Goal: Information Seeking & Learning: Learn about a topic

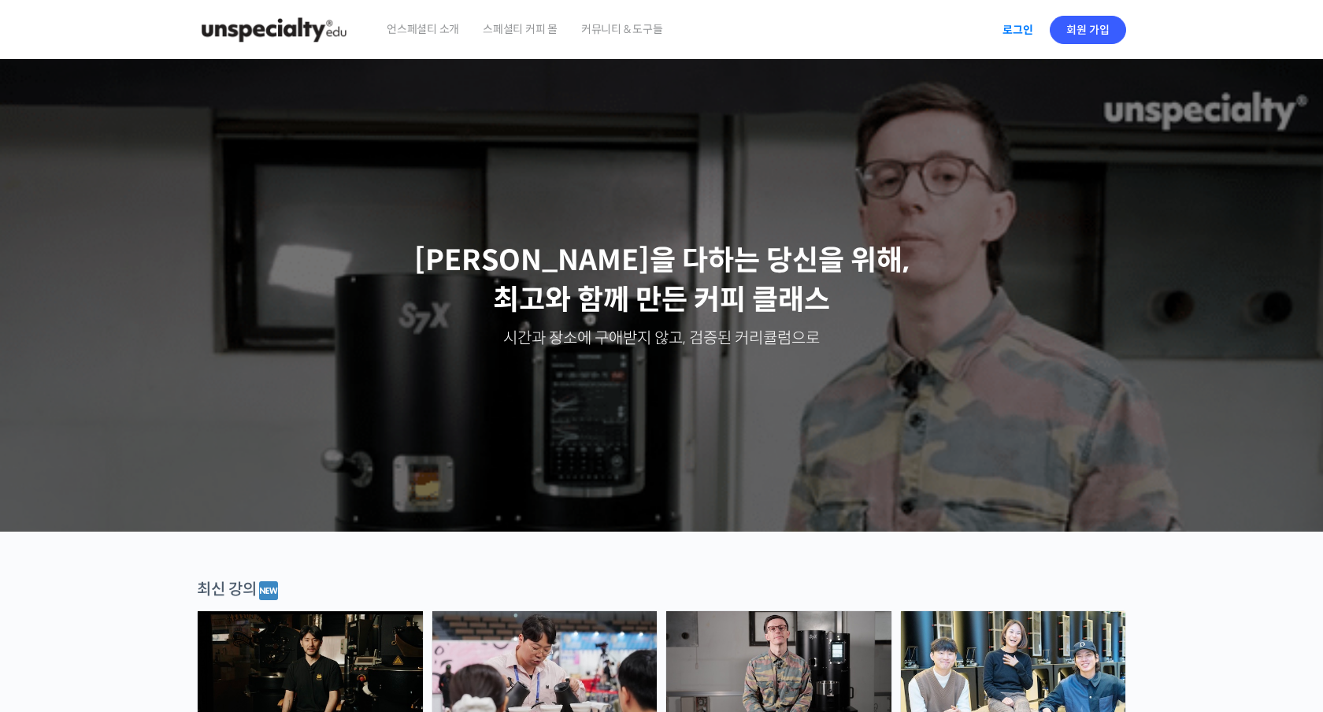
click at [1004, 35] on link "로그인" at bounding box center [1018, 30] width 50 height 36
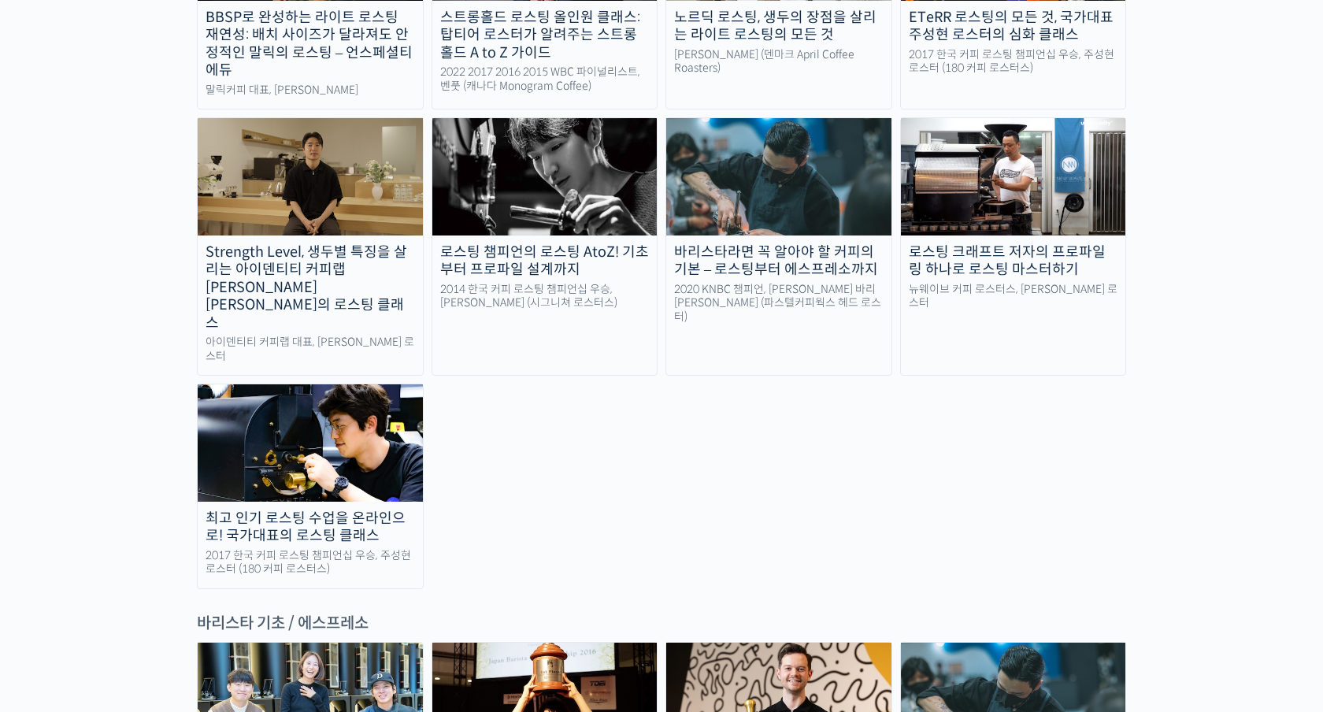
scroll to position [1639, 0]
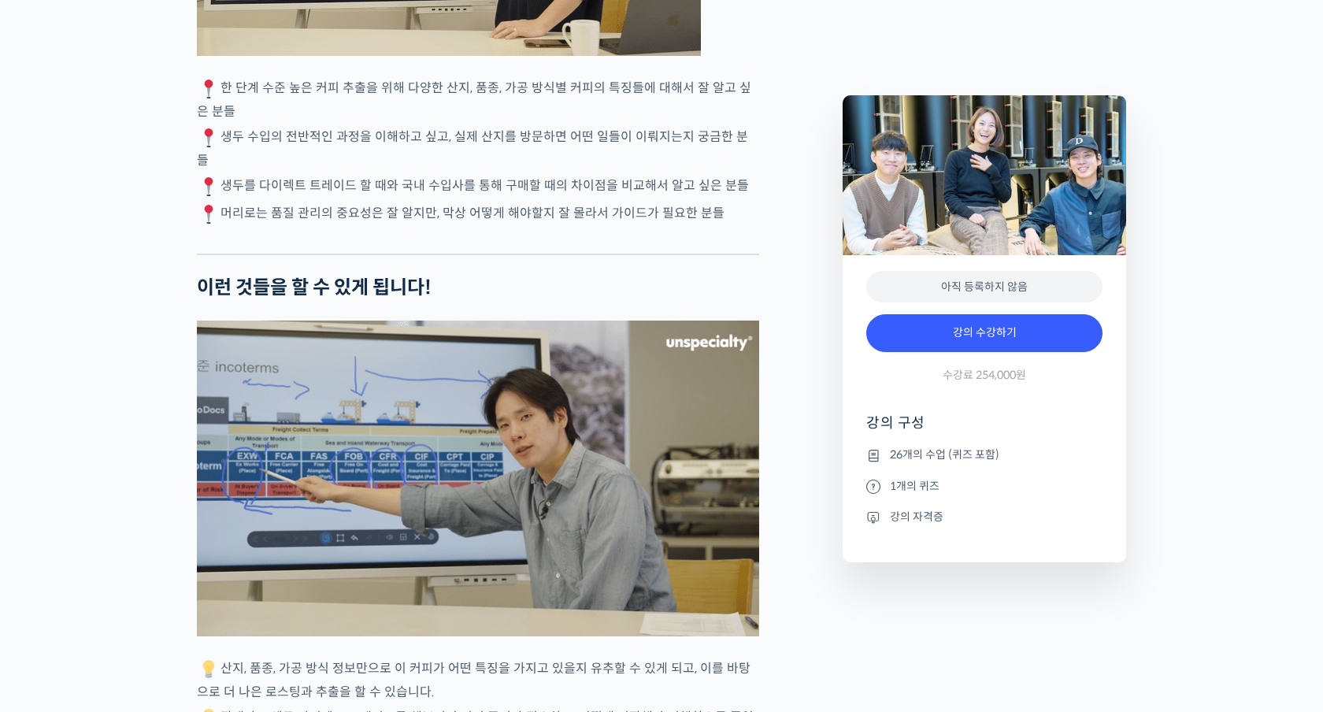
scroll to position [4413, 0]
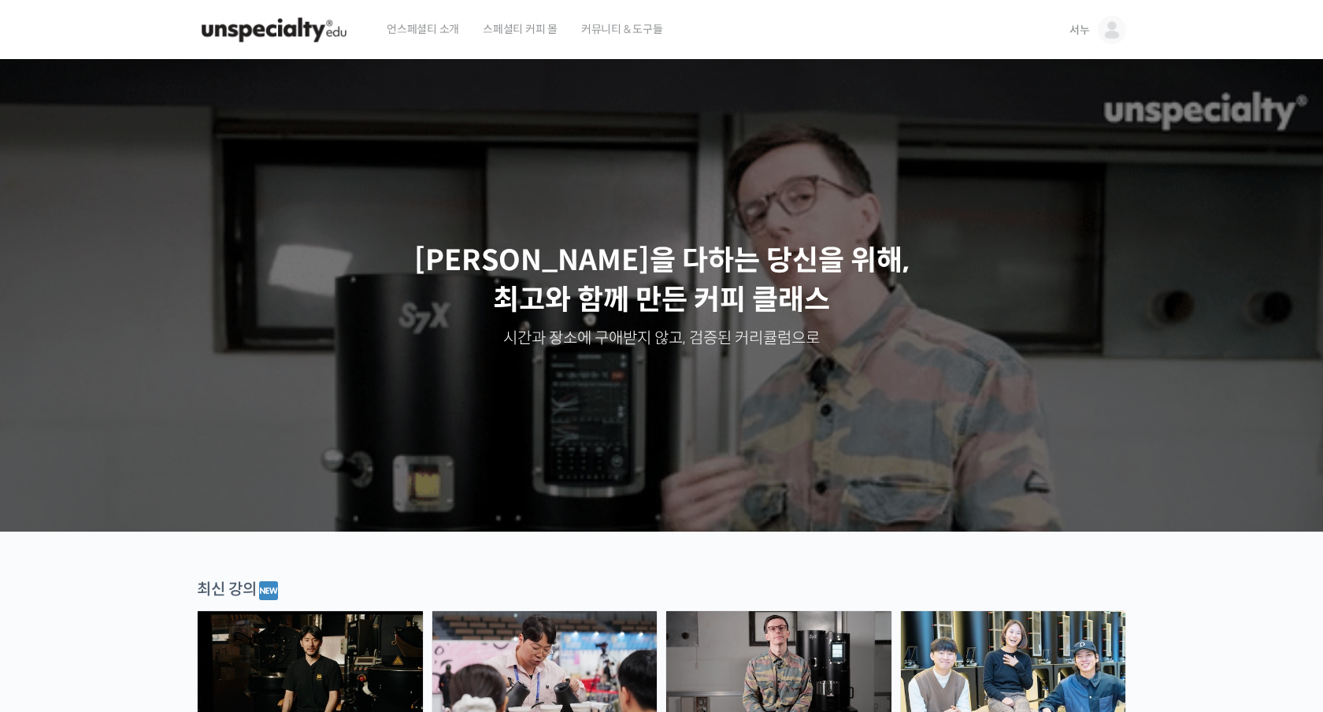
click at [1048, 29] on div "언스페셜티 소개 스페셜티 커피 몰 커뮤니티 & 도구들" at bounding box center [713, 30] width 677 height 60
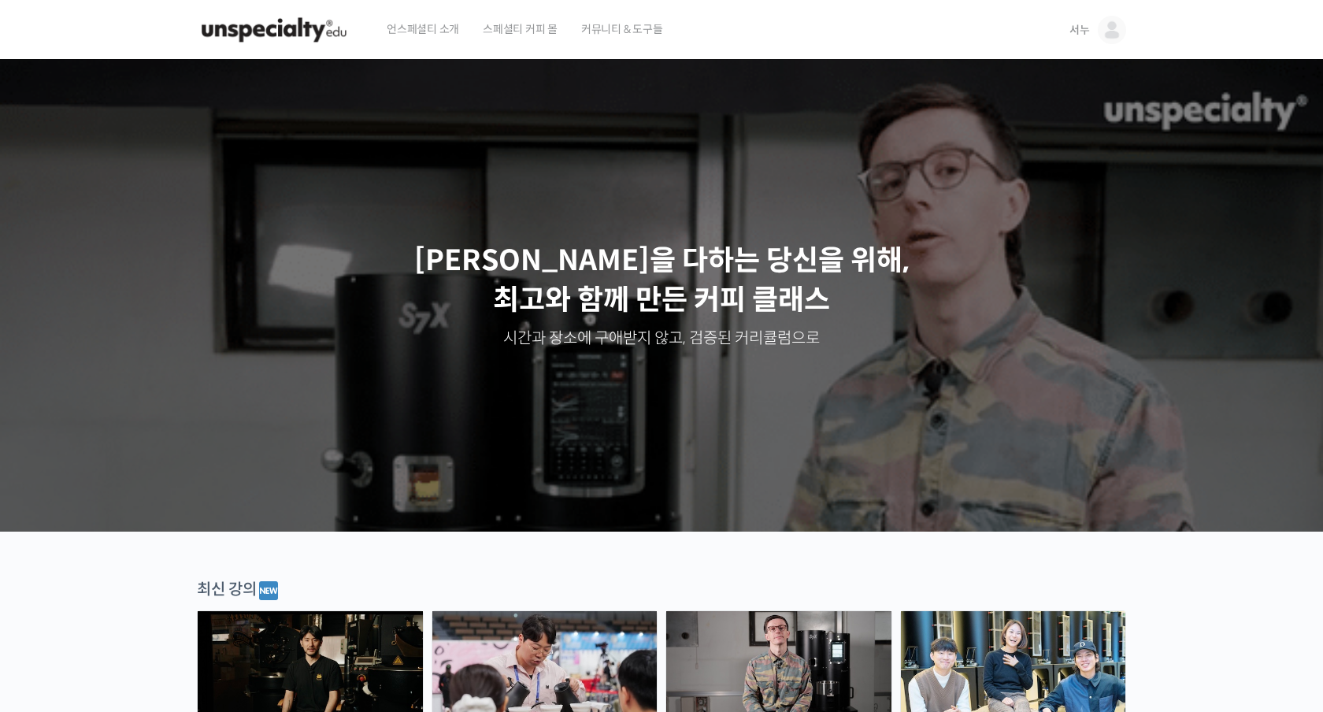
click at [1066, 29] on div "서누 서누 @senu20641758192173 내가 등록한 강의 나의 자격증 수강생 그룹 내가 참여한 게시글 내 계정 로그아웃" at bounding box center [1094, 30] width 63 height 60
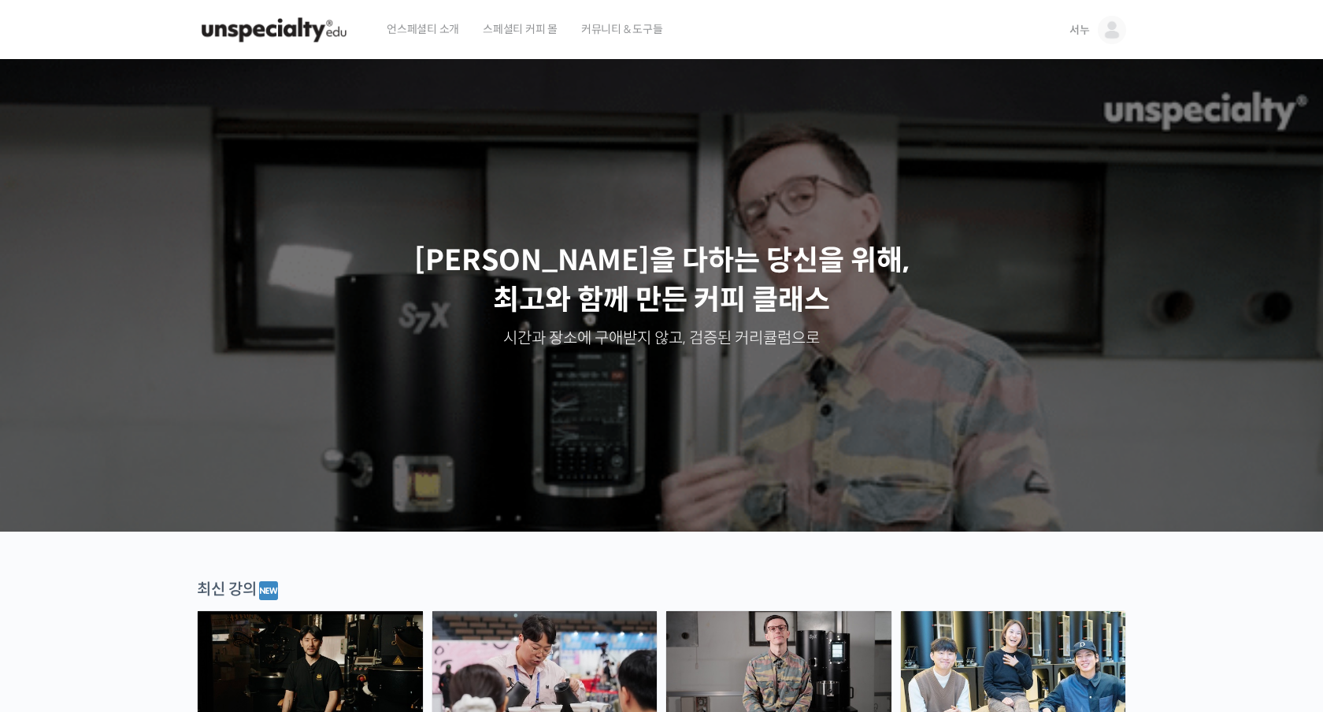
click at [1078, 29] on span "서누" at bounding box center [1080, 30] width 20 height 14
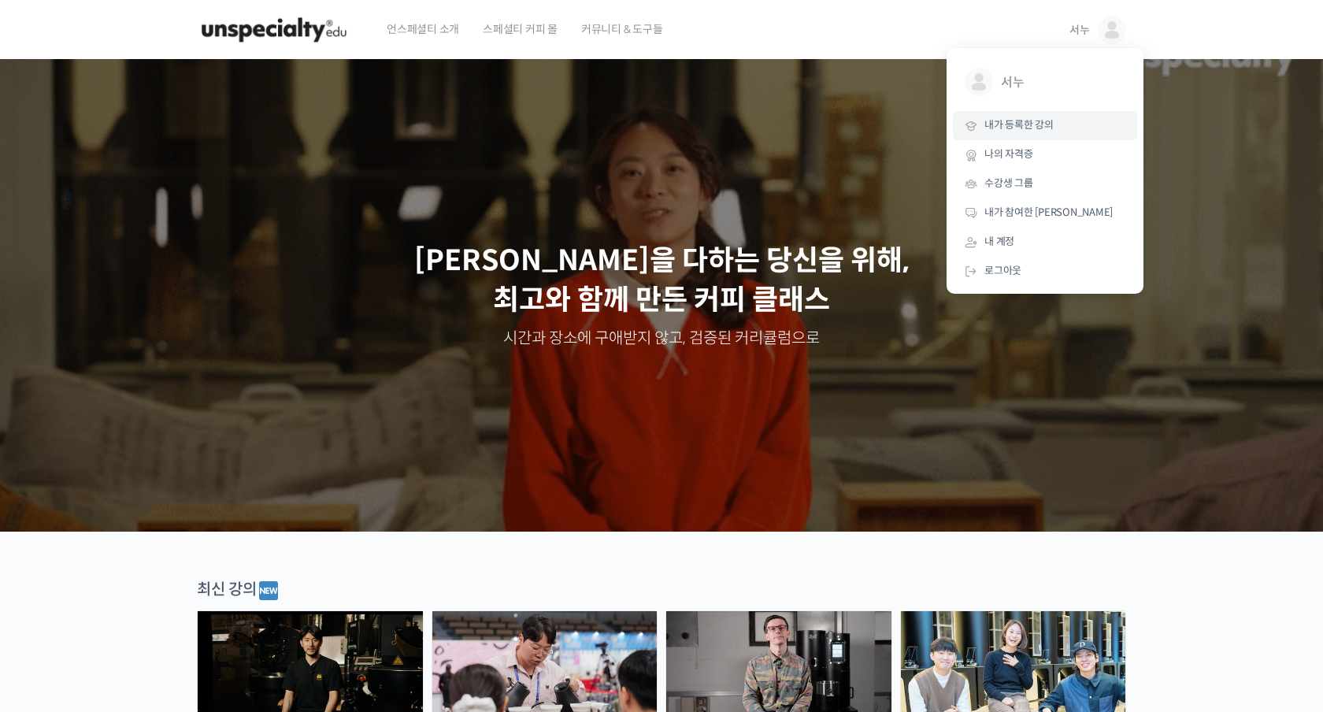
click at [1009, 122] on span "내가 등록한 강의" at bounding box center [1019, 124] width 69 height 13
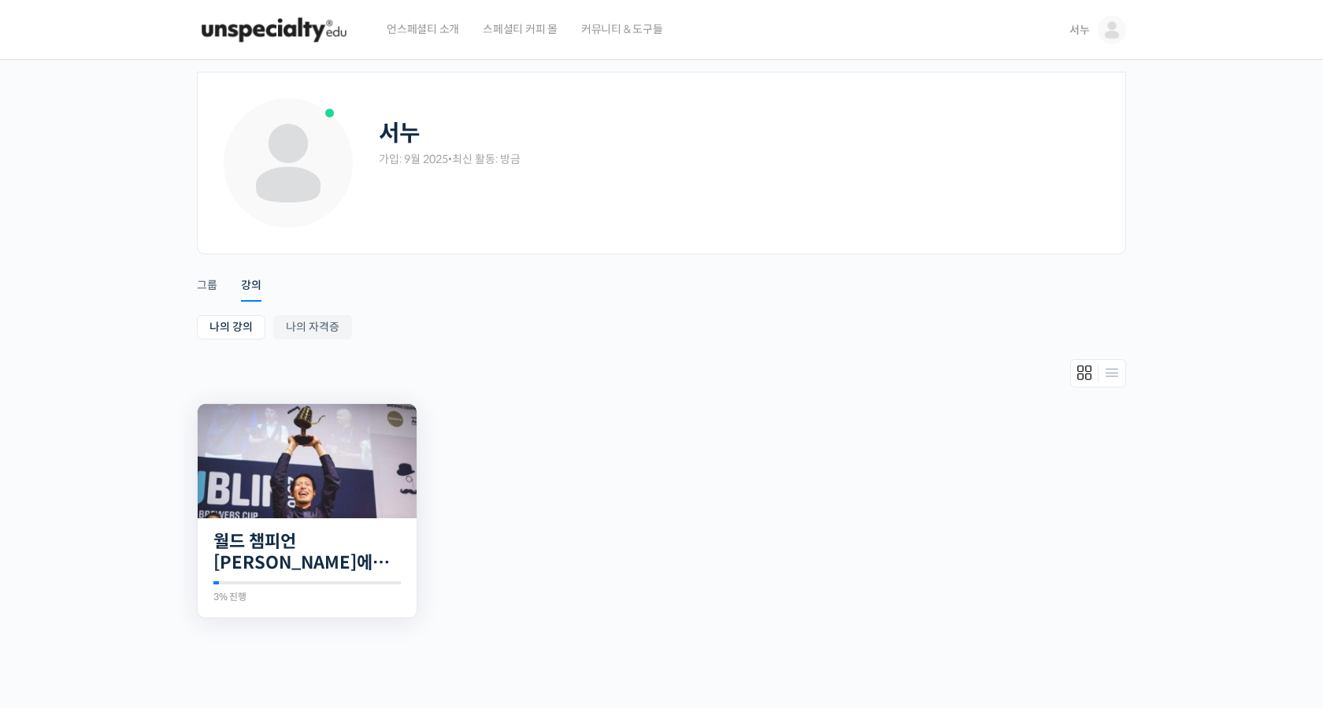
click at [336, 529] on div "29개의 수업 월드 챔피언 테츠 카스야에게 차근차근 배우는 브루잉의 기본기 3% 진행 최근 활동: 2025년 09월 18일 7:50 오후 테츠…" at bounding box center [307, 568] width 219 height 100
click at [335, 538] on link "월드 챔피언 [PERSON_NAME]에게 차근차근 배우는 [PERSON_NAME]의 기본기" at bounding box center [306, 552] width 187 height 43
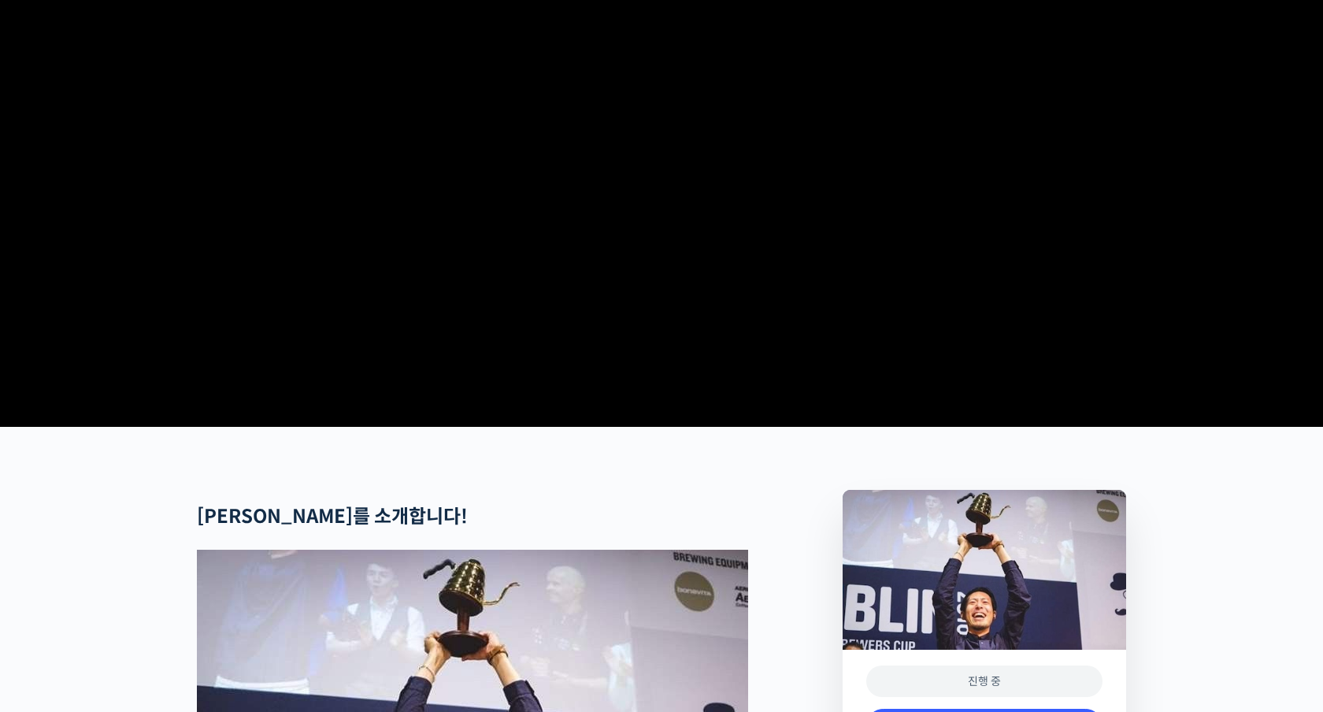
scroll to position [668, 0]
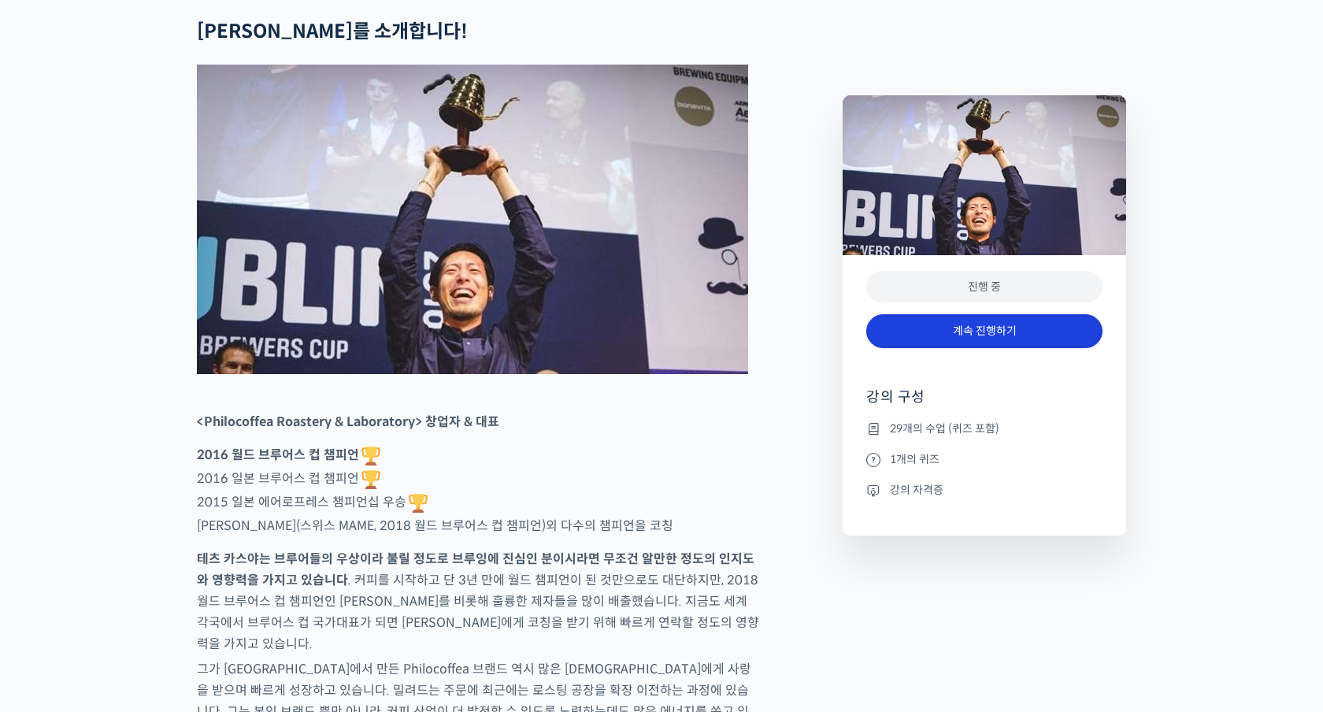
click at [970, 345] on link "계속 진행하기" at bounding box center [984, 331] width 236 height 34
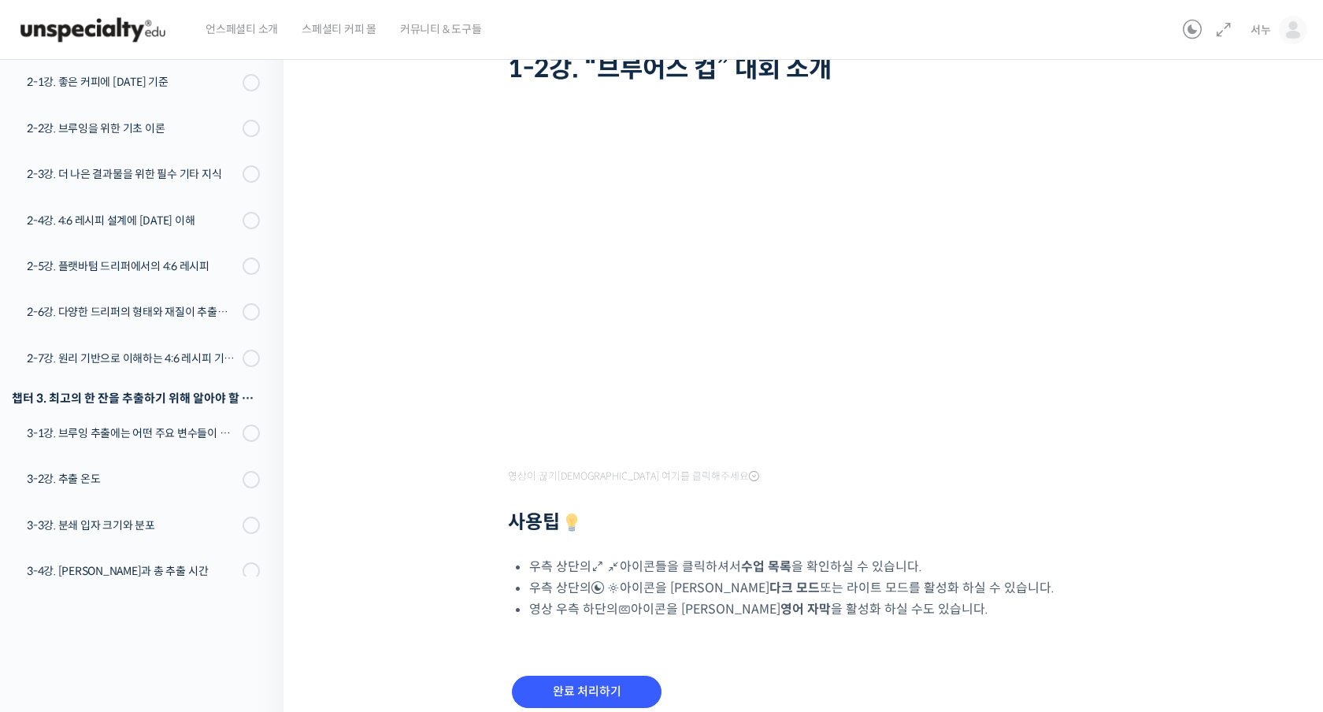
scroll to position [191, 0]
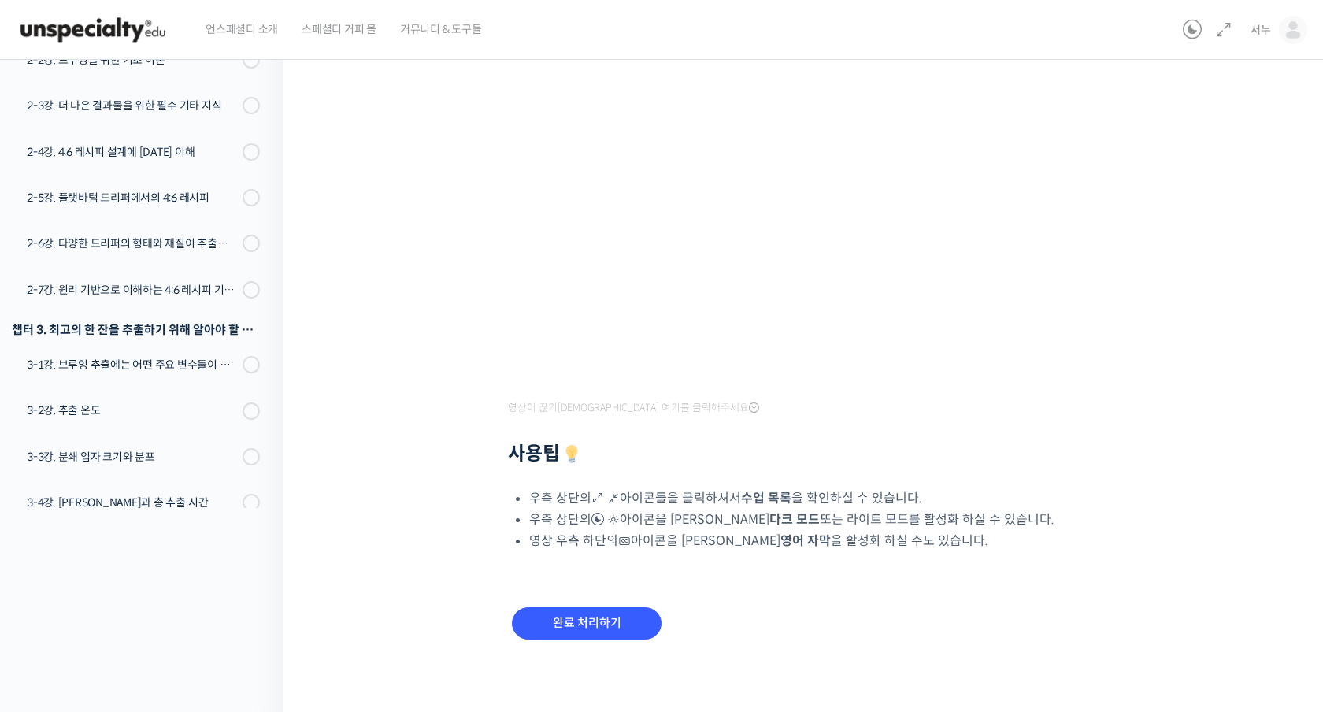
click at [611, 662] on div "완료 처리하기" at bounding box center [587, 635] width 158 height 65
click at [615, 645] on div "완료 처리하기" at bounding box center [587, 635] width 158 height 65
click at [632, 631] on input "완료 처리하기" at bounding box center [587, 623] width 150 height 32
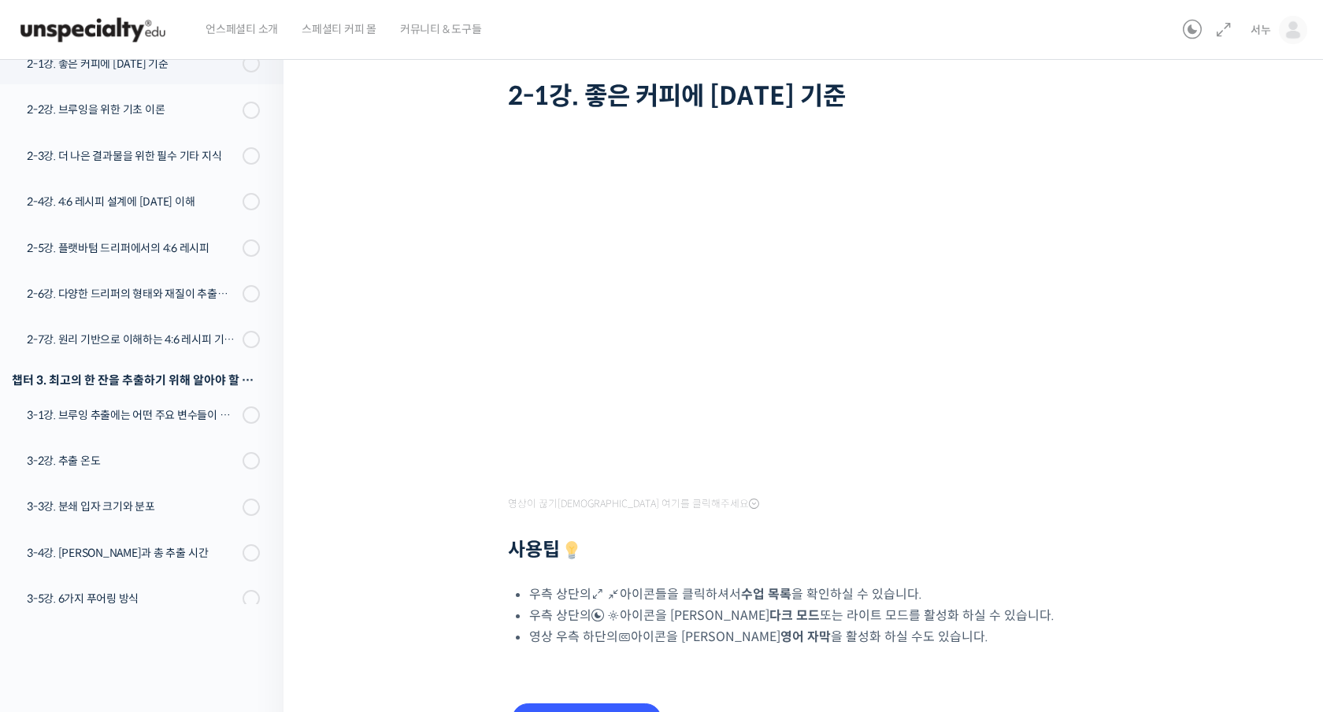
scroll to position [191, 0]
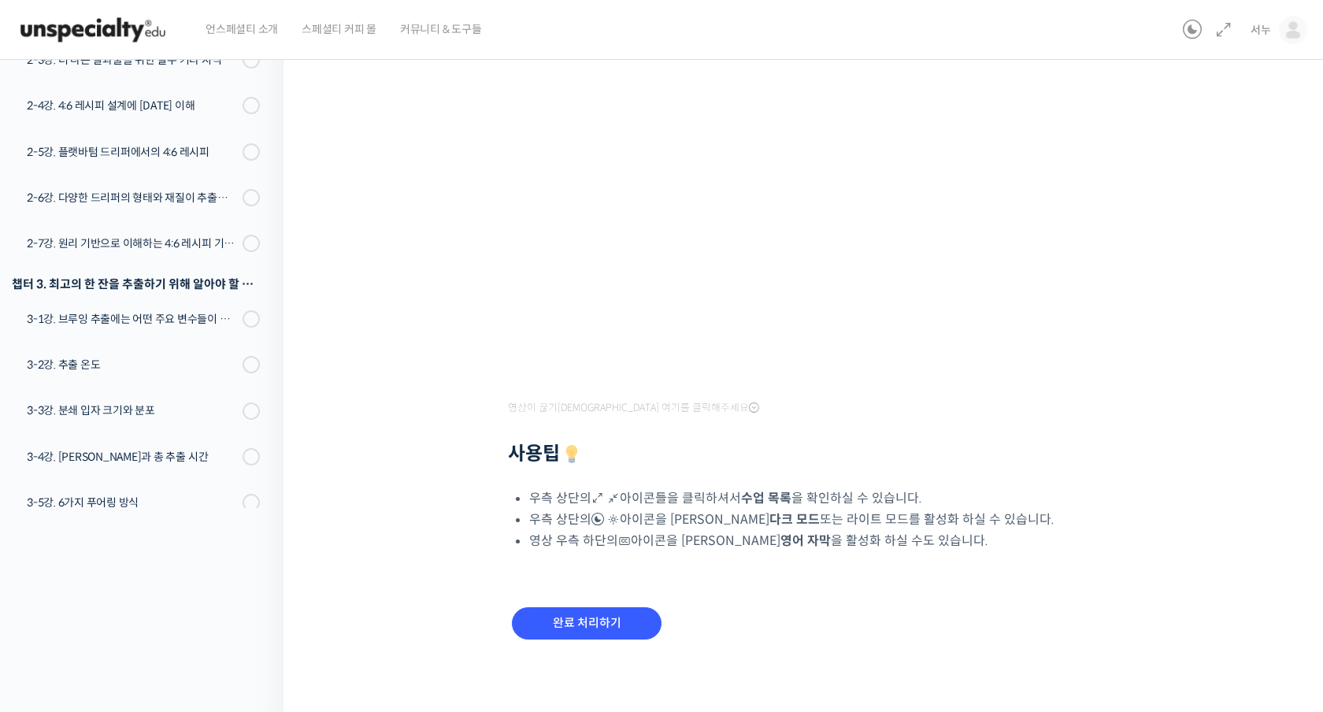
click at [610, 645] on div "완료 처리하기" at bounding box center [587, 635] width 158 height 65
click at [610, 629] on input "완료 처리하기" at bounding box center [587, 623] width 150 height 32
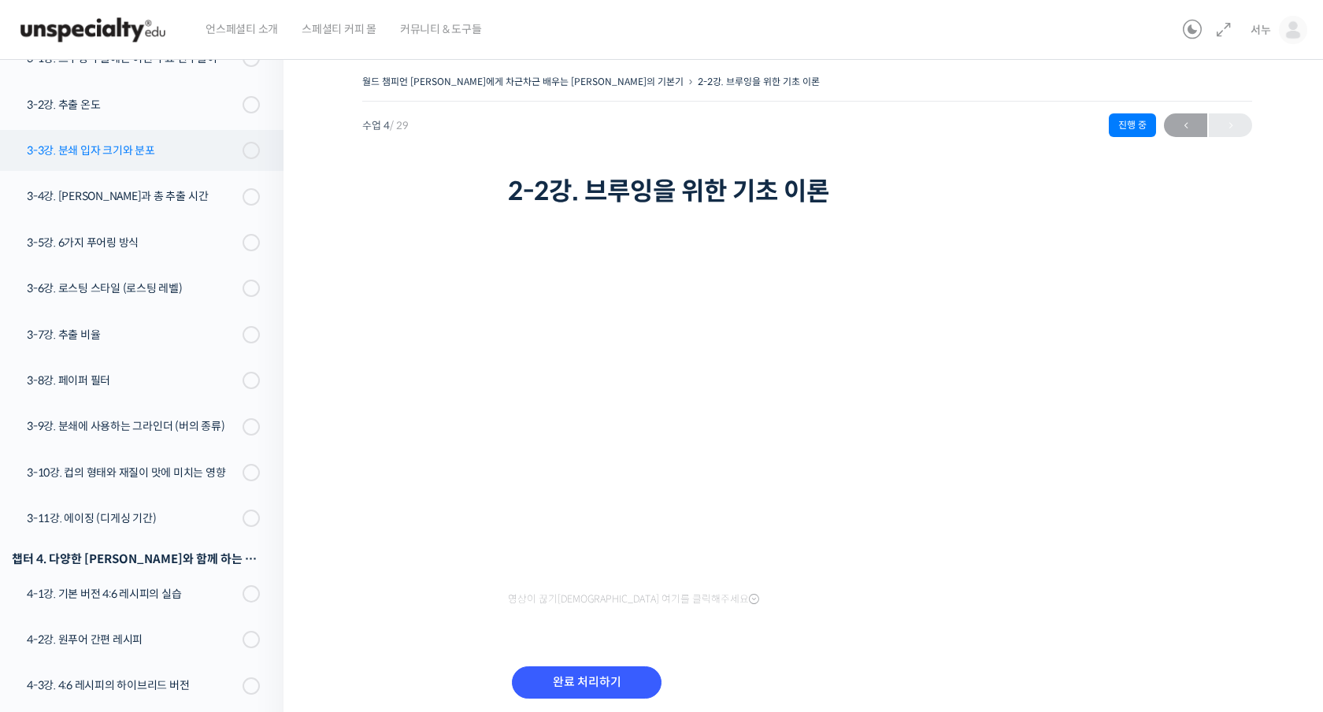
scroll to position [856, 0]
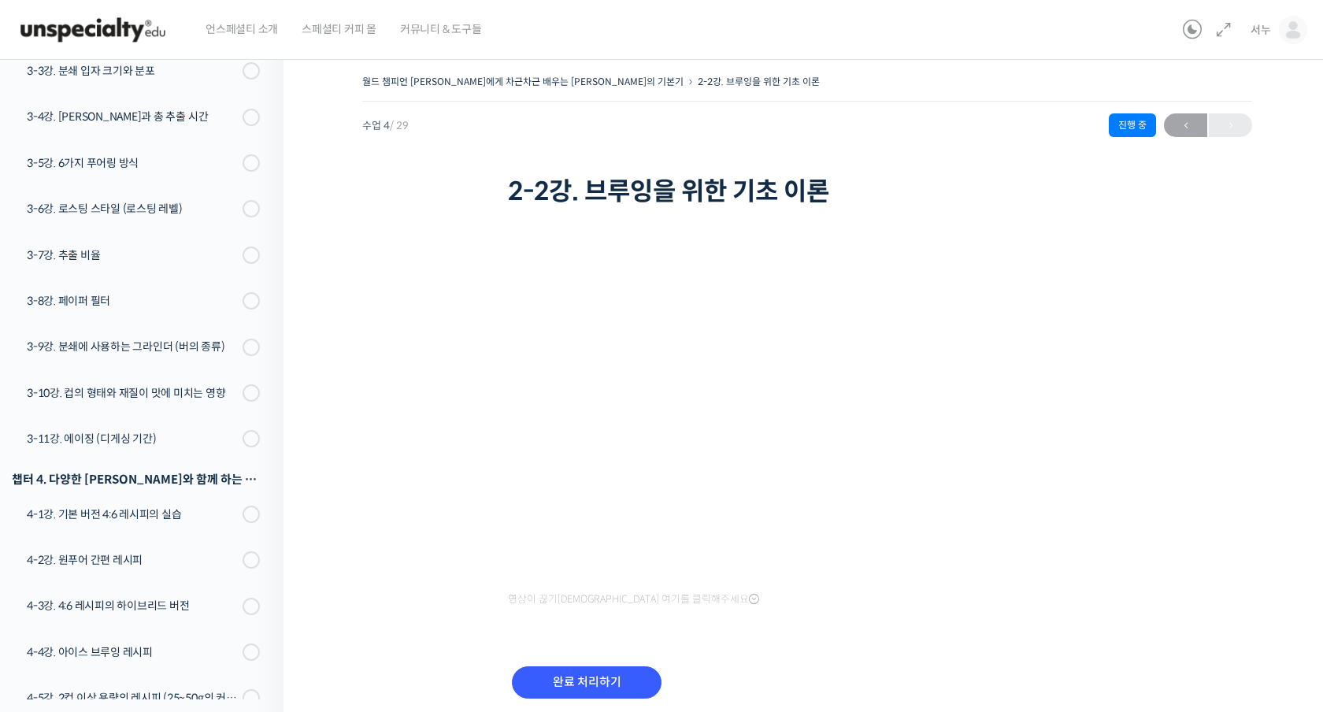
click at [902, 606] on div "영상이 끊기신다면 여기를 클릭해주세요" at bounding box center [807, 427] width 599 height 368
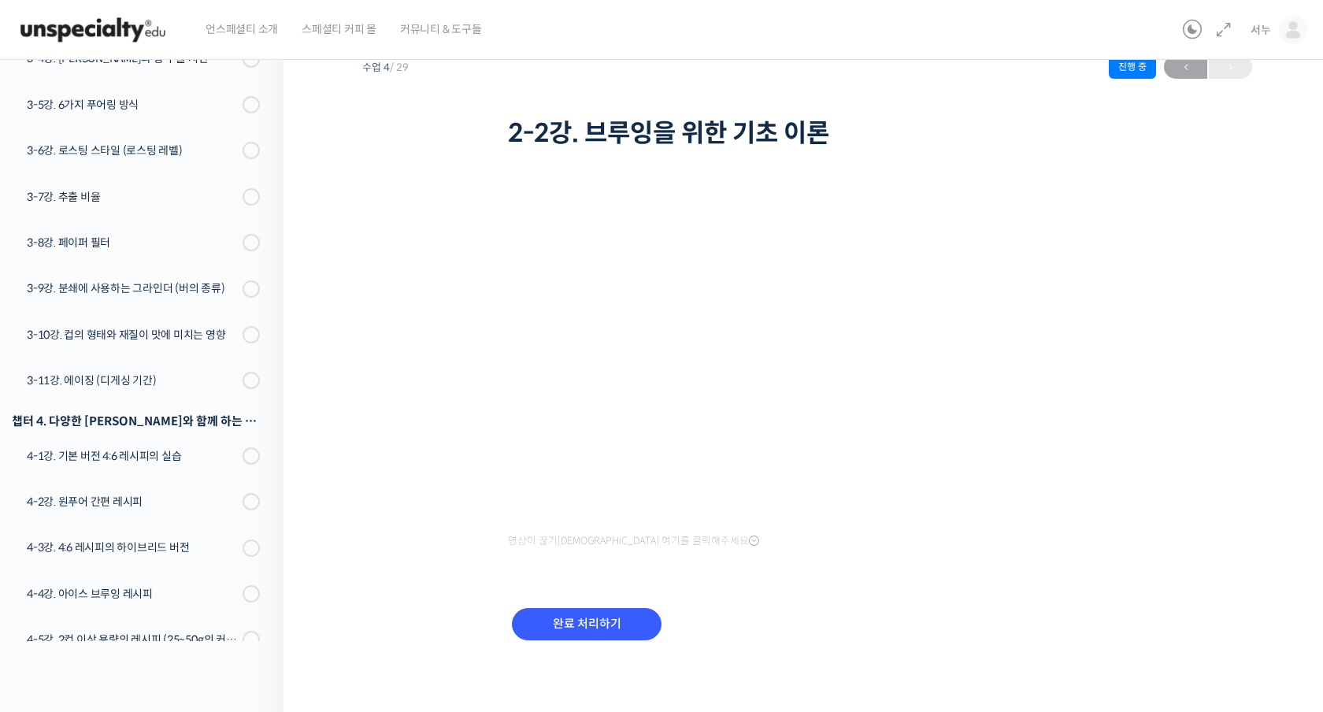
scroll to position [0, 0]
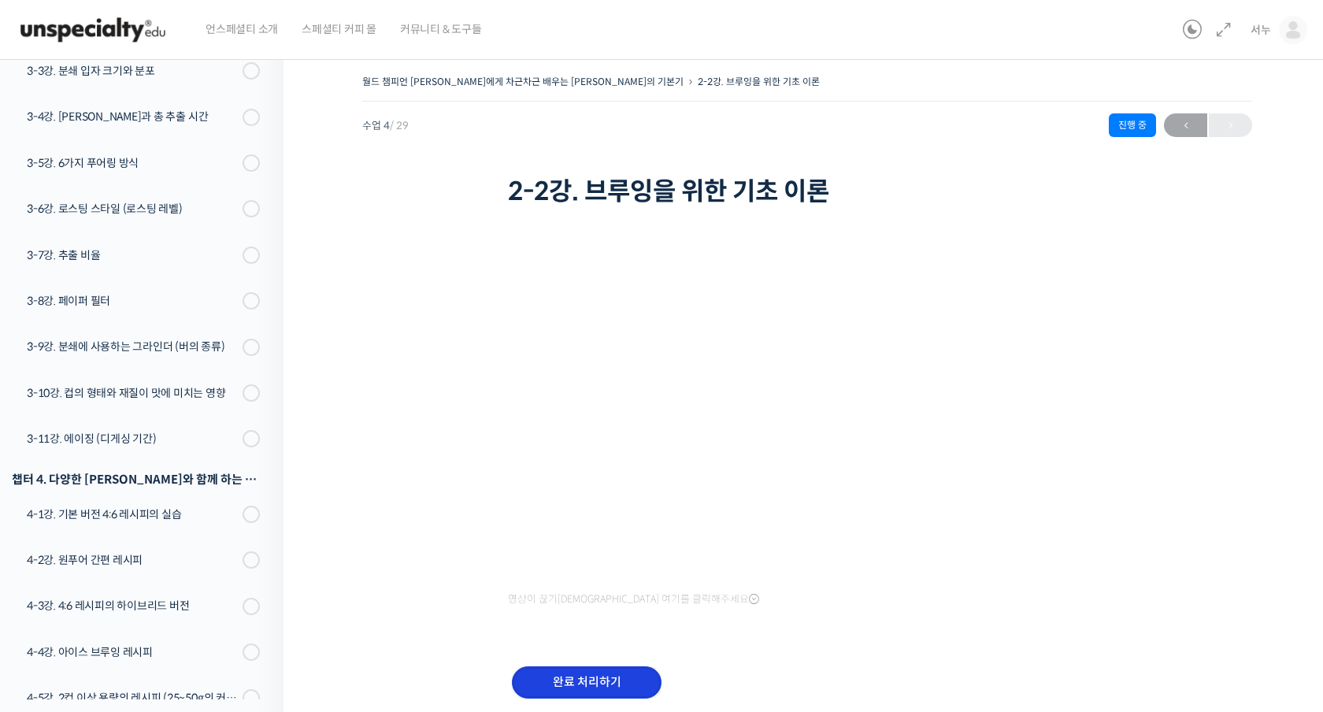
click at [617, 679] on input "완료 처리하기" at bounding box center [587, 682] width 150 height 32
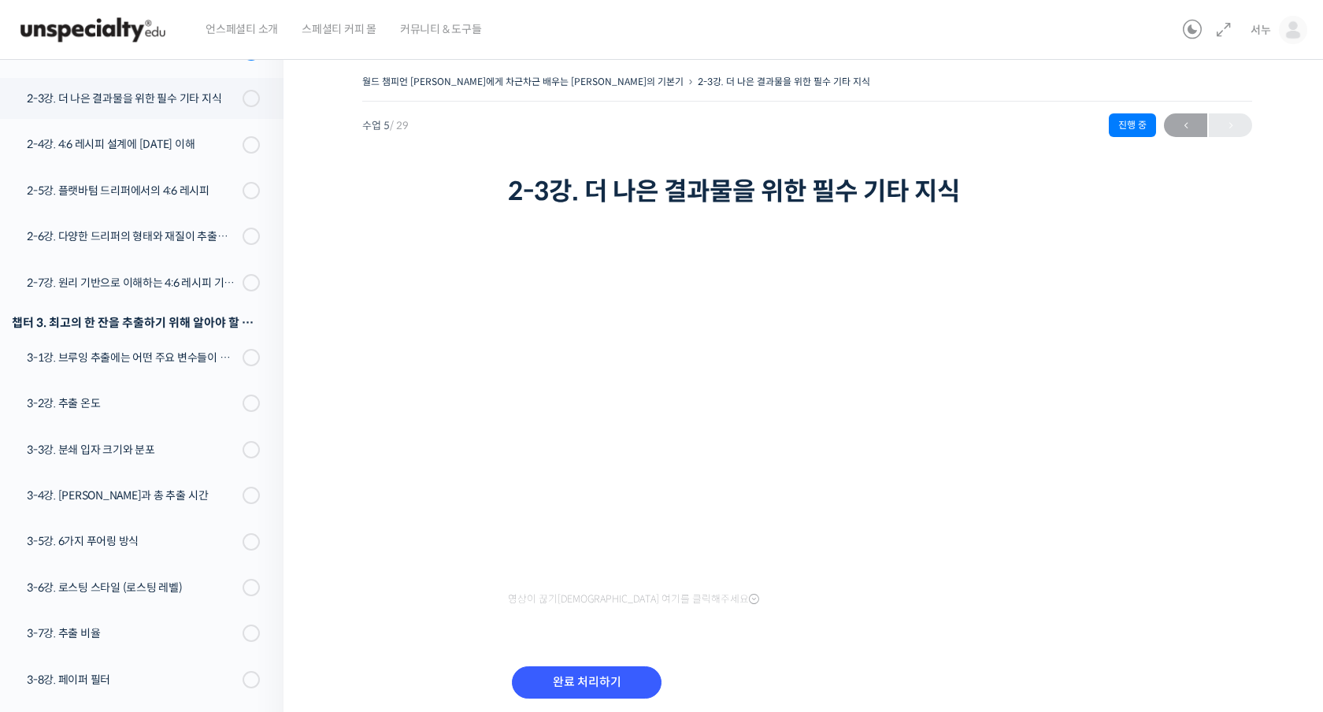
scroll to position [488, 0]
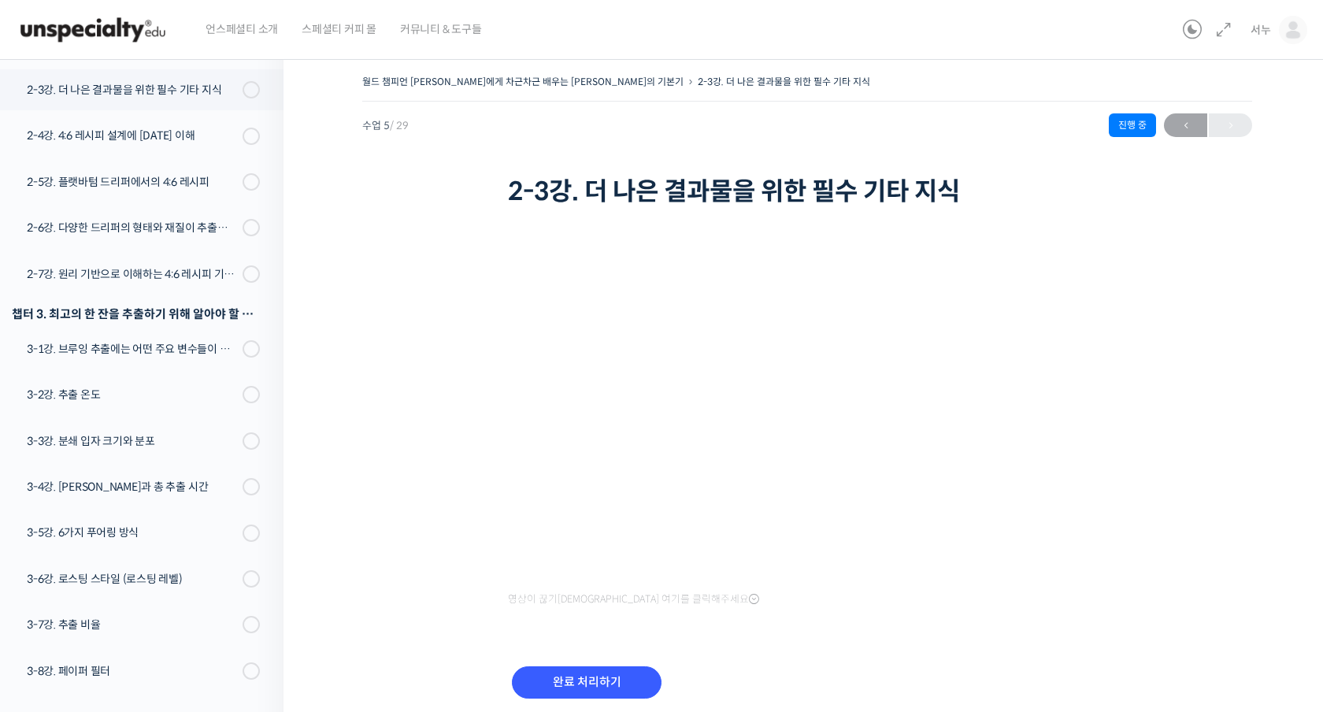
click at [1109, 553] on div "월드 챔피언 테츠 카스야에게 차근차근 배우는 브루잉의 기본기 2-3강. 더 나은 결과물을 위한 필수 기타 지식 진행 중 수업 5 / 29 진행…" at bounding box center [807, 405] width 890 height 669
click at [589, 681] on input "완료 처리하기" at bounding box center [587, 682] width 150 height 32
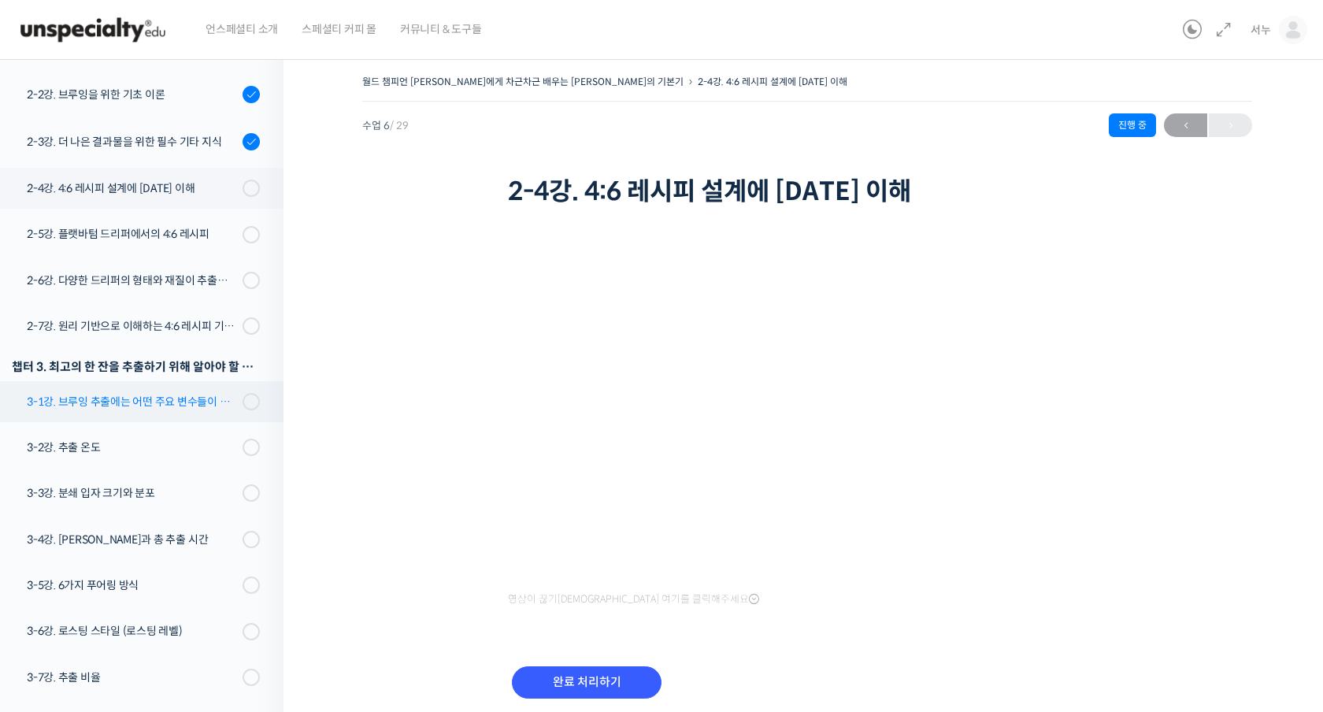
scroll to position [429, 0]
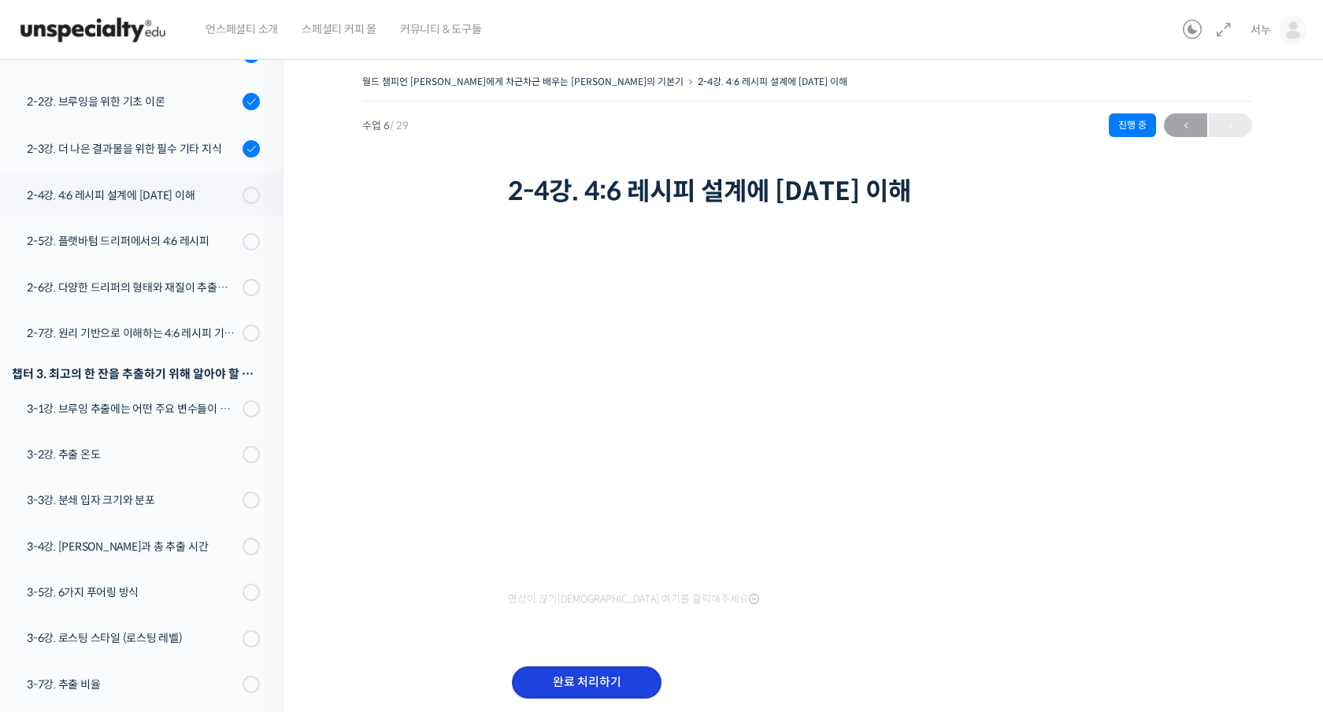
click at [633, 688] on input "완료 처리하기" at bounding box center [587, 682] width 150 height 32
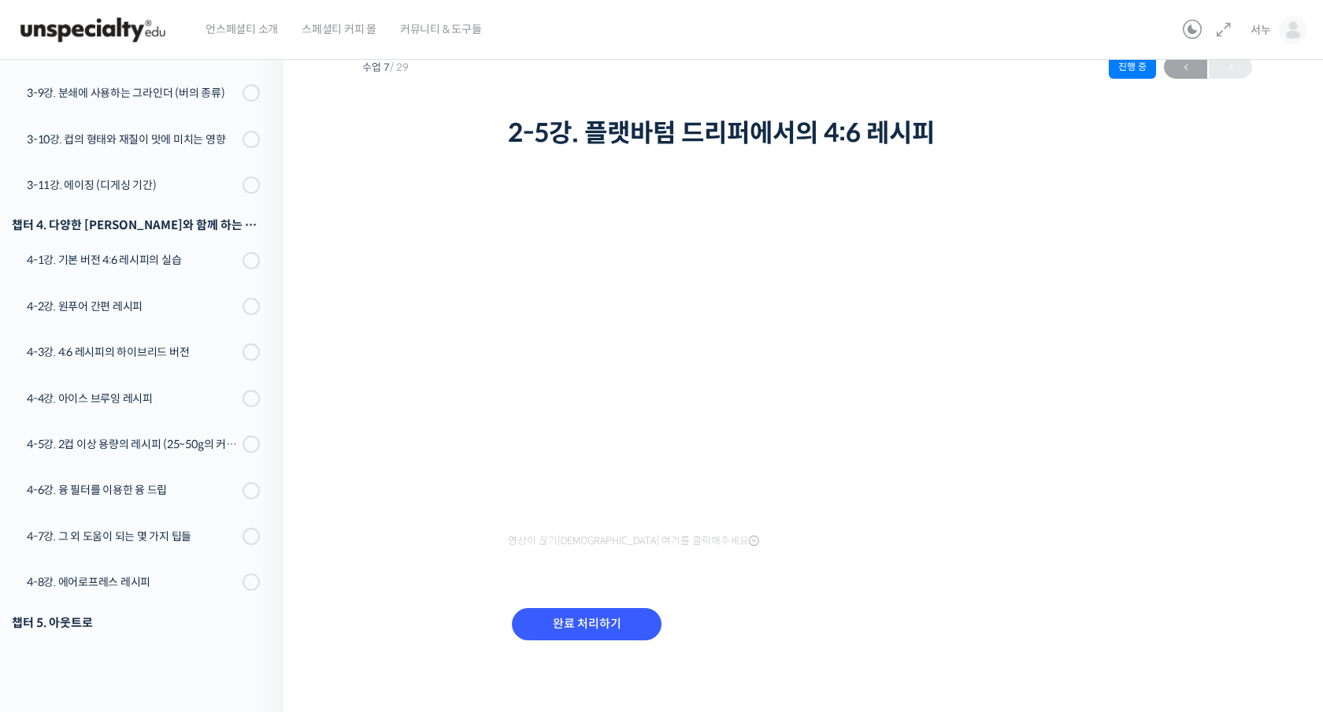
scroll to position [940, 0]
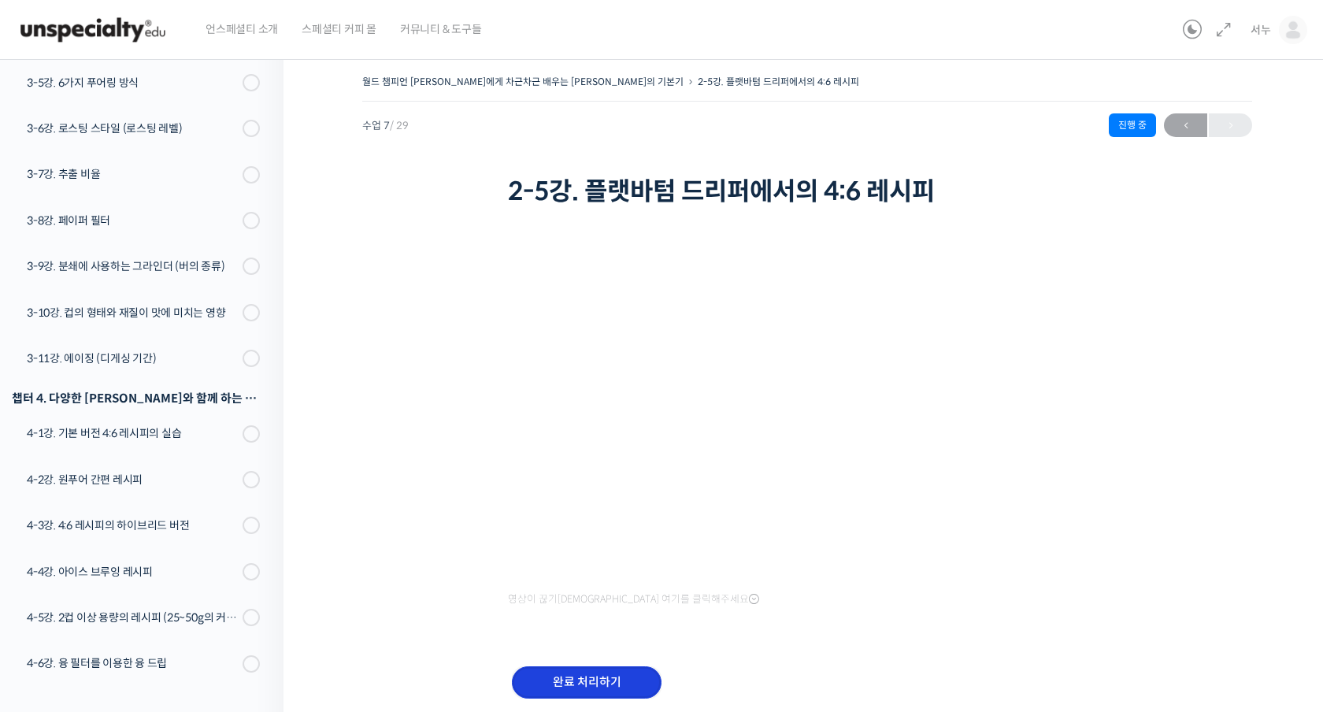
click at [613, 682] on input "완료 처리하기" at bounding box center [587, 682] width 150 height 32
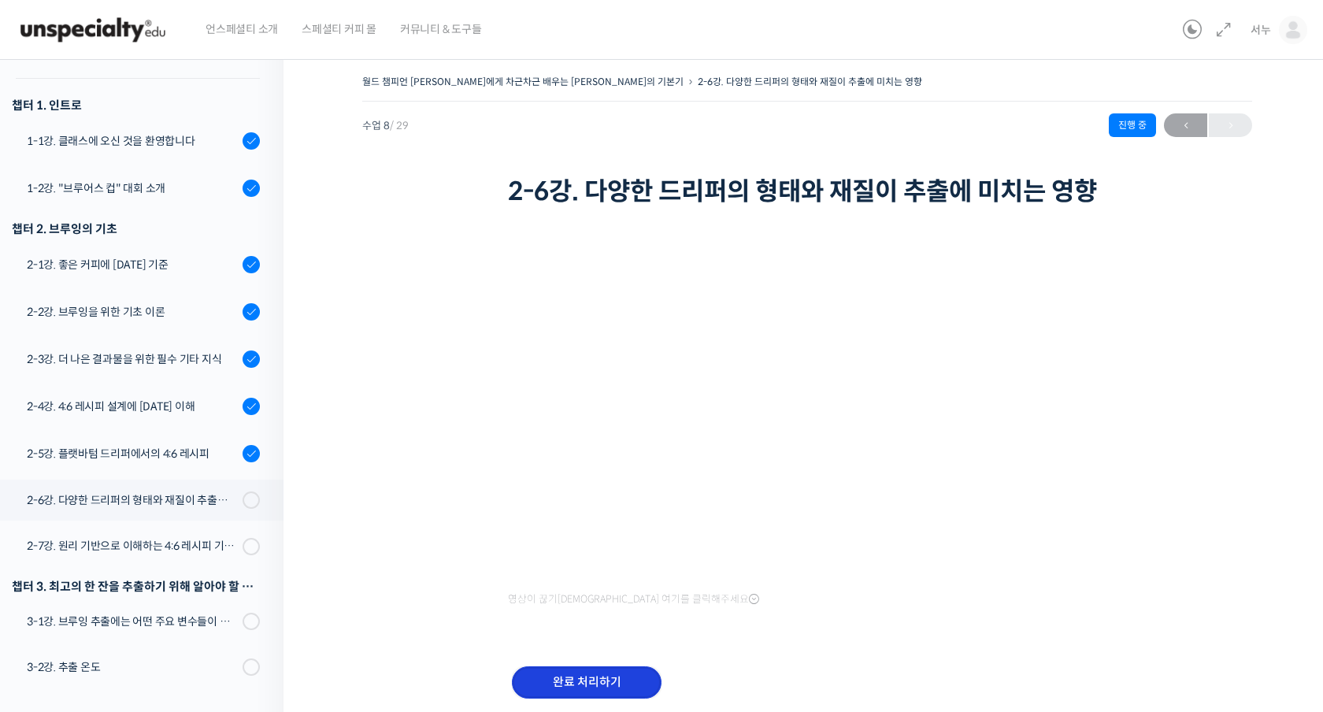
click at [612, 666] on input "완료 처리하기" at bounding box center [587, 682] width 150 height 32
click at [632, 672] on input "완료 처리하기" at bounding box center [587, 682] width 150 height 32
click at [629, 678] on input "완료 처리하기" at bounding box center [587, 682] width 150 height 32
click at [625, 688] on input "완료 처리하기" at bounding box center [587, 682] width 150 height 32
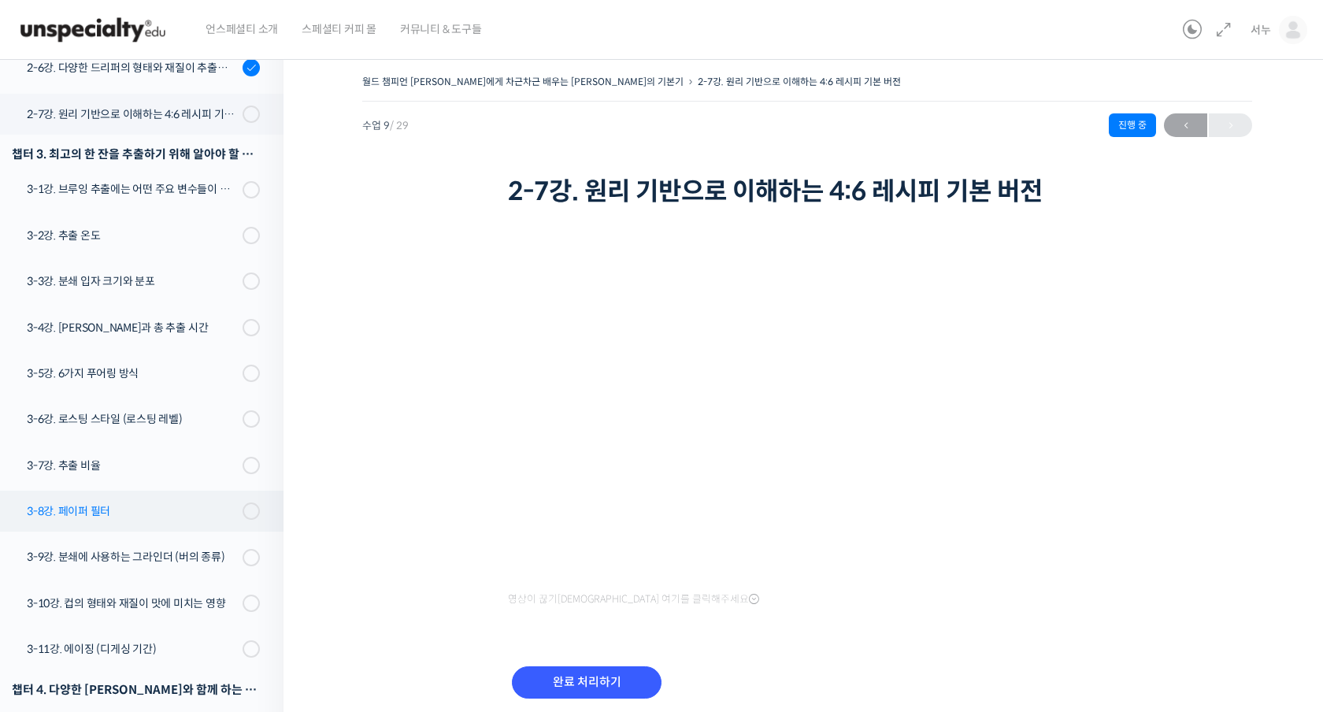
scroll to position [669, 0]
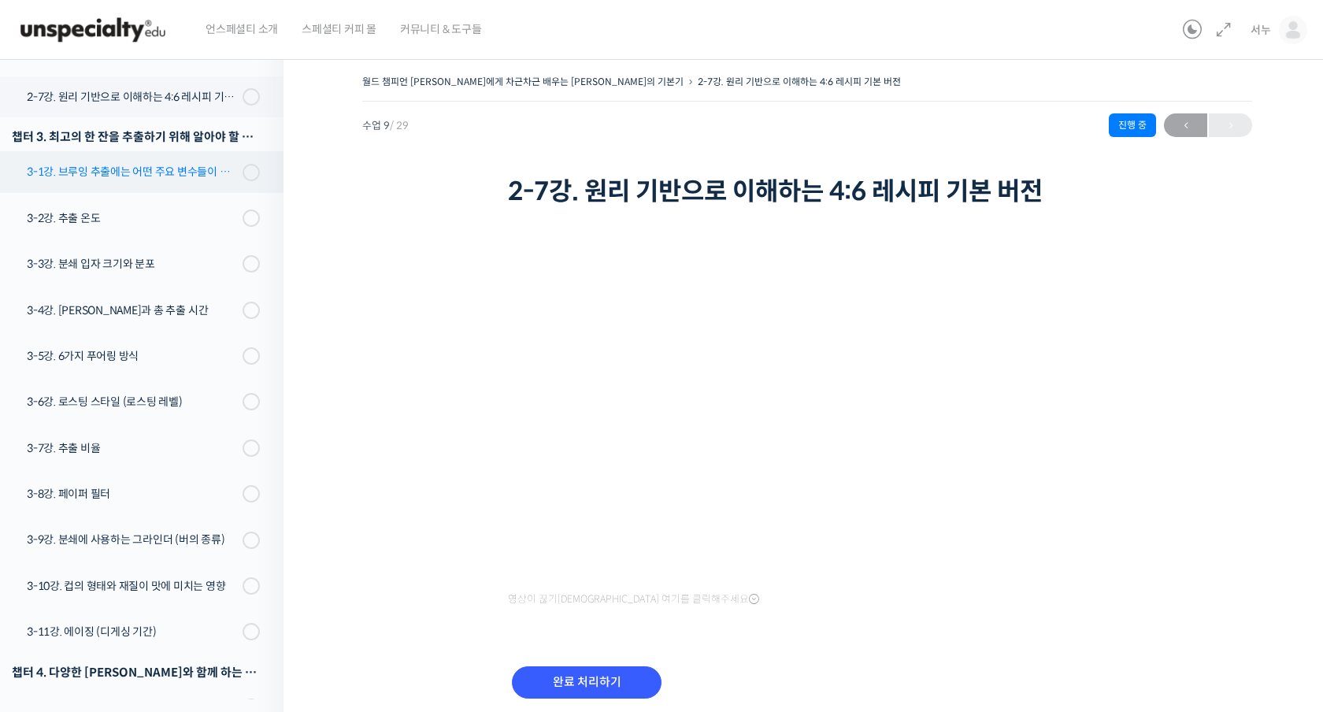
click at [179, 151] on link "3-1강. 브루잉 추출에는 어떤 주요 변수들이 있는가" at bounding box center [137, 171] width 291 height 41
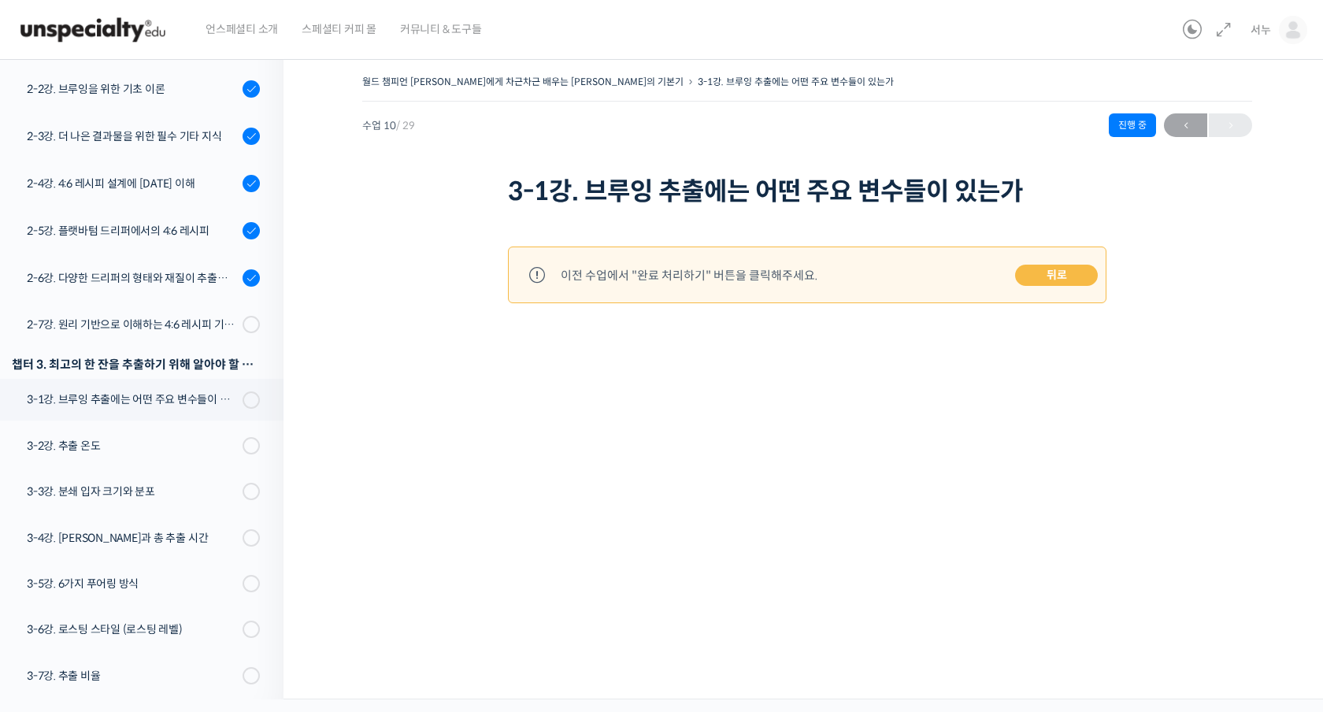
scroll to position [453, 0]
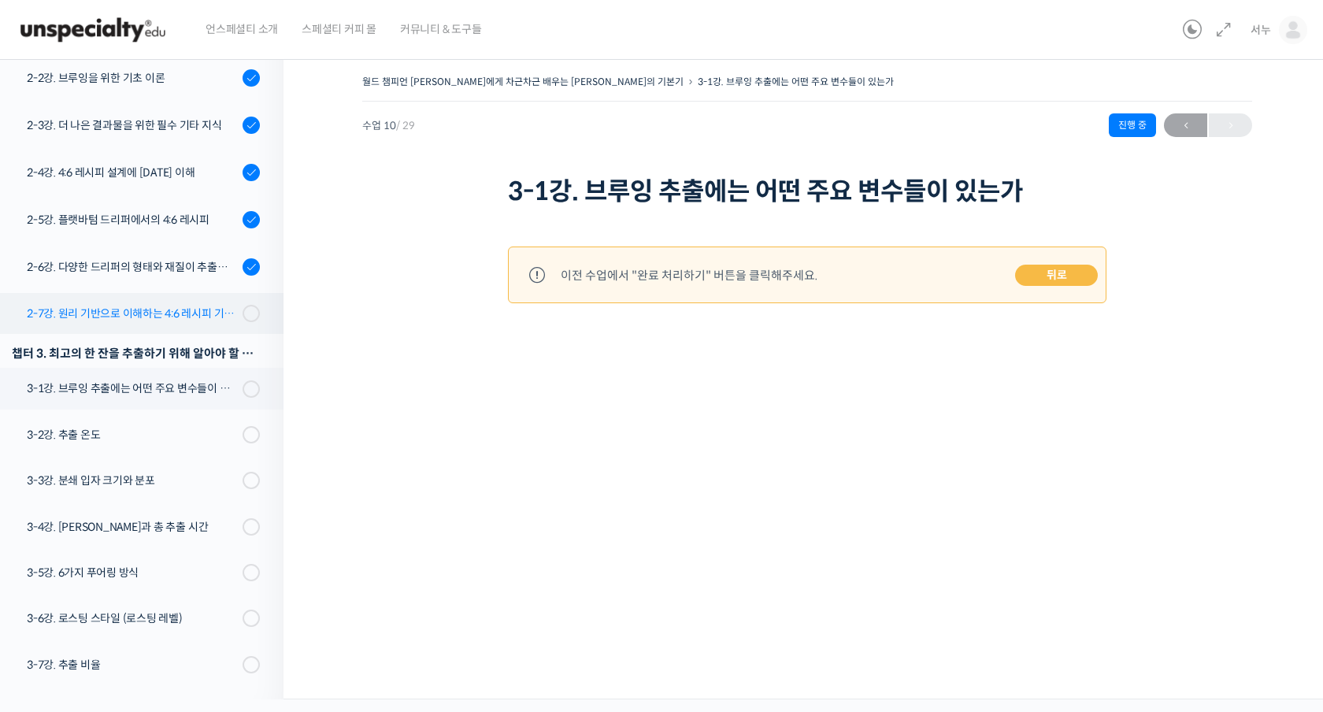
click at [196, 293] on link "2-7강. 원리 기반으로 이해하는 4:6 레시피 기본 버전" at bounding box center [137, 313] width 291 height 41
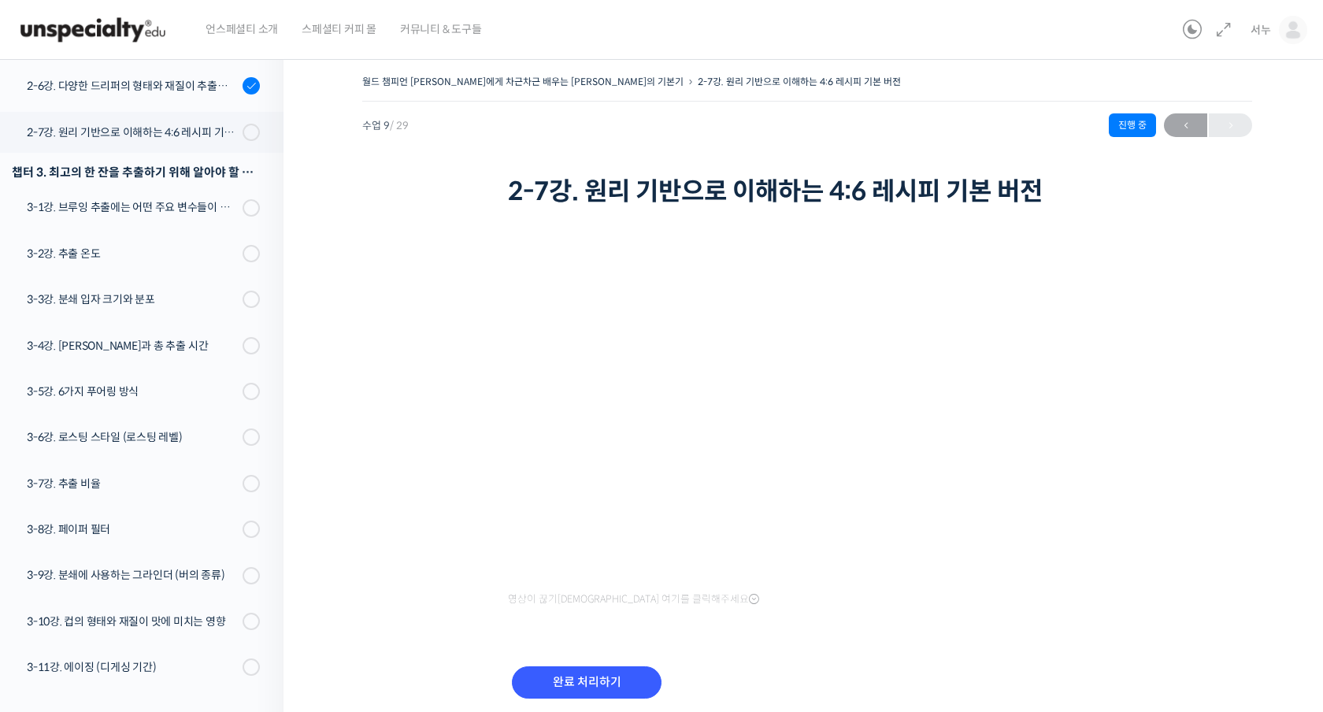
scroll to position [636, 0]
click at [562, 705] on div "완료 처리하기" at bounding box center [587, 694] width 158 height 65
click at [573, 676] on input "완료 처리하기" at bounding box center [587, 682] width 150 height 32
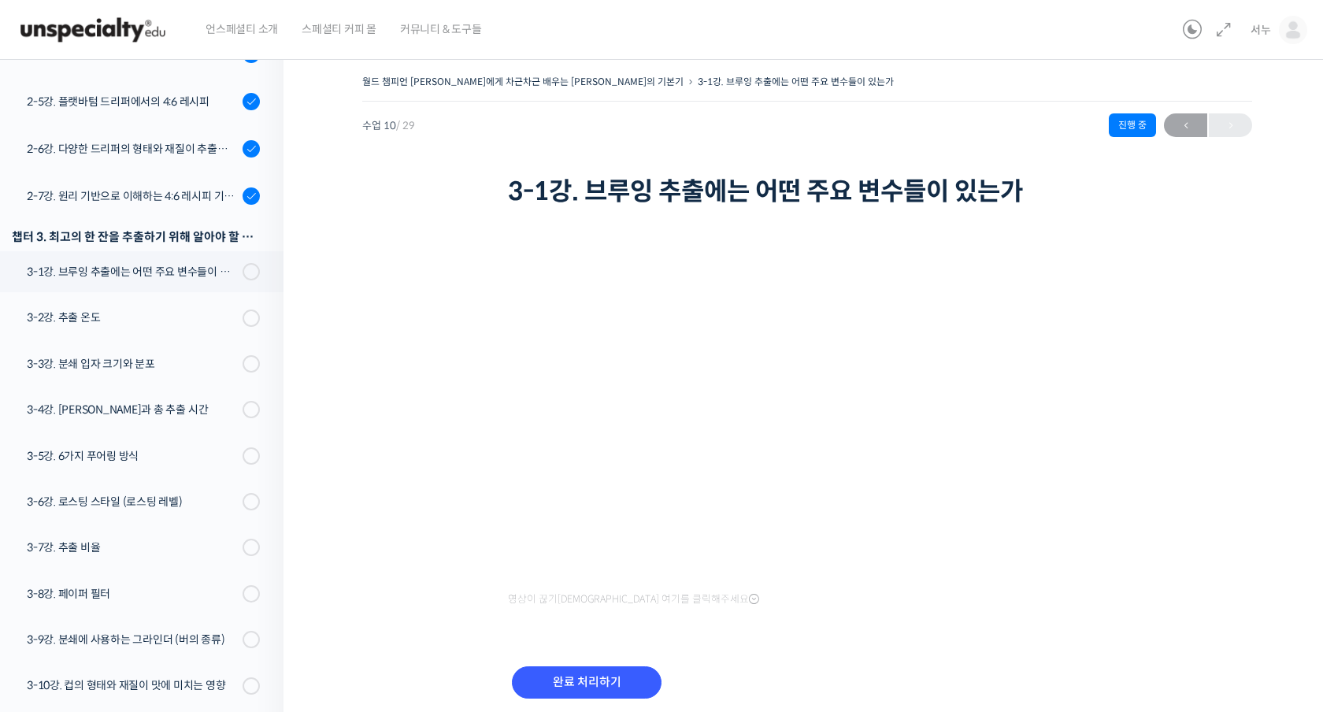
click at [625, 662] on div "완료 처리하기" at bounding box center [587, 694] width 158 height 65
click at [619, 670] on input "완료 처리하기" at bounding box center [587, 682] width 150 height 32
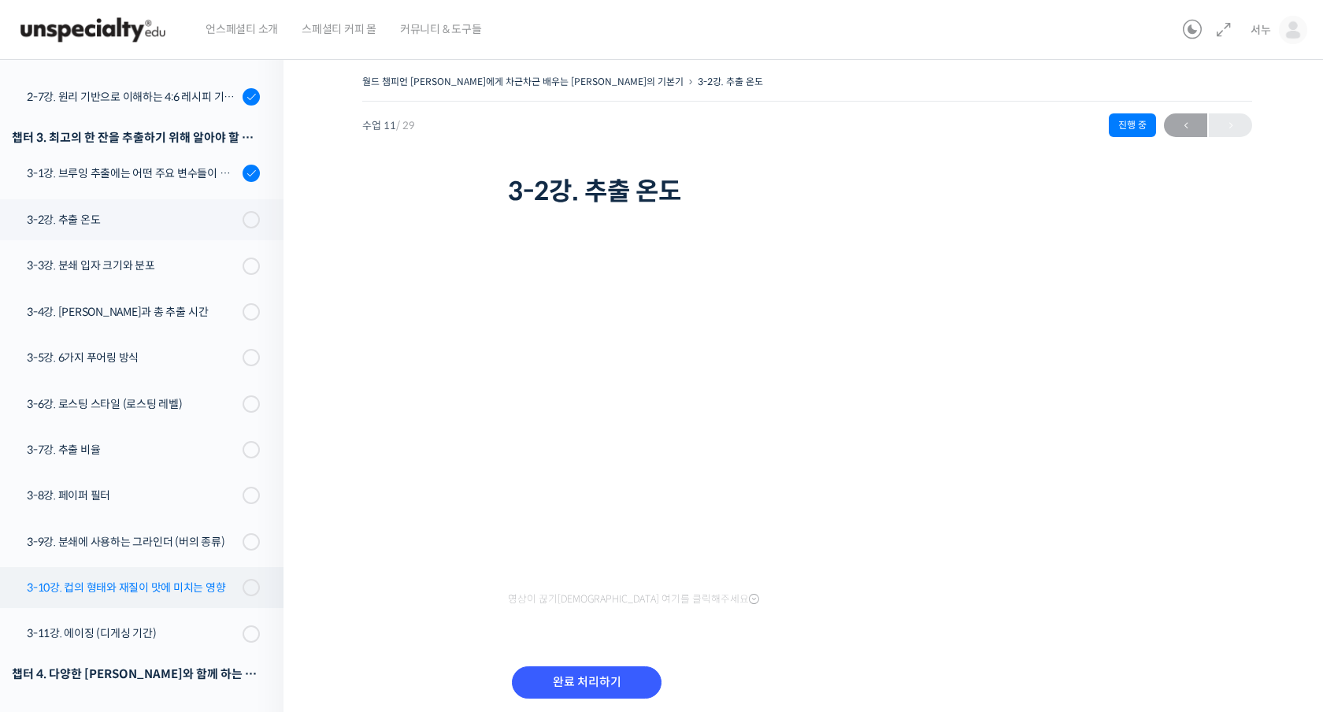
scroll to position [760, 0]
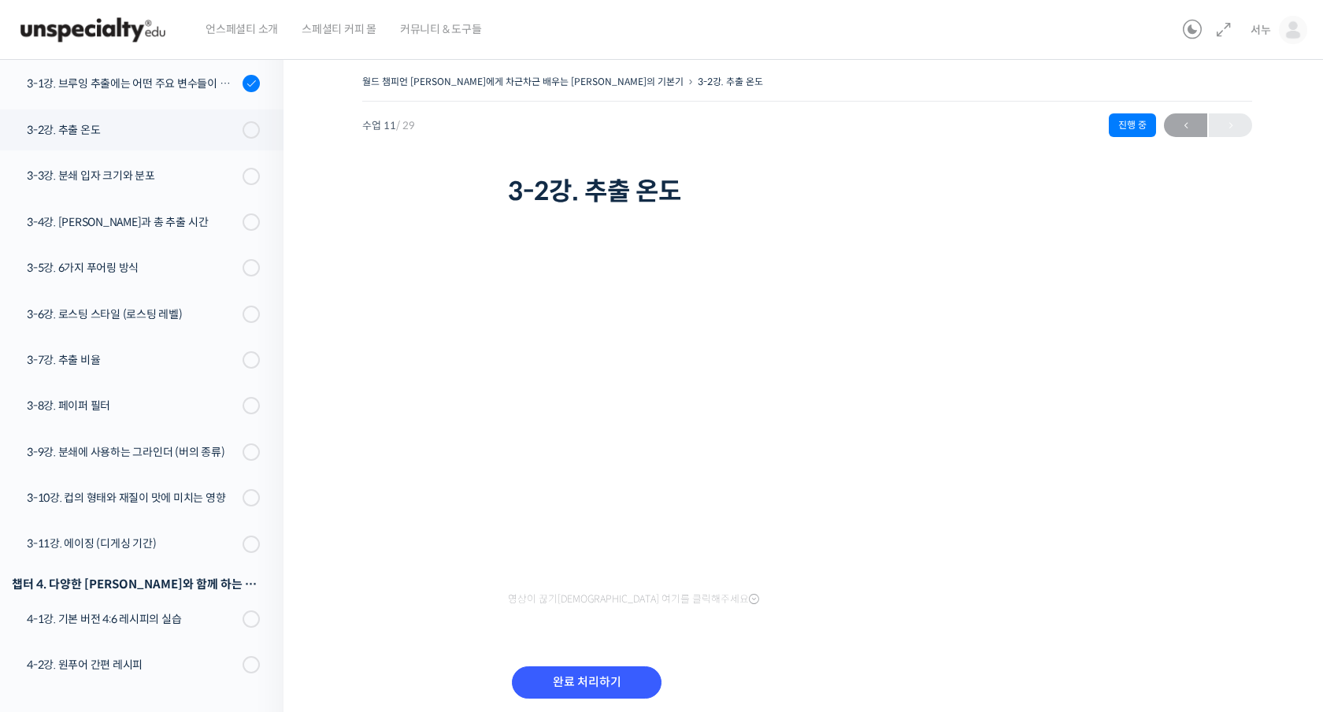
click at [595, 650] on div "완료 처리하기" at bounding box center [807, 695] width 599 height 91
click at [591, 666] on input "완료 처리하기" at bounding box center [587, 682] width 150 height 32
click at [591, 669] on input "완료 처리하기" at bounding box center [587, 682] width 150 height 32
click at [594, 676] on input "완료 처리하기" at bounding box center [587, 682] width 150 height 32
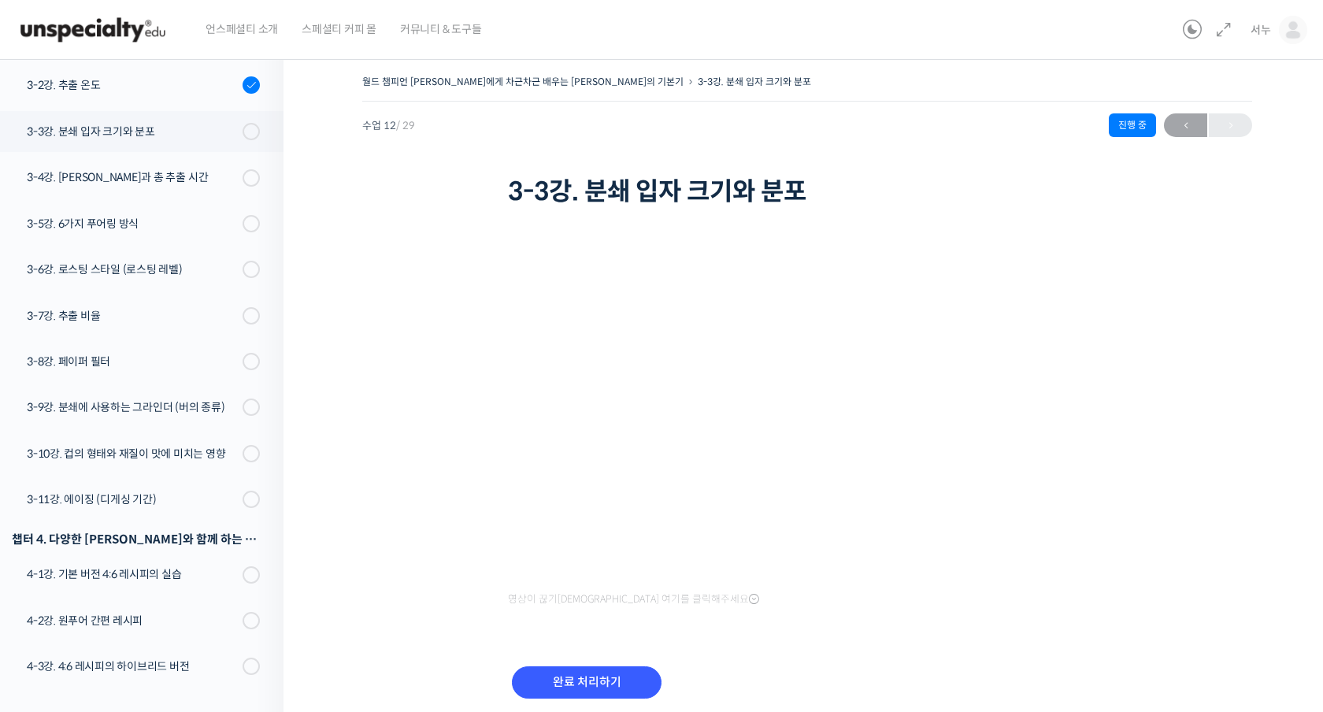
scroll to position [807, 0]
click at [547, 677] on input "완료 처리하기" at bounding box center [587, 682] width 150 height 32
click at [512, 666] on input "완료 처리하기" at bounding box center [587, 682] width 150 height 32
click at [568, 686] on input "완료 처리하기" at bounding box center [587, 682] width 150 height 32
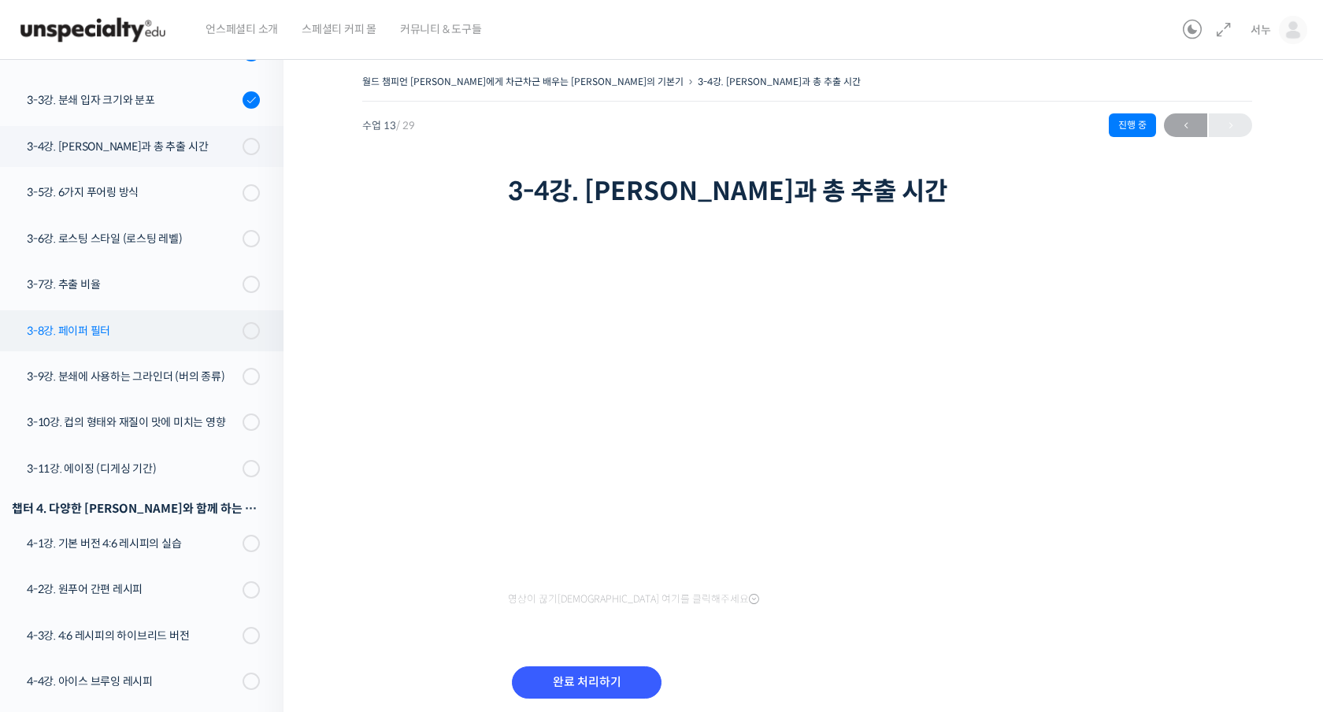
scroll to position [836, 0]
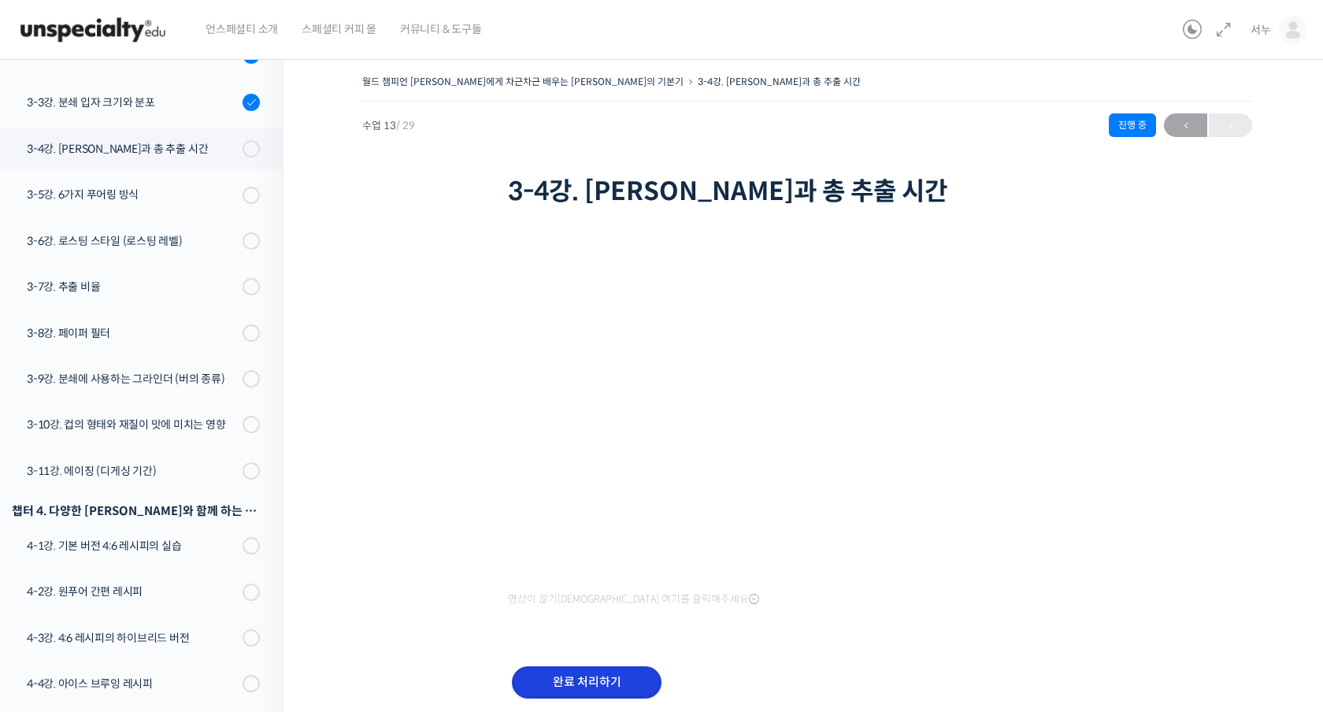
click at [630, 669] on input "완료 처리하기" at bounding box center [587, 682] width 150 height 32
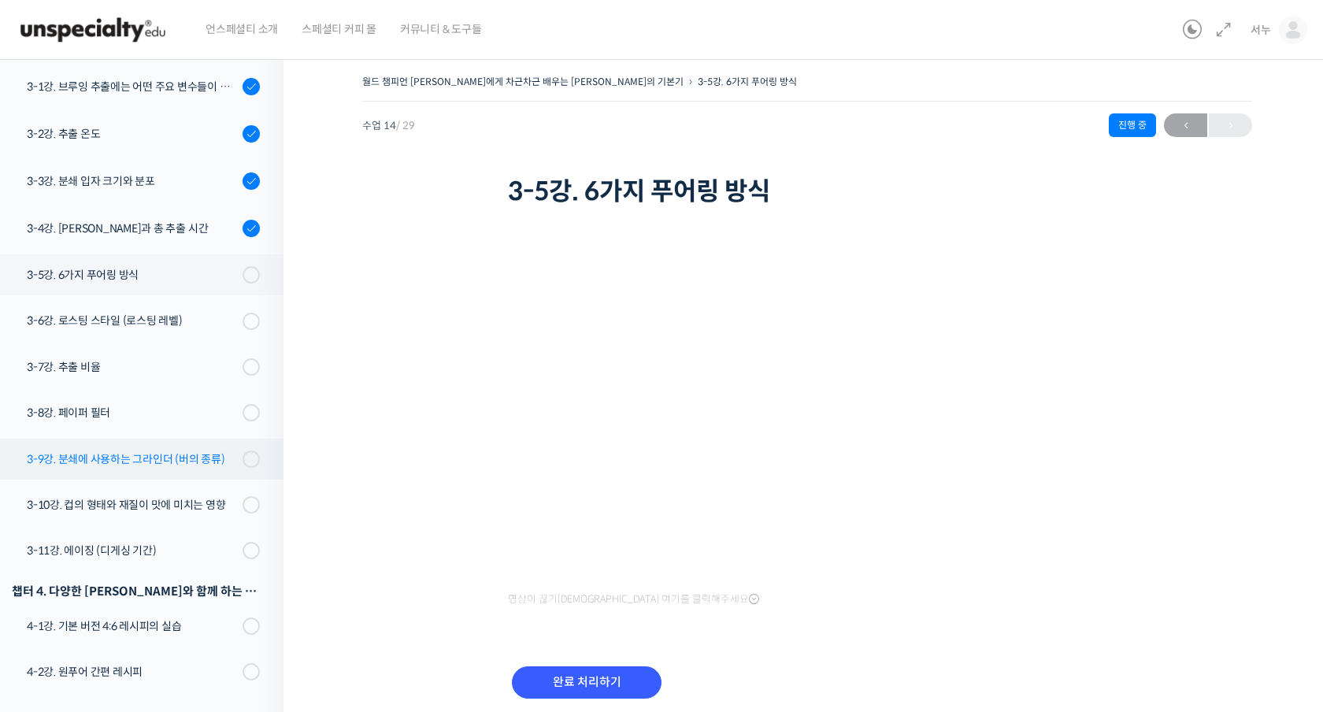
scroll to position [745, 0]
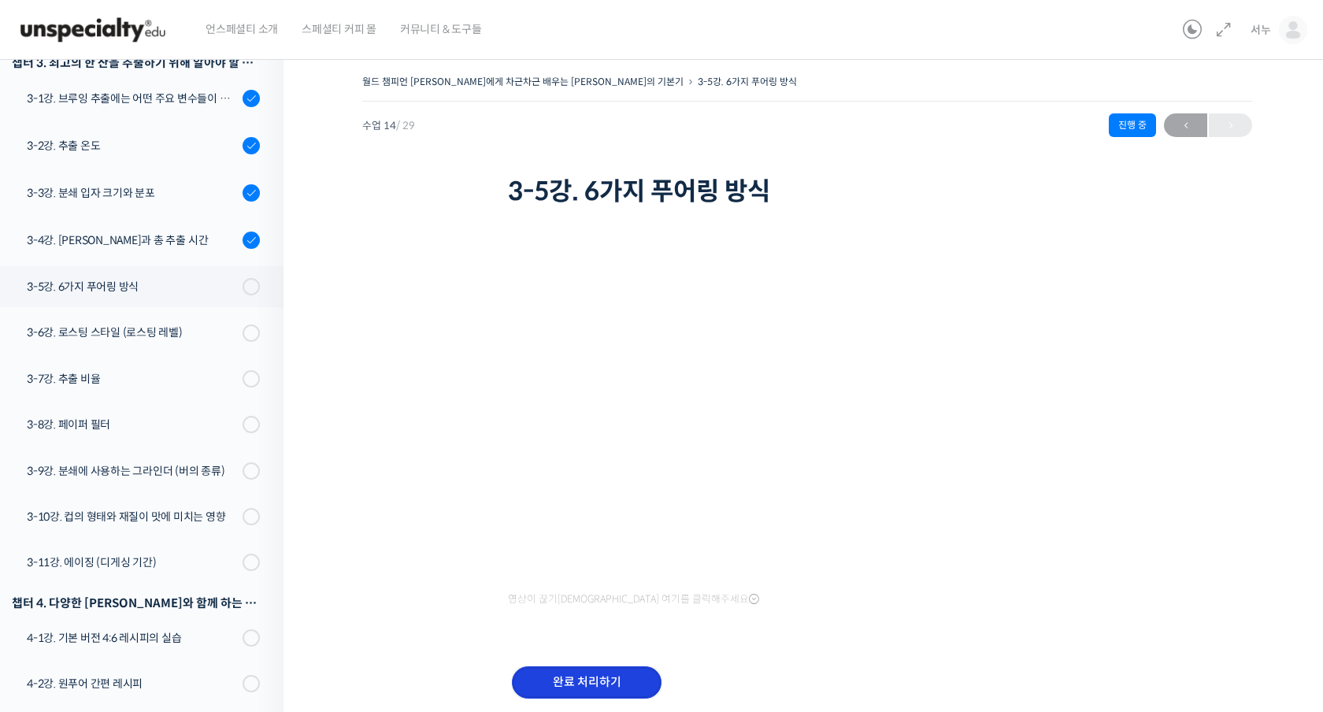
click at [576, 678] on input "완료 처리하기" at bounding box center [587, 682] width 150 height 32
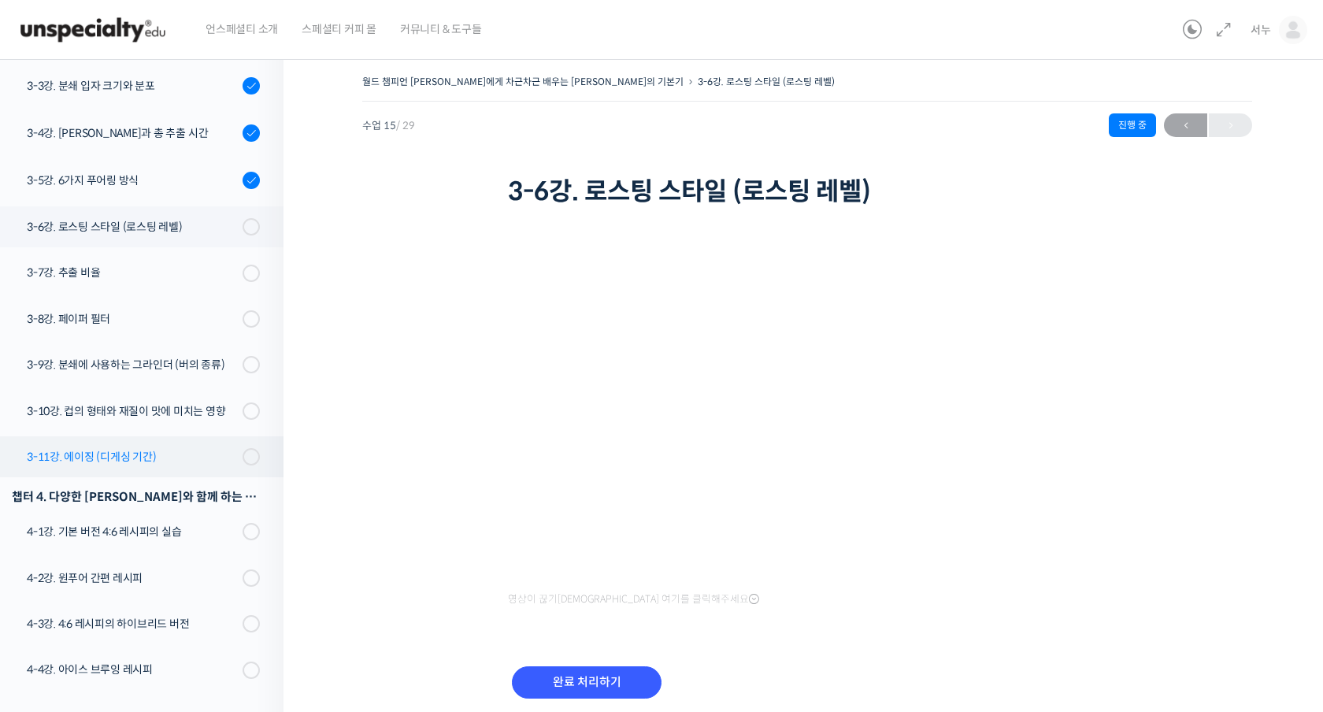
scroll to position [853, 0]
click at [606, 667] on input "완료 처리하기" at bounding box center [587, 682] width 150 height 32
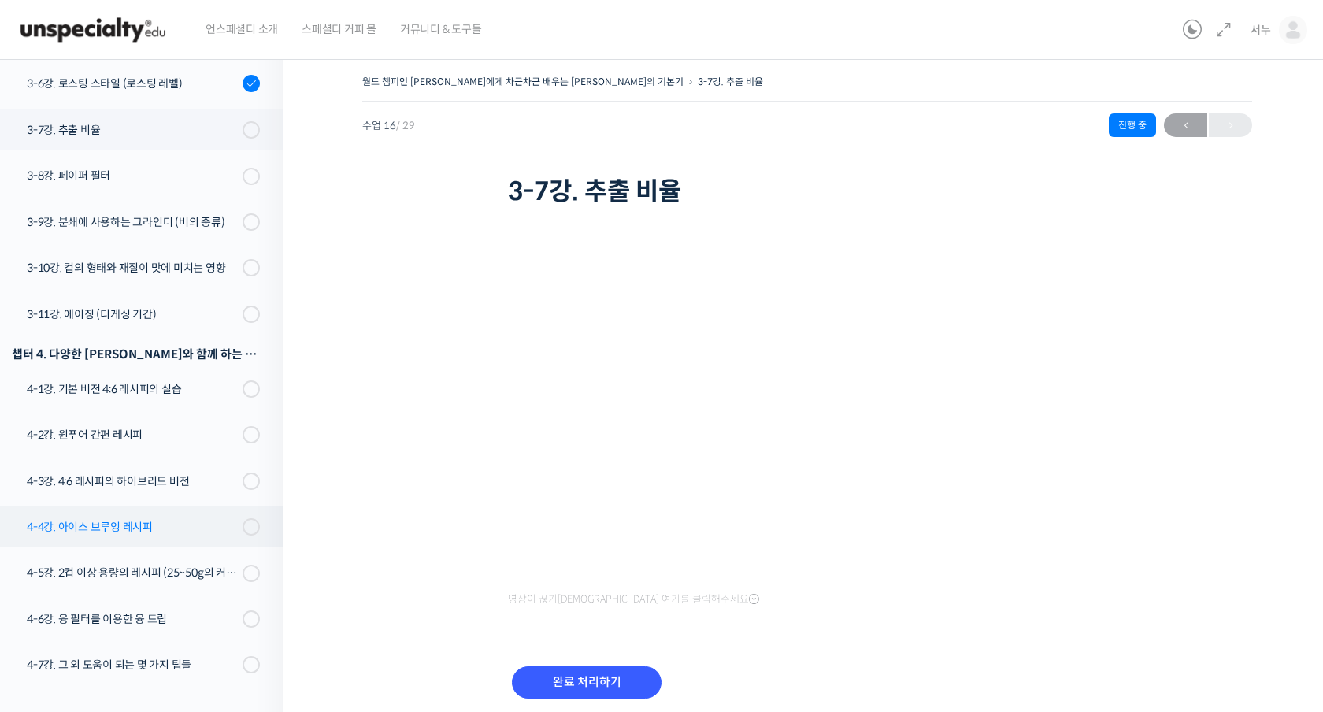
scroll to position [1033, 0]
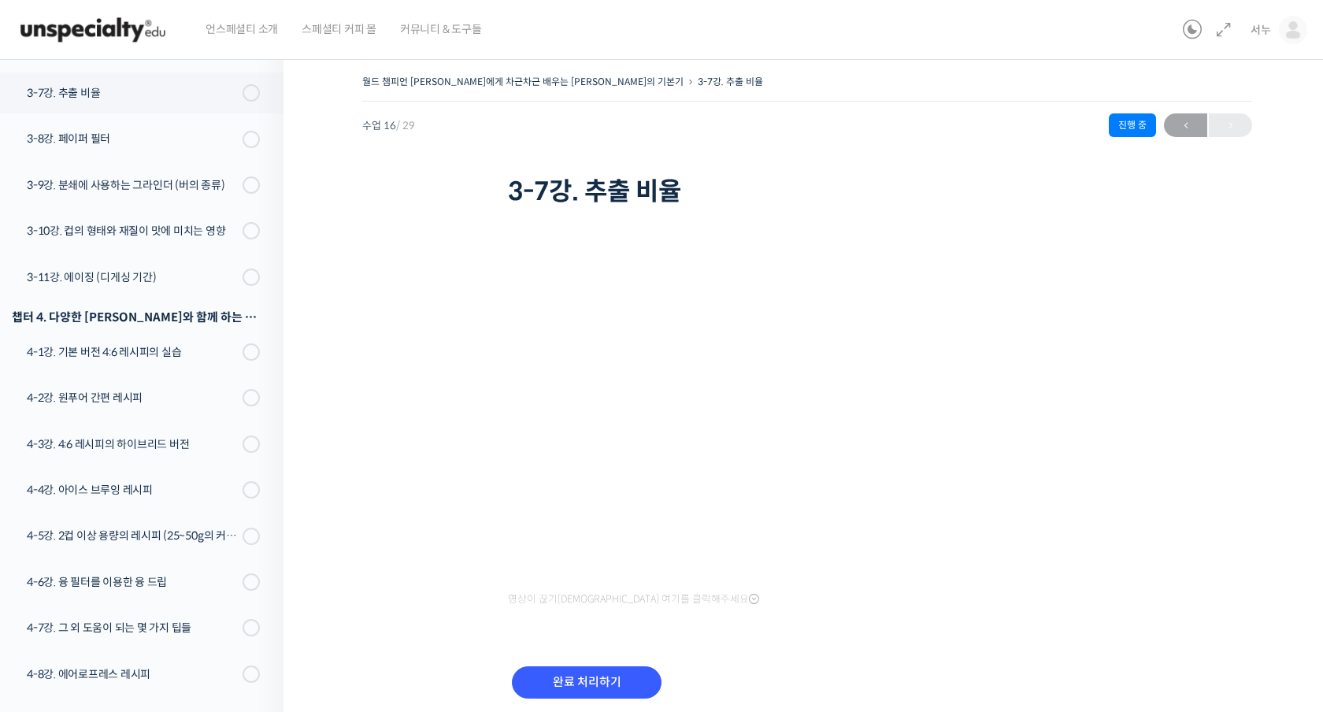
click at [541, 593] on span "영상이 끊기[DEMOGRAPHIC_DATA] 여기를 클릭해주세요" at bounding box center [633, 599] width 251 height 13
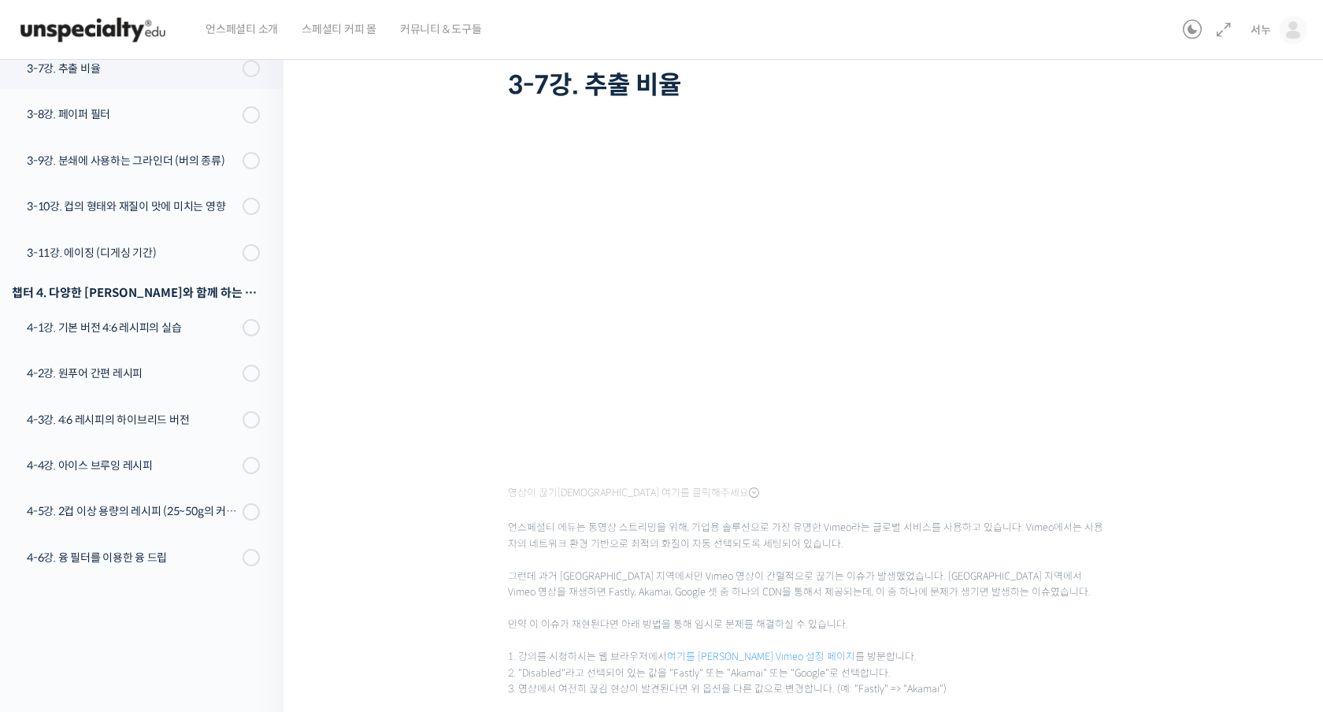
scroll to position [334, 0]
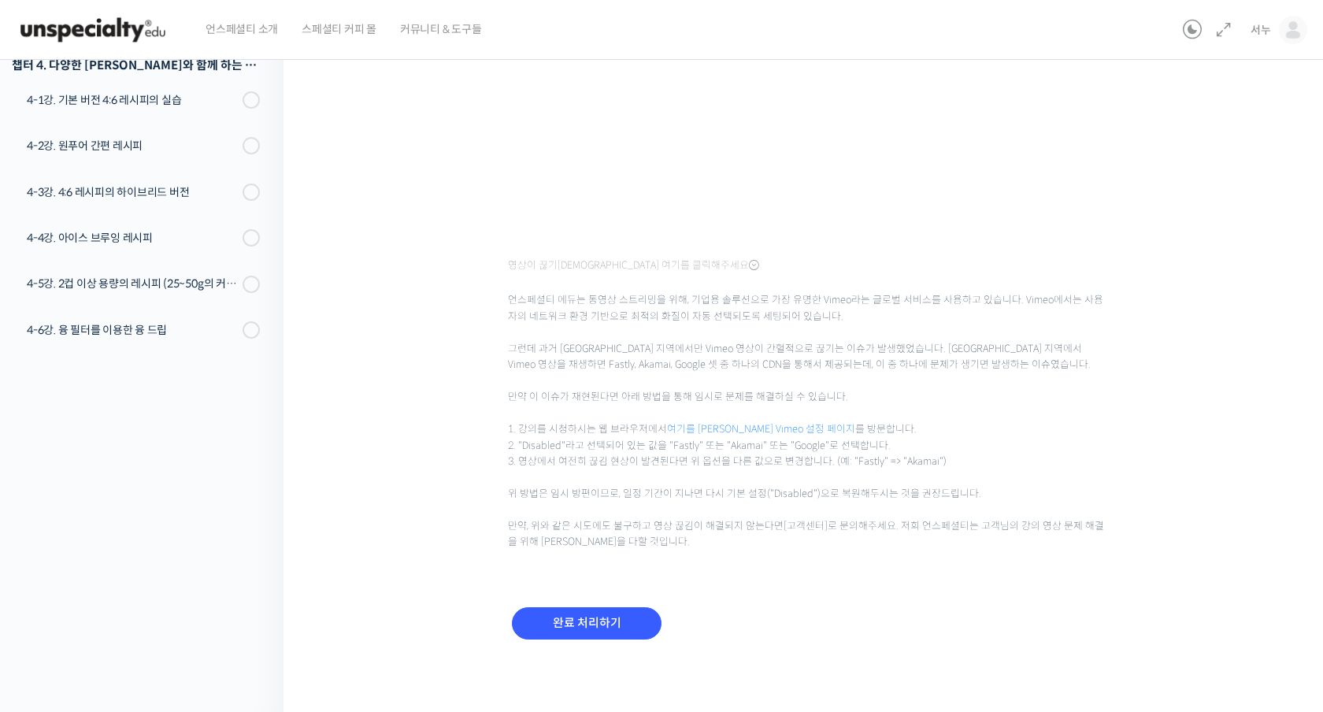
click at [549, 638] on div "완료 처리하기" at bounding box center [587, 635] width 158 height 65
click at [573, 628] on input "완료 처리하기" at bounding box center [587, 623] width 150 height 32
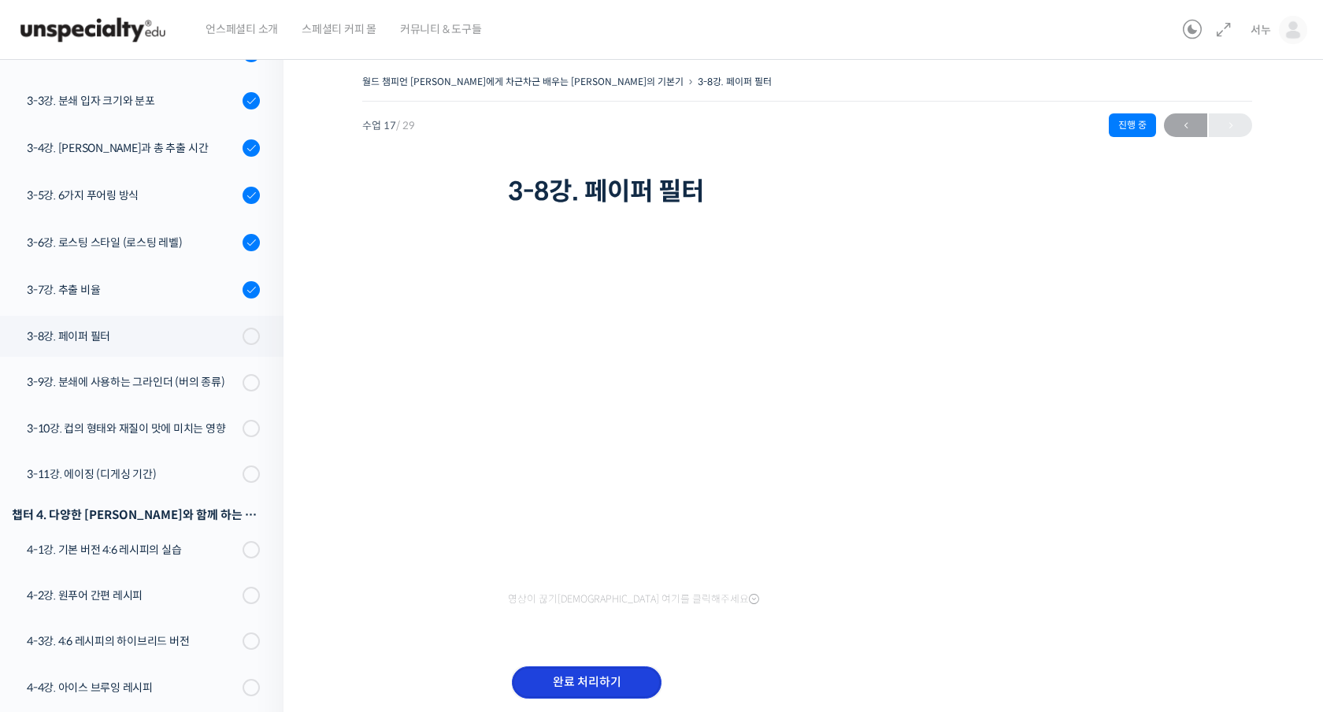
click at [629, 676] on input "완료 처리하기" at bounding box center [587, 682] width 150 height 32
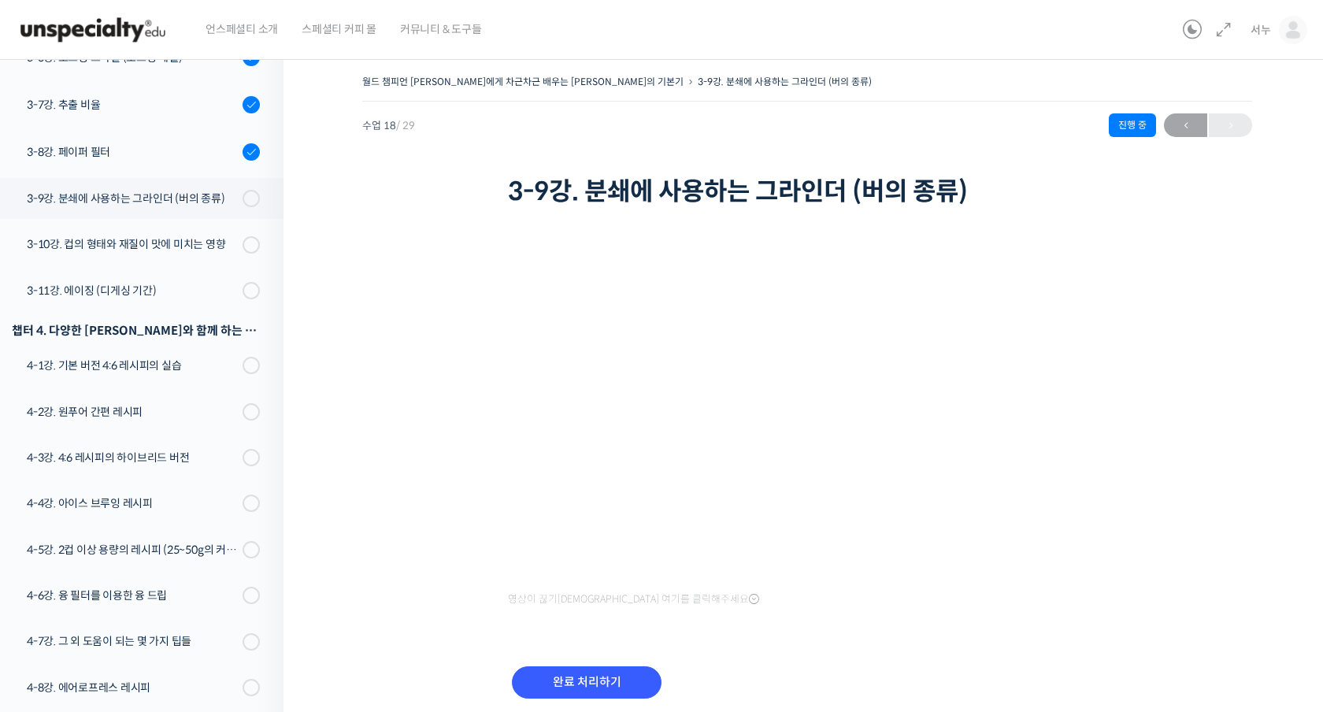
scroll to position [954, 0]
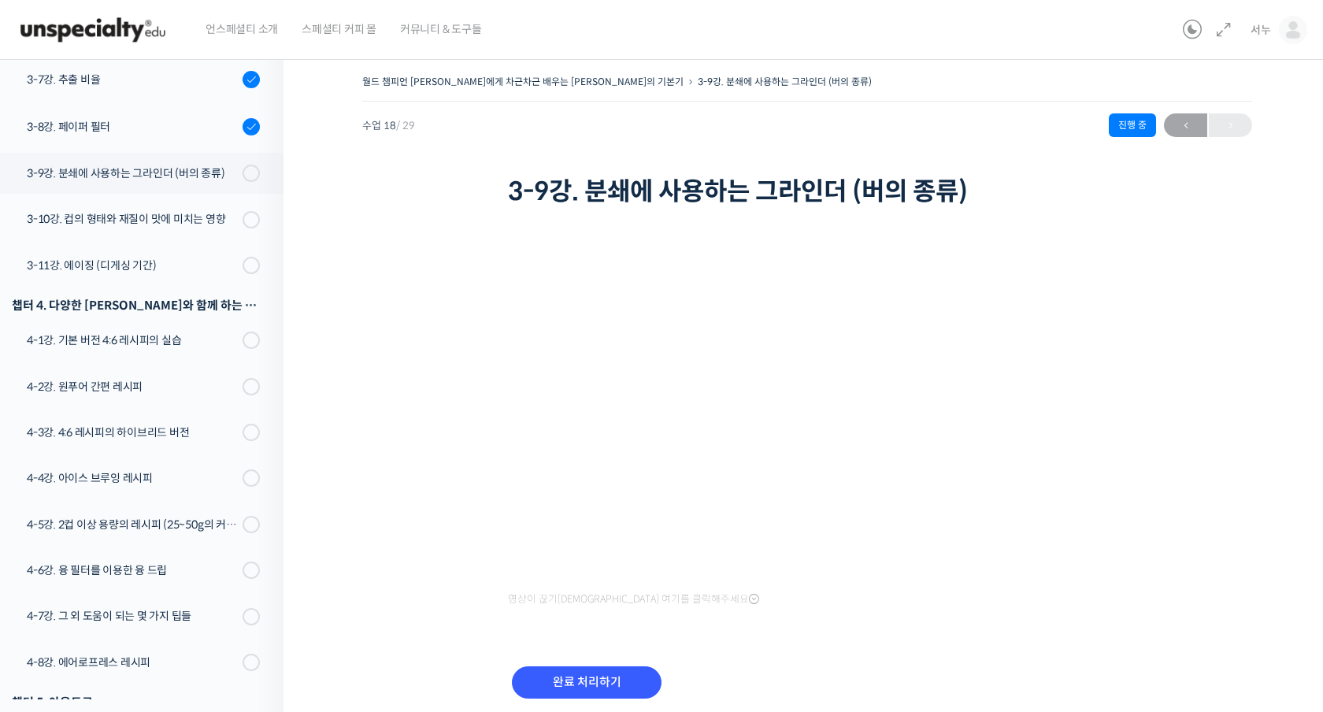
scroll to position [1069, 0]
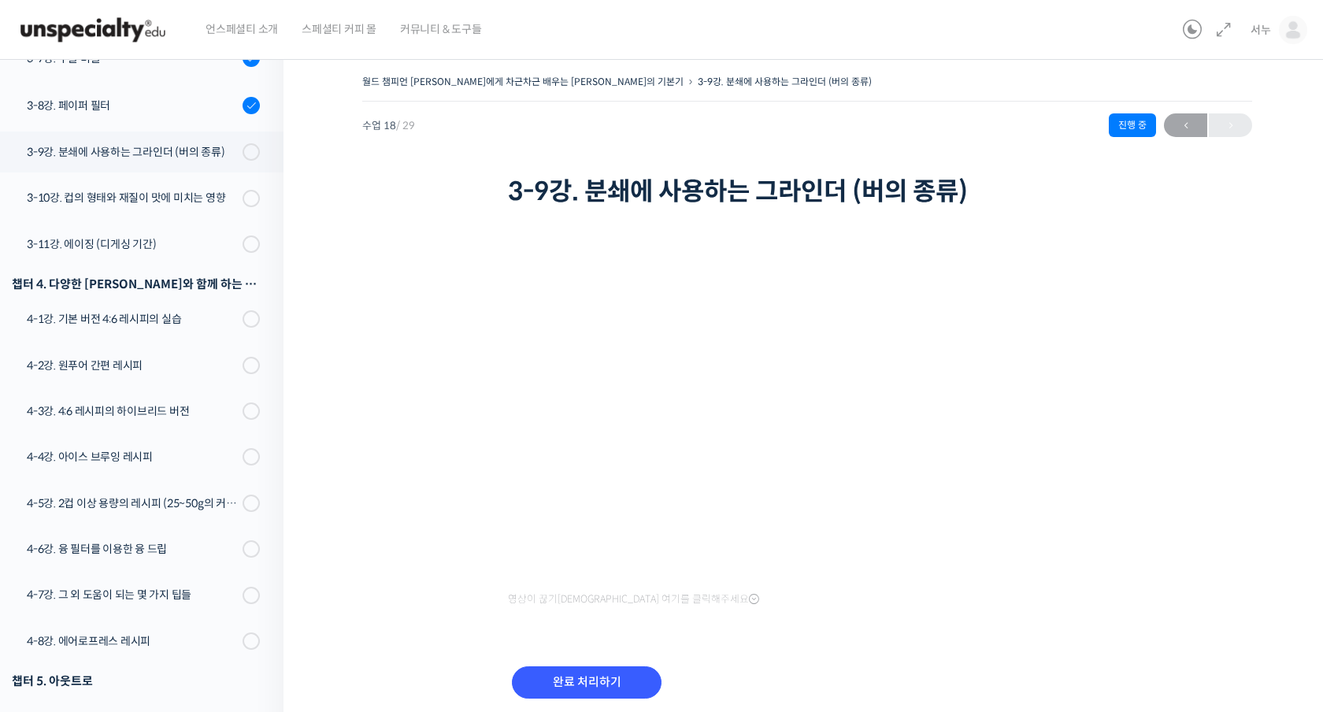
click at [538, 580] on div "영상이 끊기[DEMOGRAPHIC_DATA] 여기를 클릭해주세요" at bounding box center [807, 427] width 599 height 368
click at [642, 593] on span "영상이 끊기[DEMOGRAPHIC_DATA] 여기를 클릭해주세요" at bounding box center [633, 599] width 251 height 13
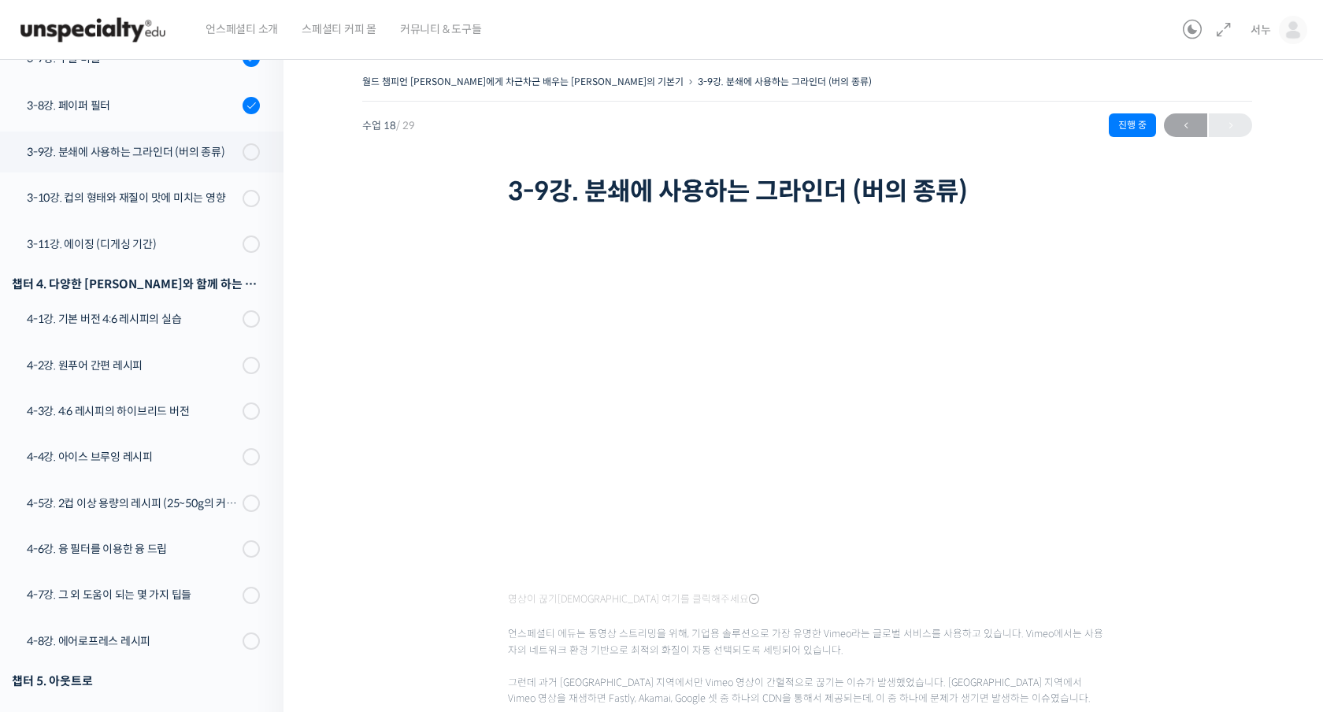
click at [749, 593] on icon at bounding box center [754, 599] width 10 height 13
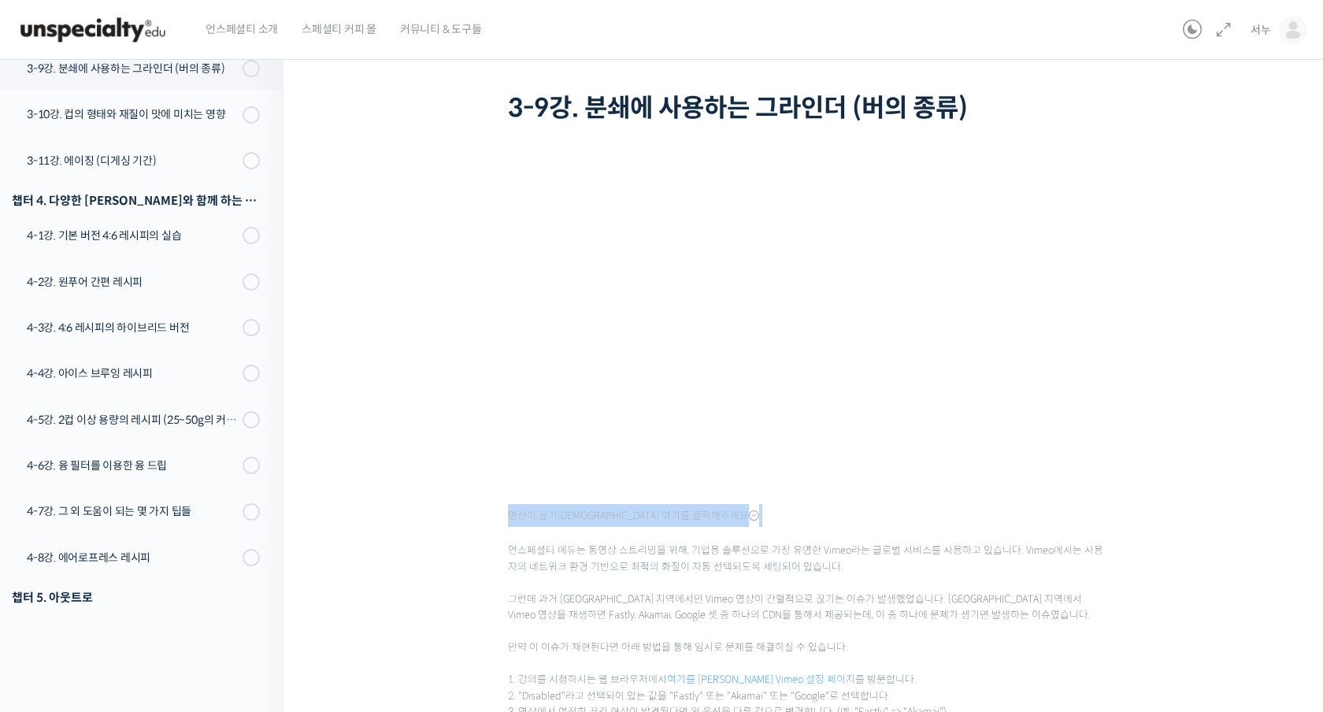
scroll to position [161, 0]
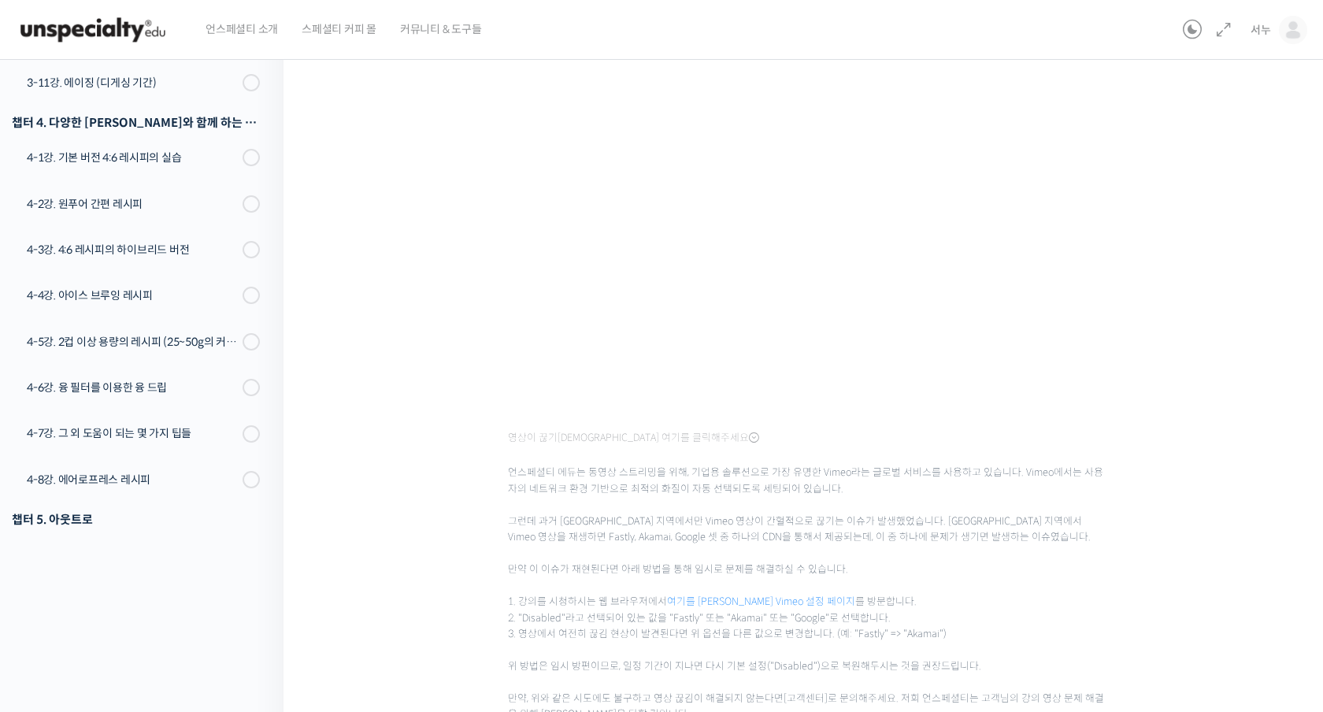
click at [691, 540] on span "언스페셜티 에듀는 동영상 스트리밍을 위해, 기업용 솔루션으로 가장 유명한 Vimeo라는 글로벌 서비스를 사용하고 있습니다. Vimeo에서는 사…" at bounding box center [807, 586] width 599 height 274
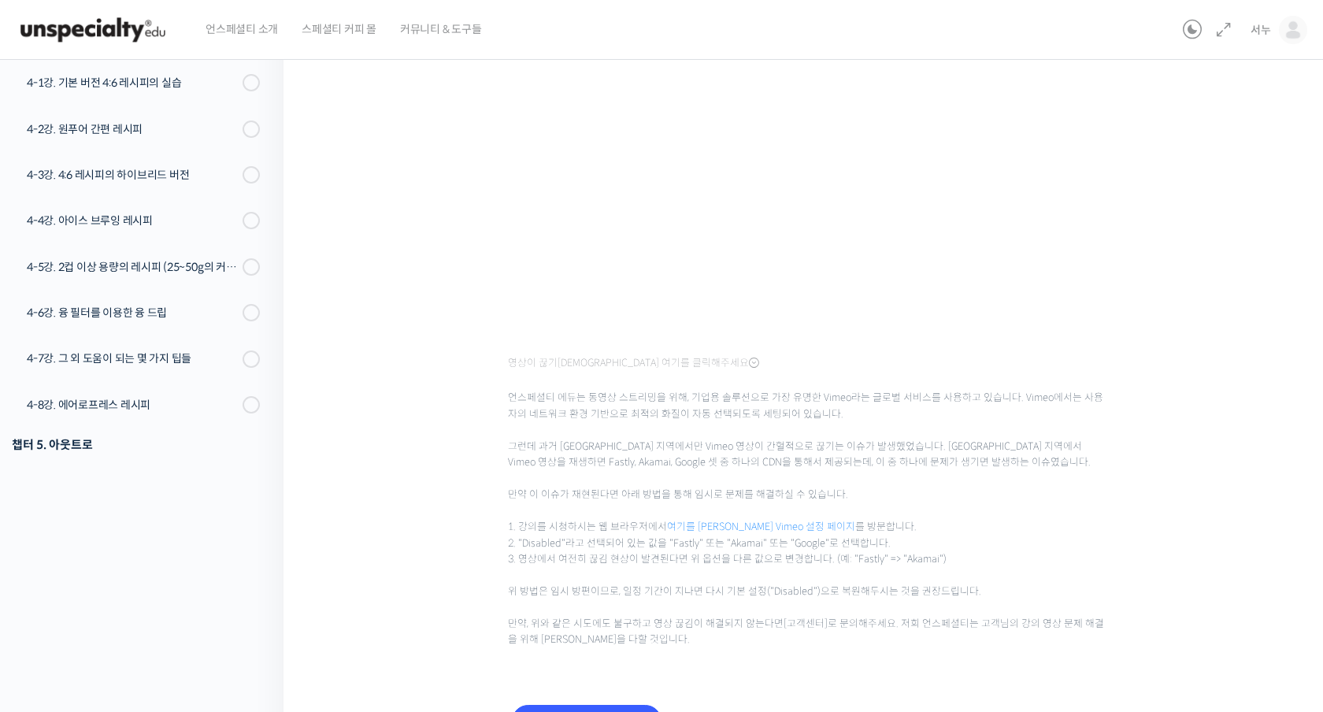
scroll to position [239, 0]
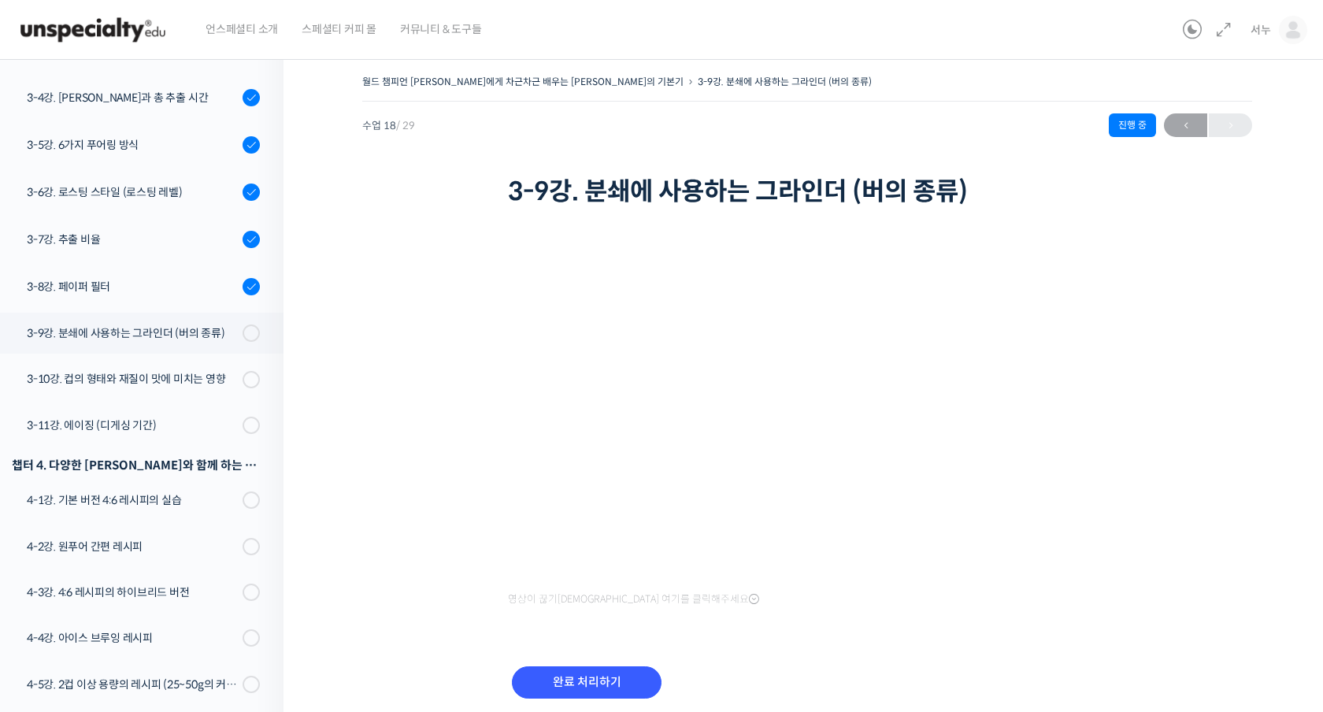
scroll to position [58, 0]
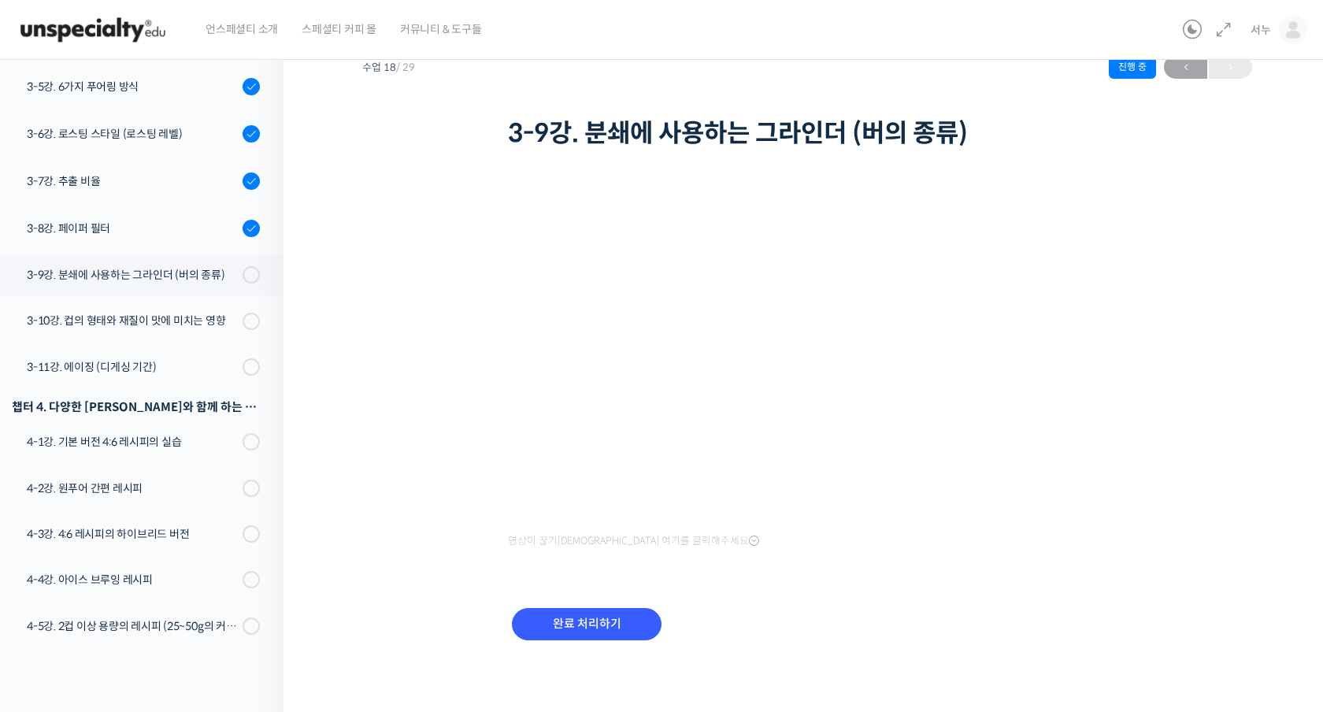
click at [636, 524] on div "영상이 끊기[DEMOGRAPHIC_DATA] 여기를 클릭해주세요" at bounding box center [807, 368] width 599 height 368
click at [634, 530] on div "영상이 끊기[DEMOGRAPHIC_DATA] 여기를 클릭해주세요" at bounding box center [807, 368] width 599 height 368
click at [632, 539] on span "영상이 끊기[DEMOGRAPHIC_DATA] 여기를 클릭해주세요" at bounding box center [633, 541] width 251 height 13
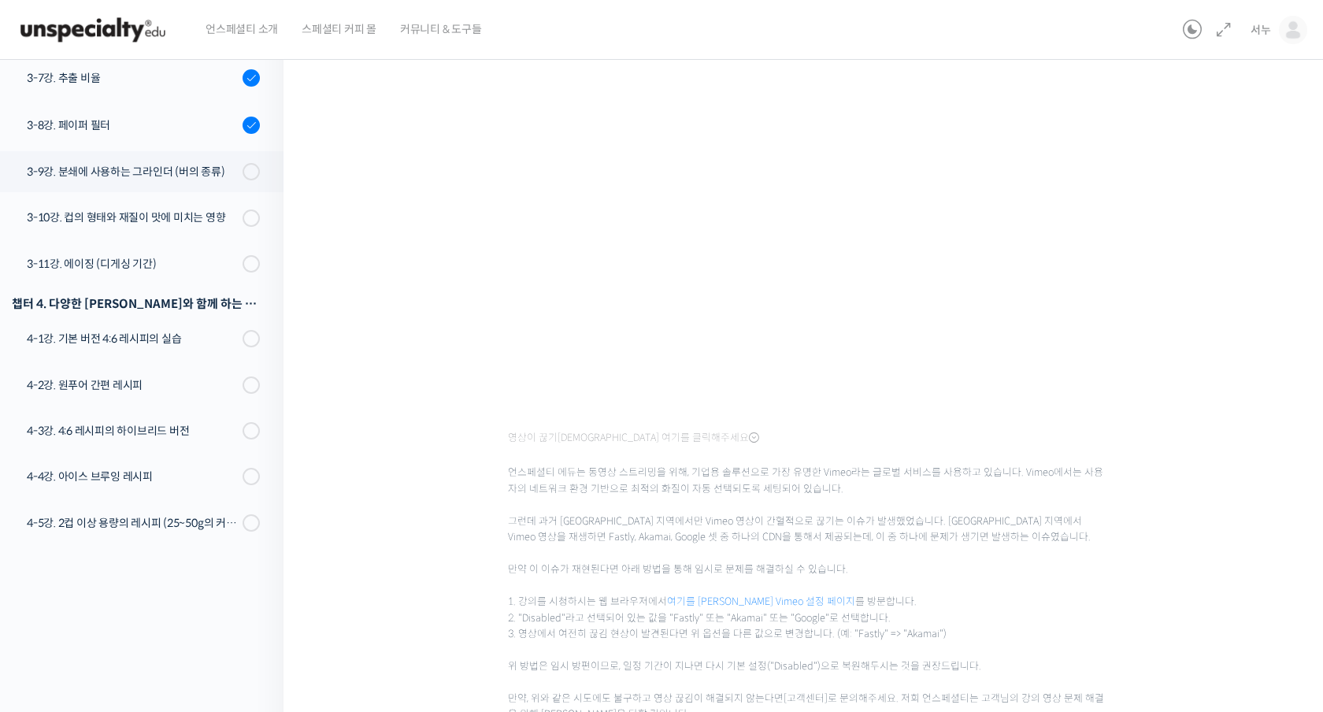
scroll to position [228, 0]
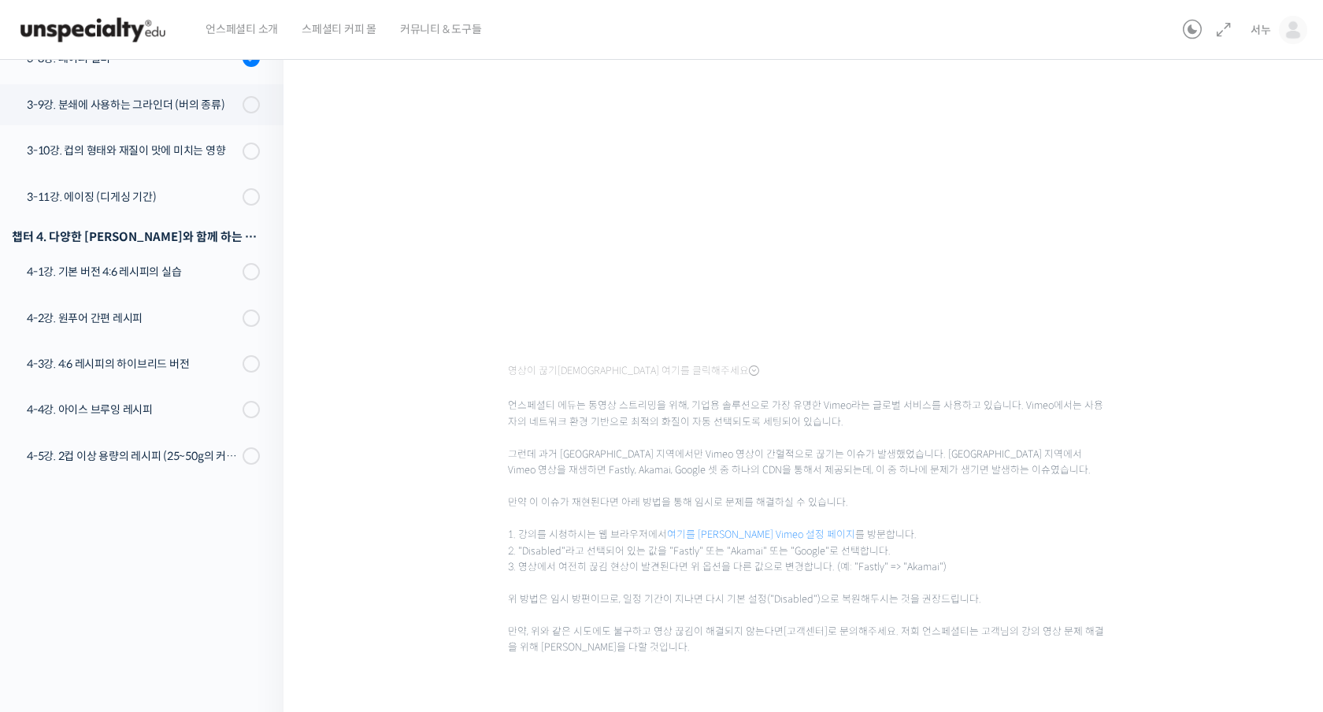
click at [726, 533] on link "여기를 [PERSON_NAME] Vimeo 설정 페이지" at bounding box center [761, 535] width 188 height 13
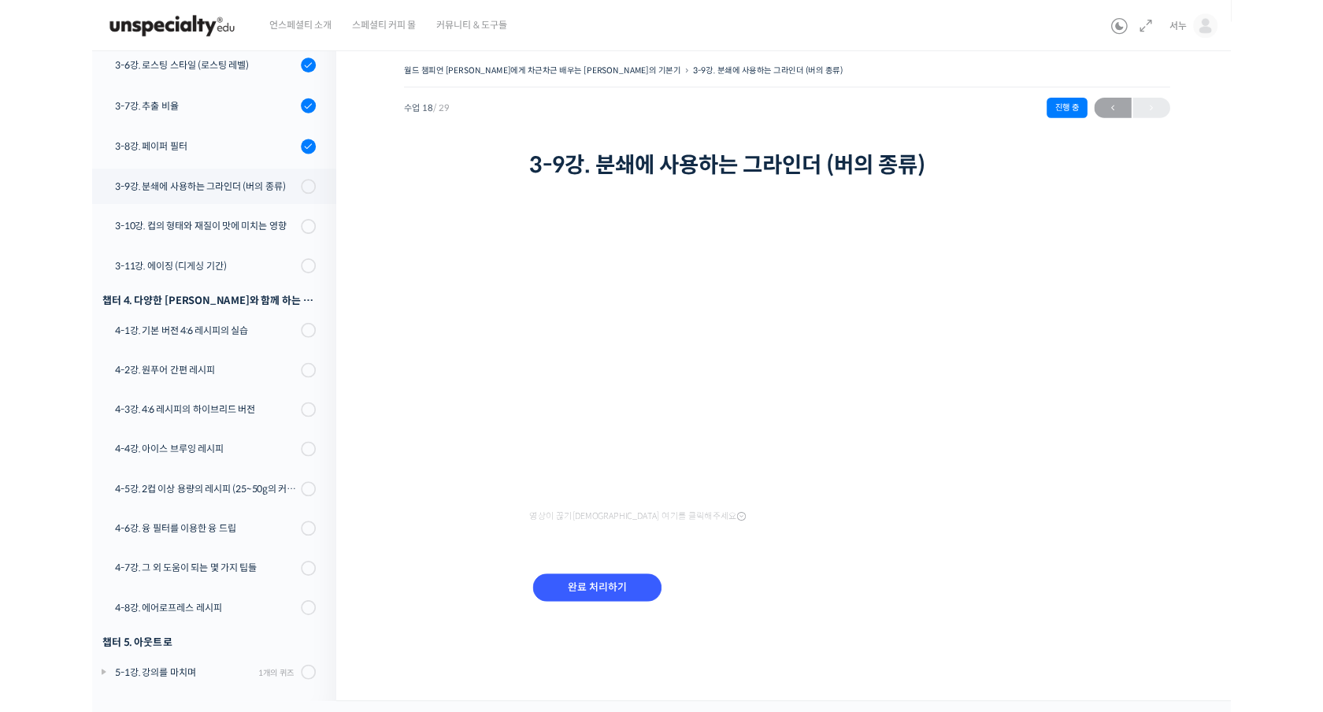
scroll to position [954, 0]
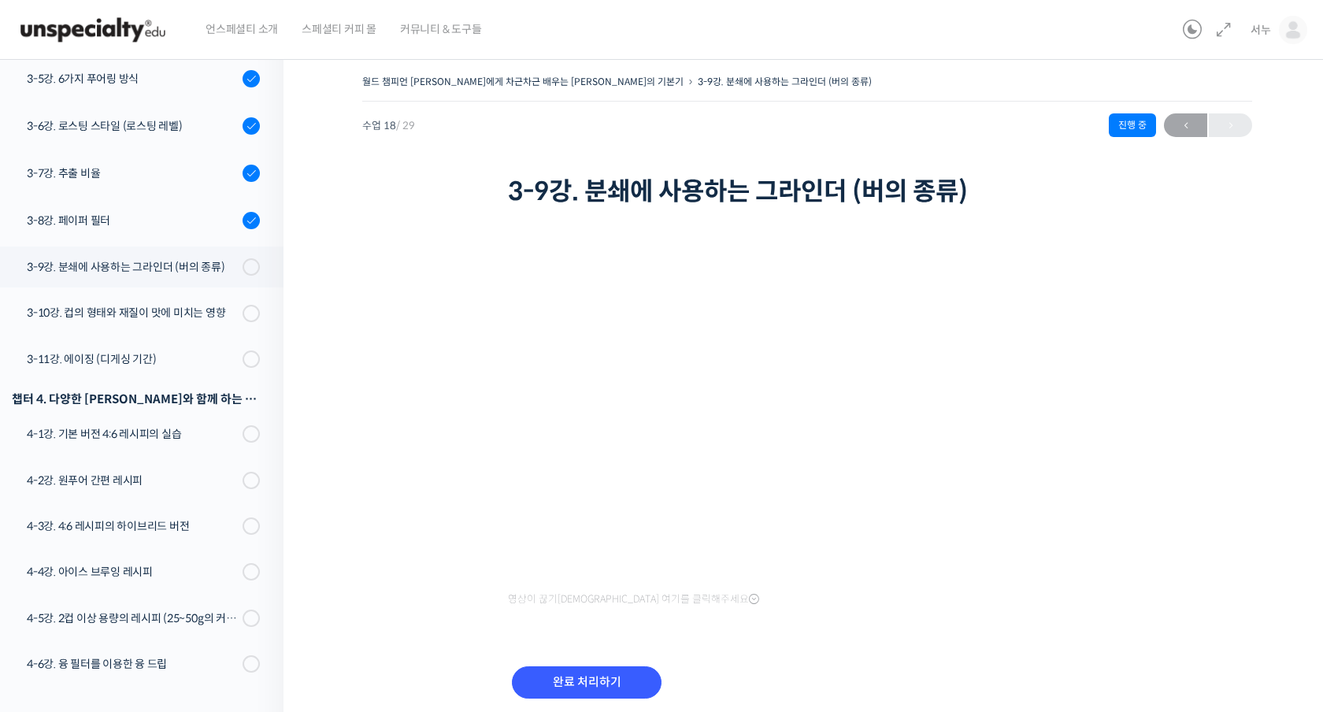
click at [429, 397] on div "월드 챔피언 테츠 카스야에게 차근차근 배우는 브루잉의 기본기 3-9강. 분쇄에 사용하는 그라인더 (버의 종류) 진행 중 수업 18 / 29 진…" at bounding box center [807, 405] width 890 height 669
click at [555, 689] on input "완료 처리하기" at bounding box center [587, 682] width 150 height 32
click at [558, 696] on div "완료 처리하기" at bounding box center [587, 694] width 158 height 65
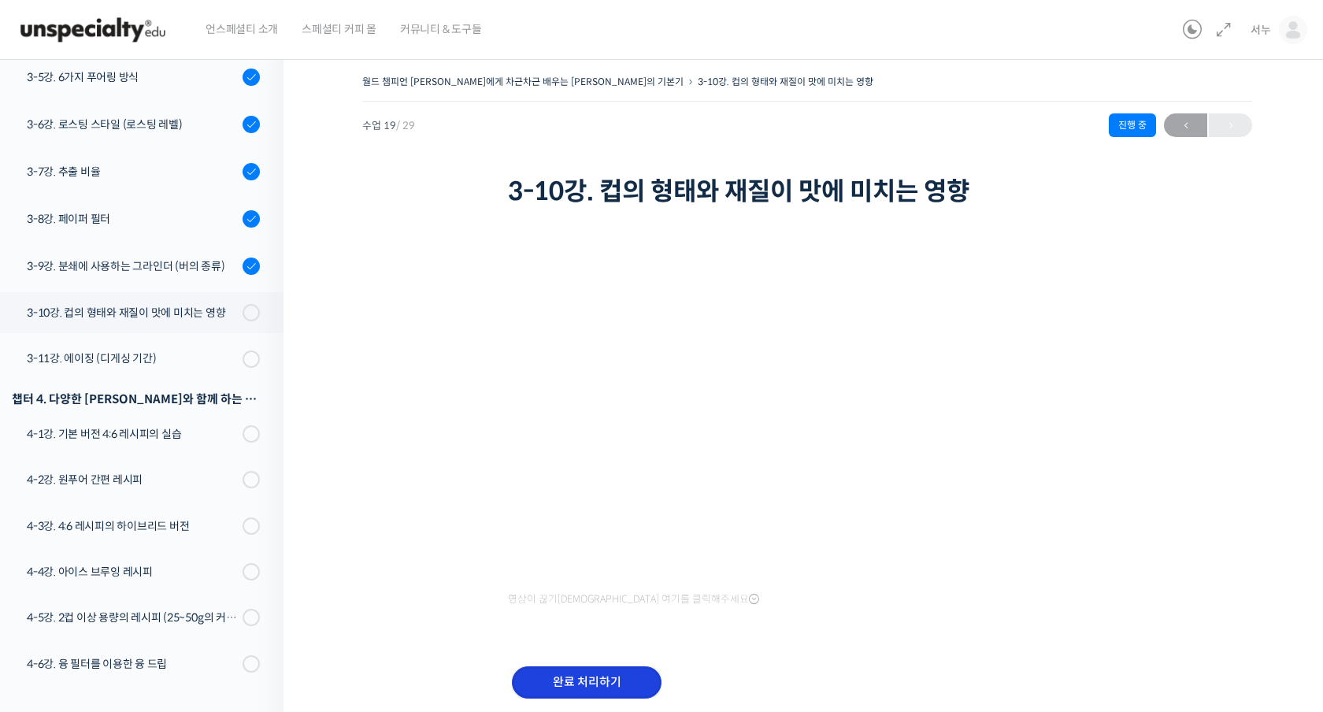
click at [554, 684] on input "완료 처리하기" at bounding box center [587, 682] width 150 height 32
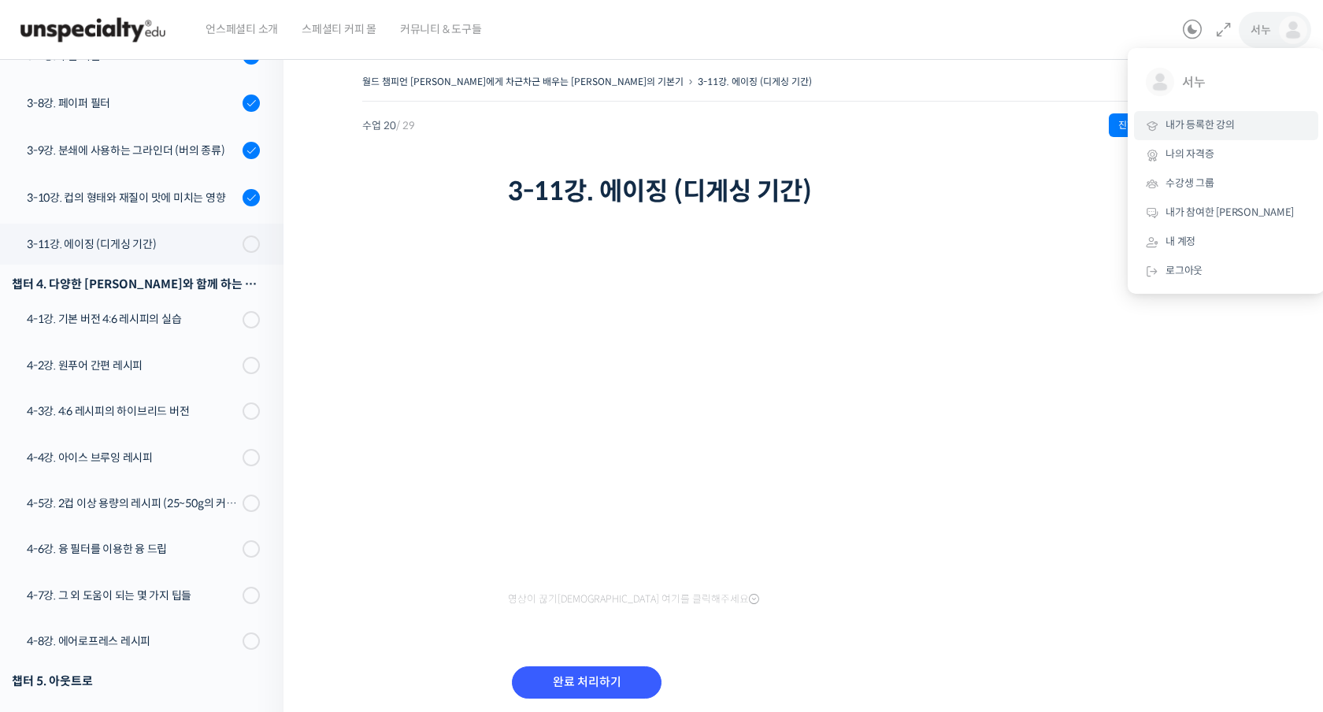
click at [1189, 117] on link "내가 등록한 강의" at bounding box center [1226, 125] width 184 height 29
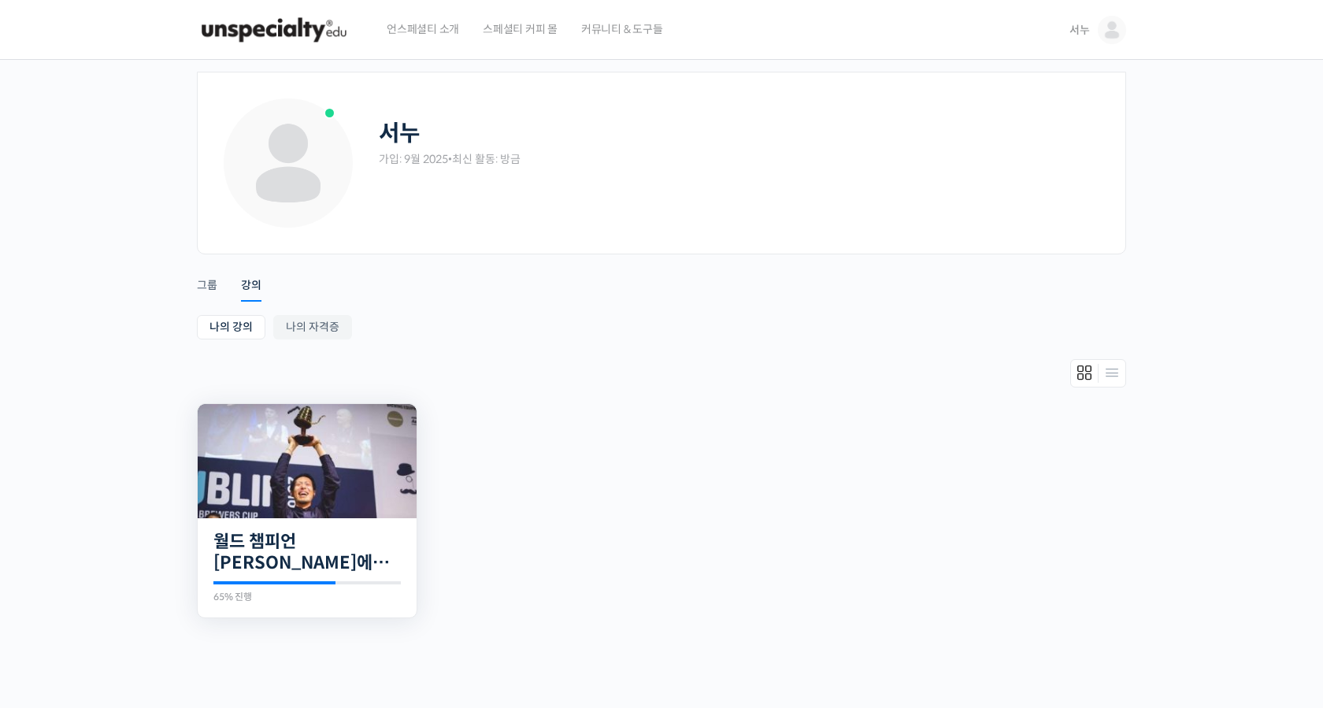
click at [327, 527] on div "29개의 수업 월드 챔피언 테츠 카스야에게 차근차근 배우는 브루잉의 기본기 65% 진행 최근 활동: 2025년 09월 19일 5:02 오전 테…" at bounding box center [307, 568] width 219 height 100
click at [306, 452] on img at bounding box center [307, 461] width 219 height 114
click at [321, 525] on div "29개의 수업 월드 챔피언 테츠 카스야에게 차근차근 배우는 브루잉의 기본기 65% 진행 최근 활동: 2025년 09월 19일 5:02 오전 테…" at bounding box center [307, 568] width 219 height 100
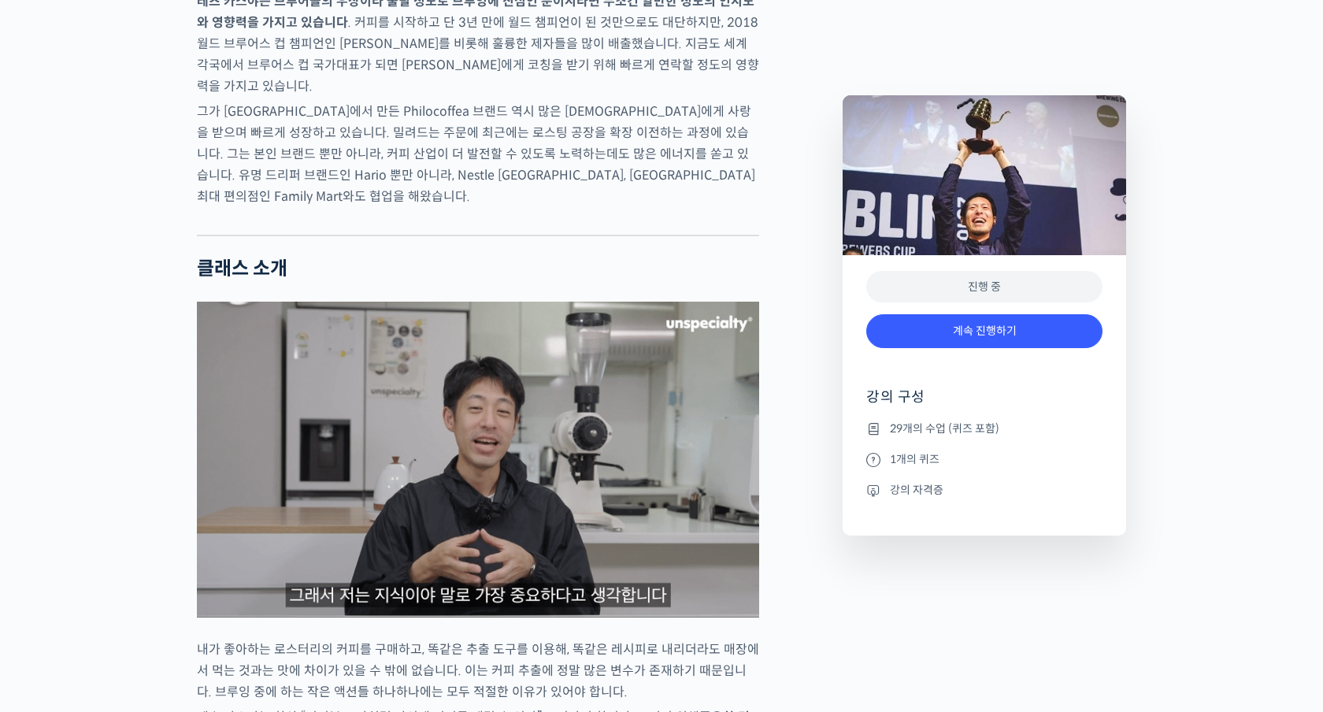
scroll to position [1265, 0]
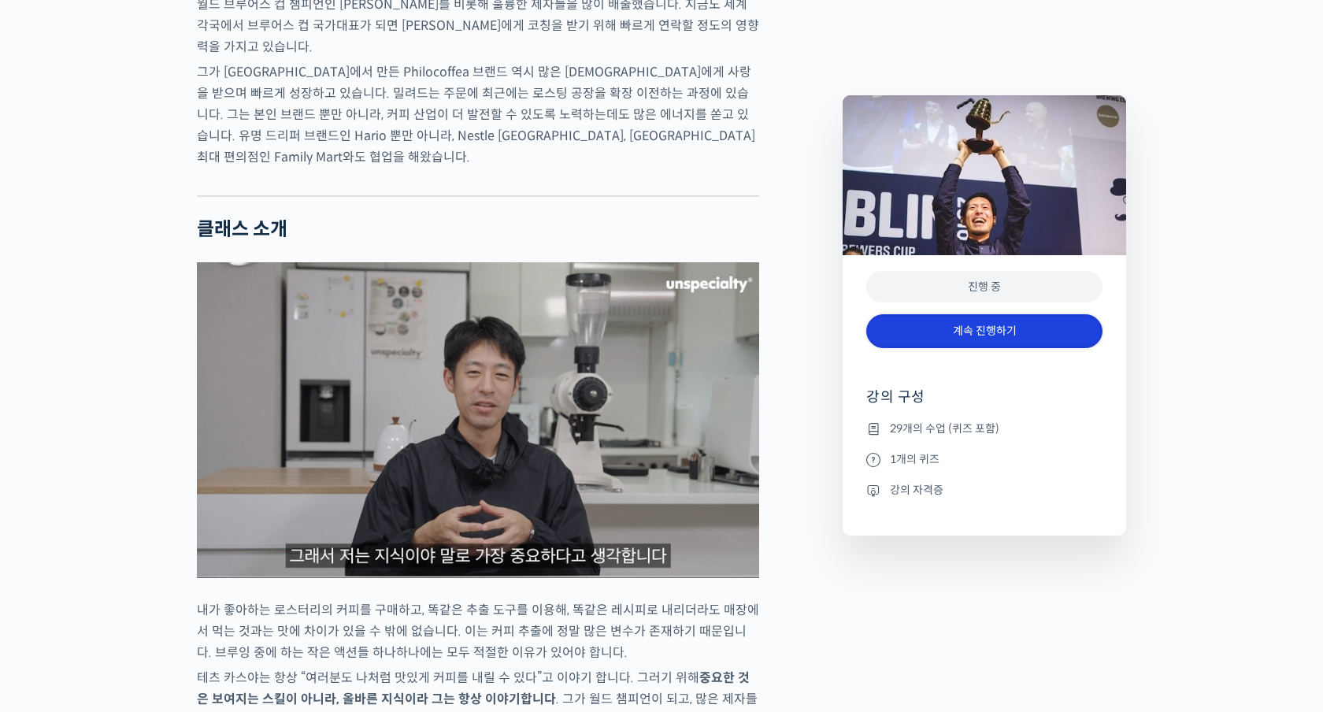
click at [1009, 332] on link "계속 진행하기" at bounding box center [984, 331] width 236 height 34
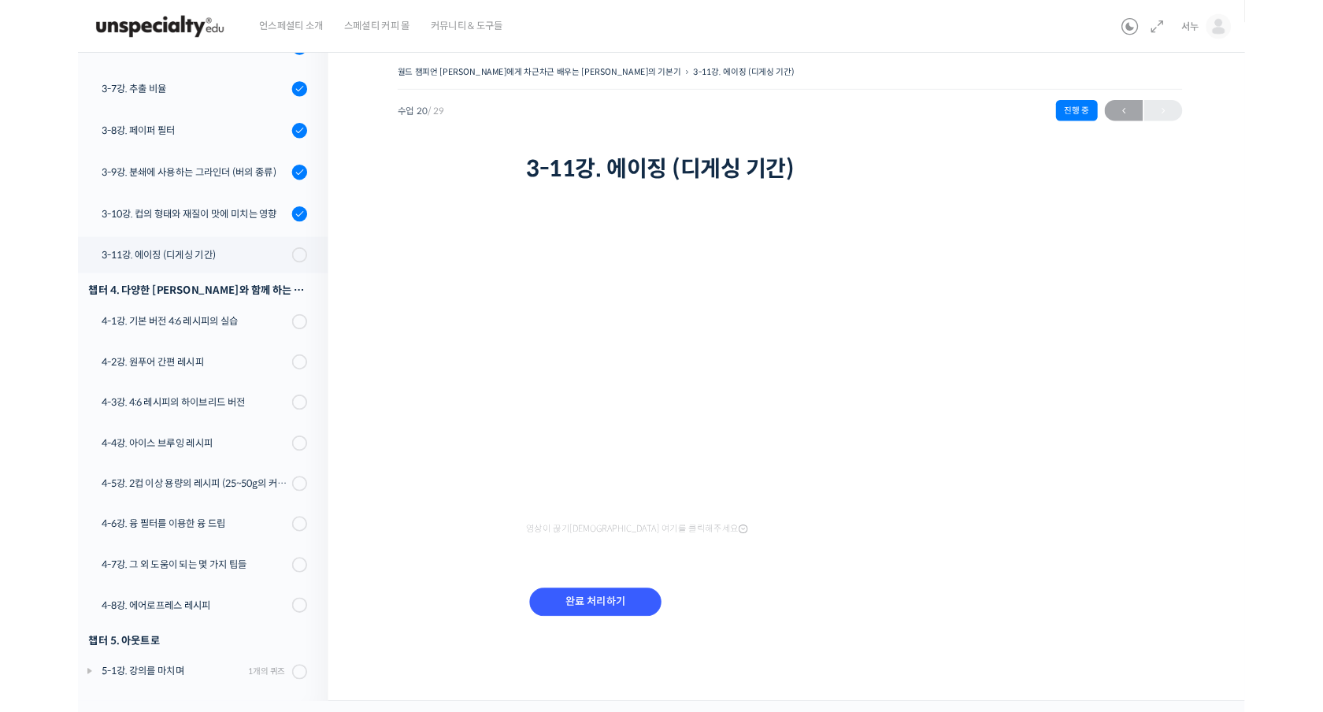
scroll to position [956, 0]
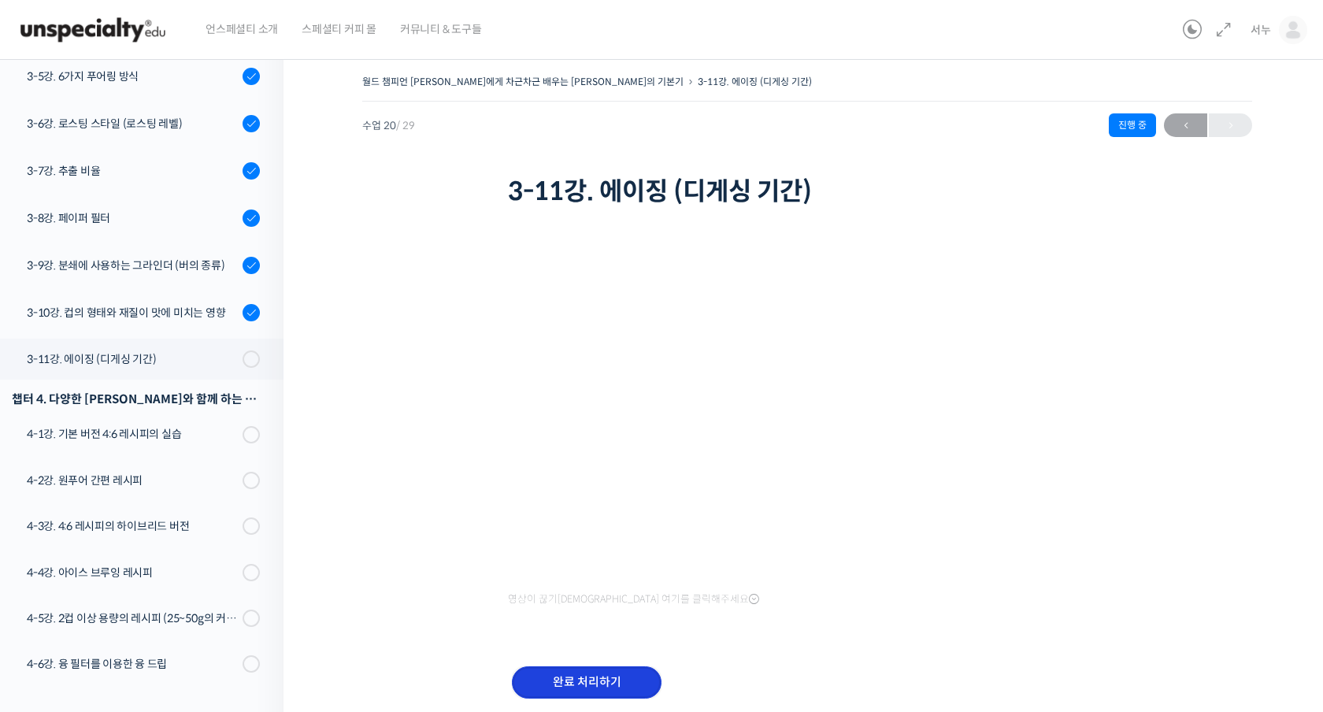
click at [650, 682] on input "완료 처리하기" at bounding box center [587, 682] width 150 height 32
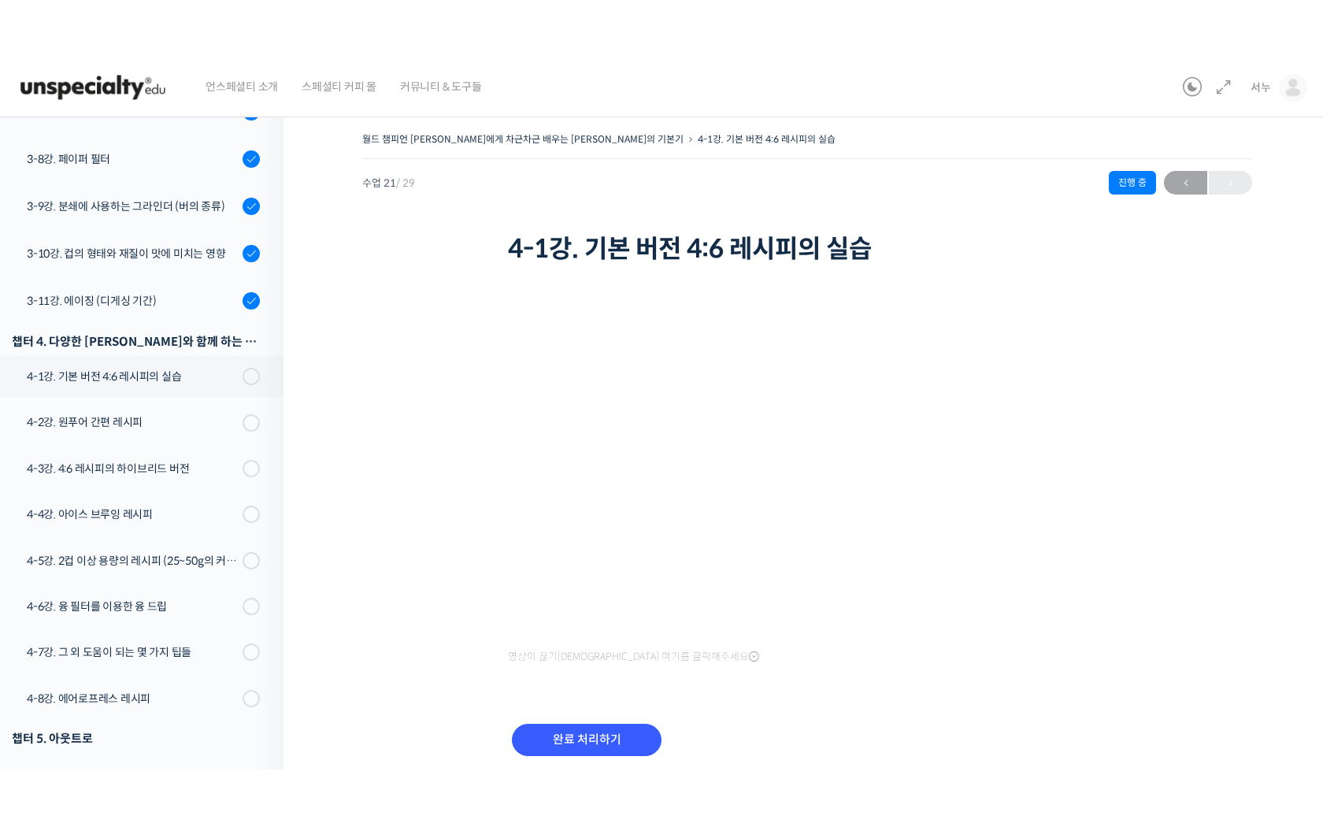
scroll to position [1073, 0]
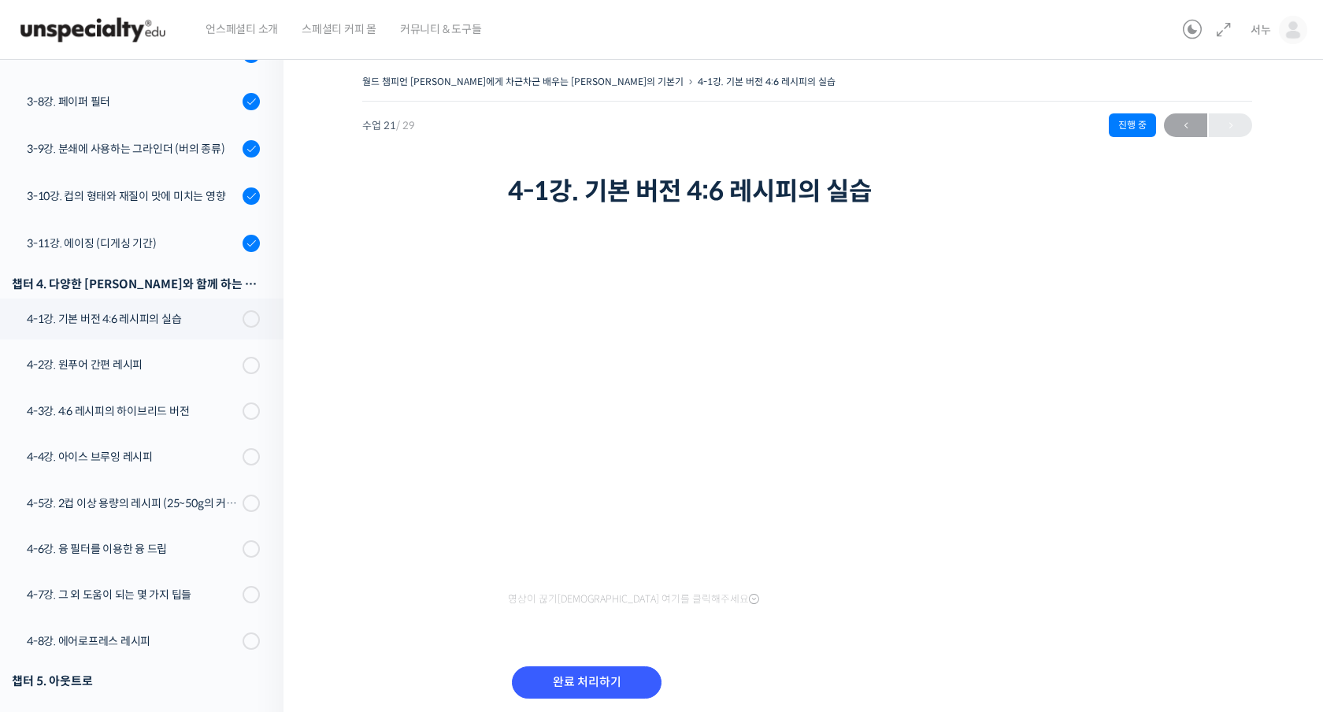
click at [856, 614] on div "영상이 끊기[DEMOGRAPHIC_DATA] 여기를 클릭해주세요 완료 처리하기" at bounding box center [807, 475] width 599 height 529
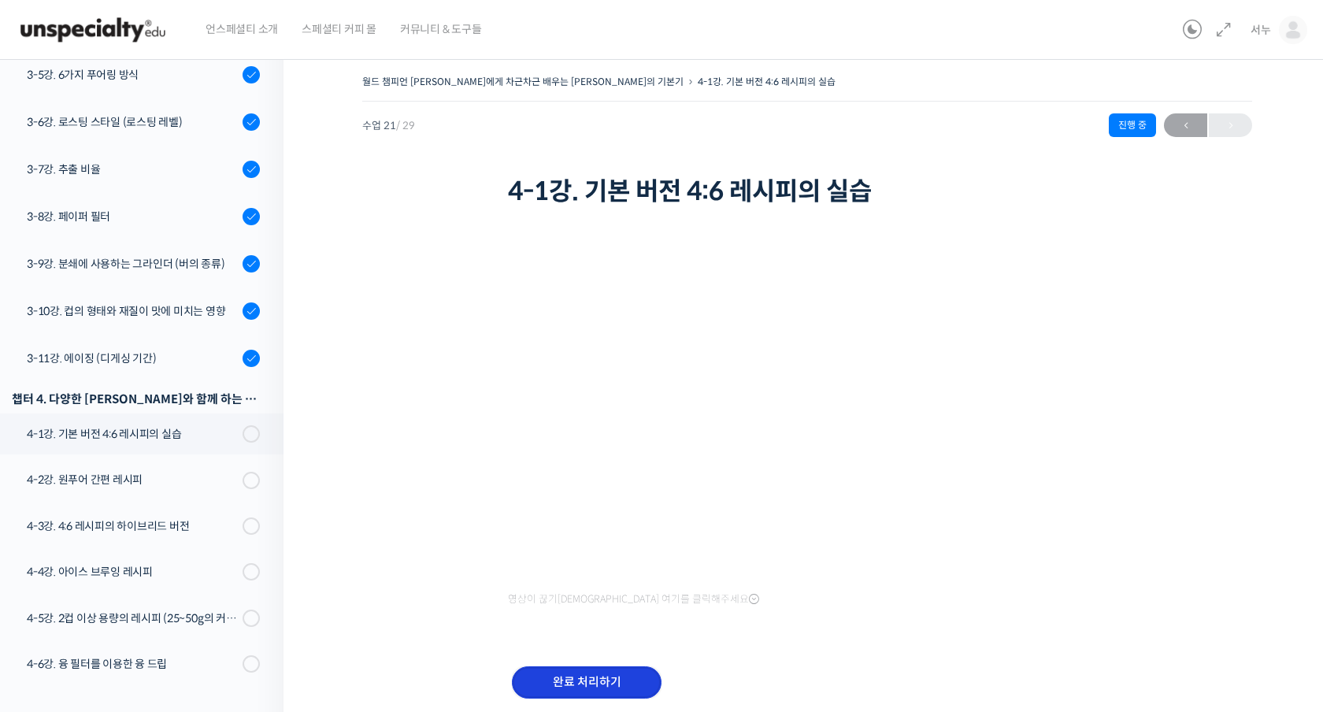
click at [547, 688] on input "완료 처리하기" at bounding box center [587, 682] width 150 height 32
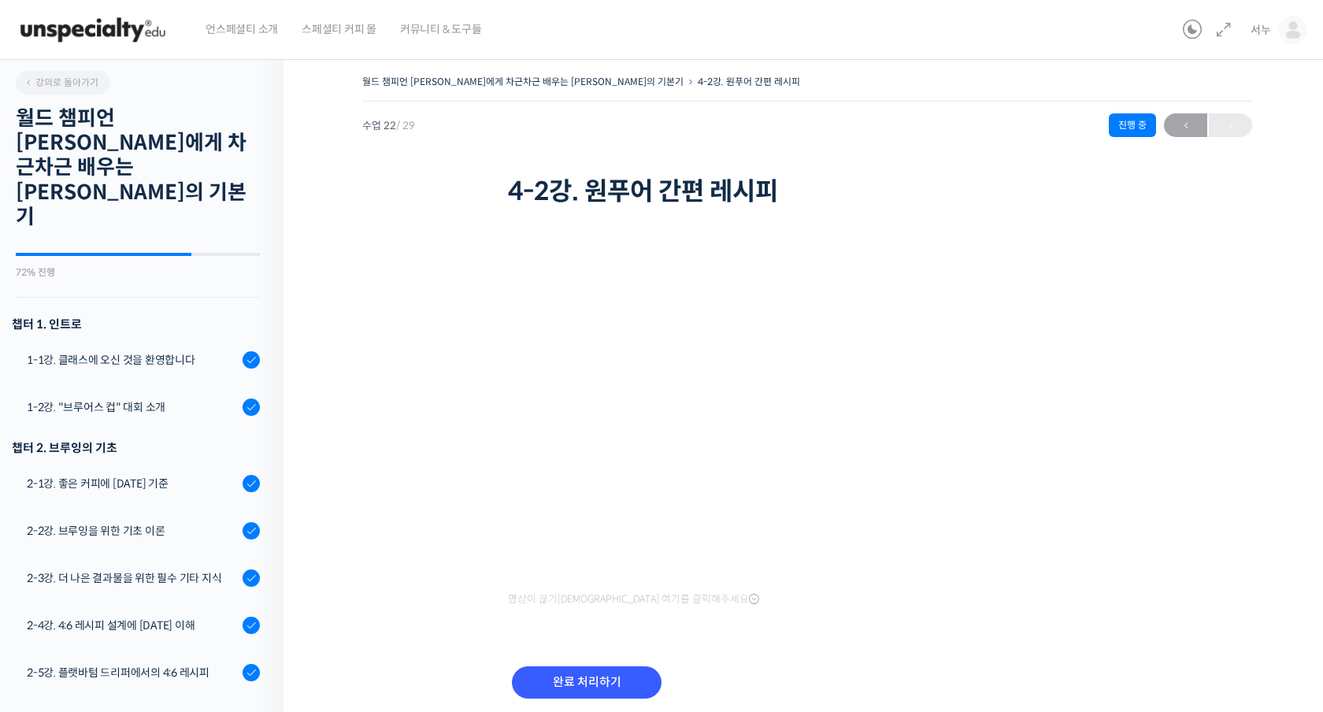
scroll to position [1074, 0]
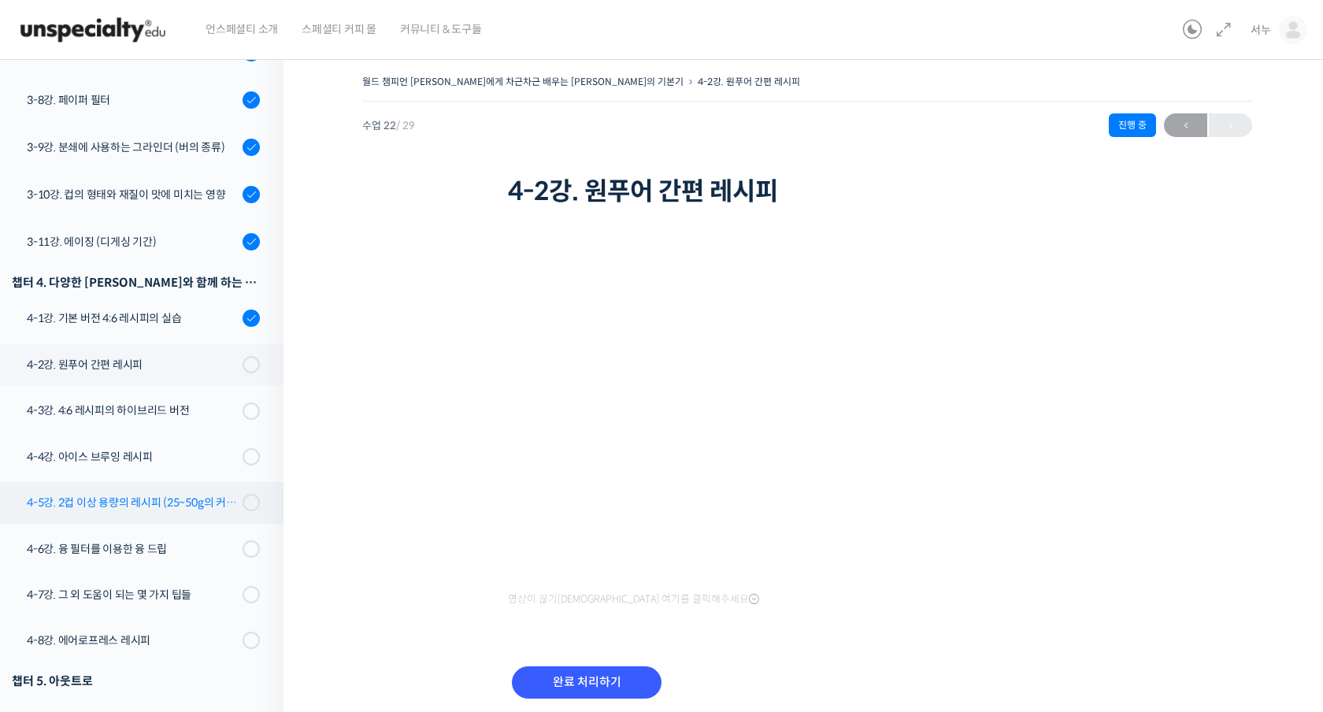
click at [275, 482] on link "4-5강. 2컵 이상 용량의 레시피 (25~50g의 커피)" at bounding box center [137, 502] width 291 height 41
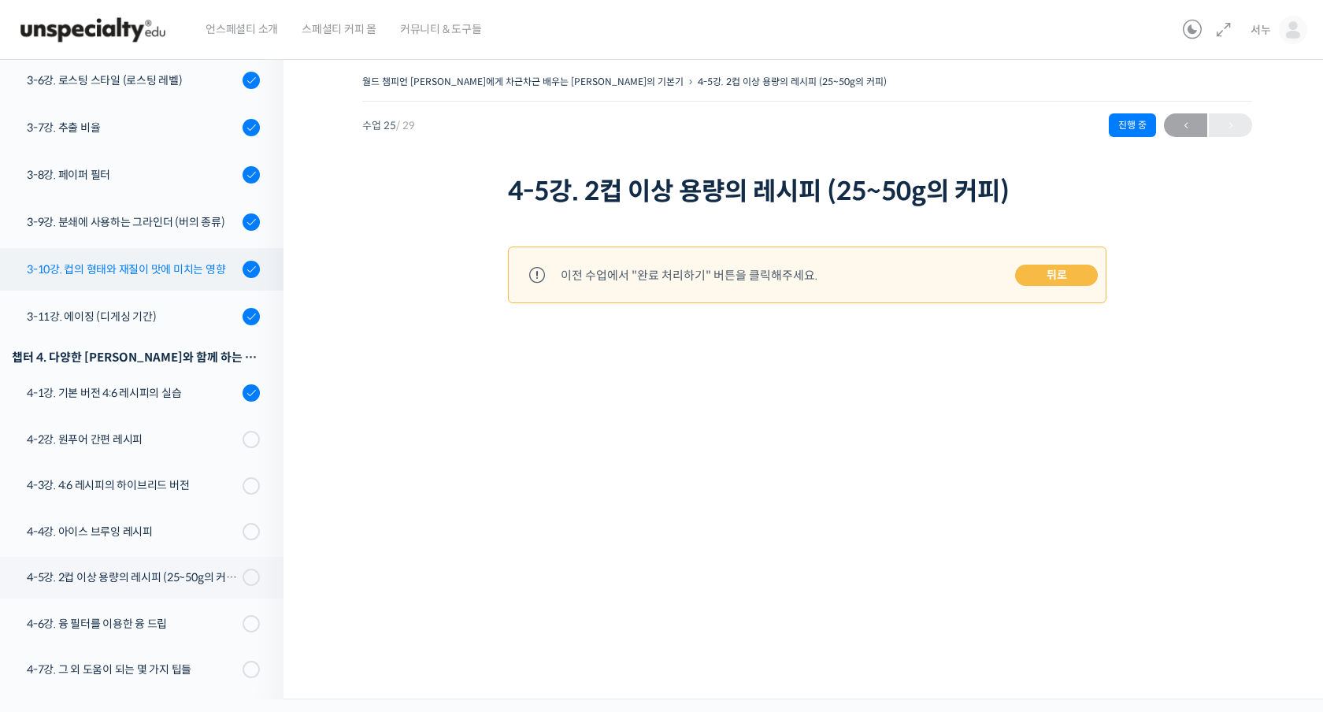
scroll to position [964, 0]
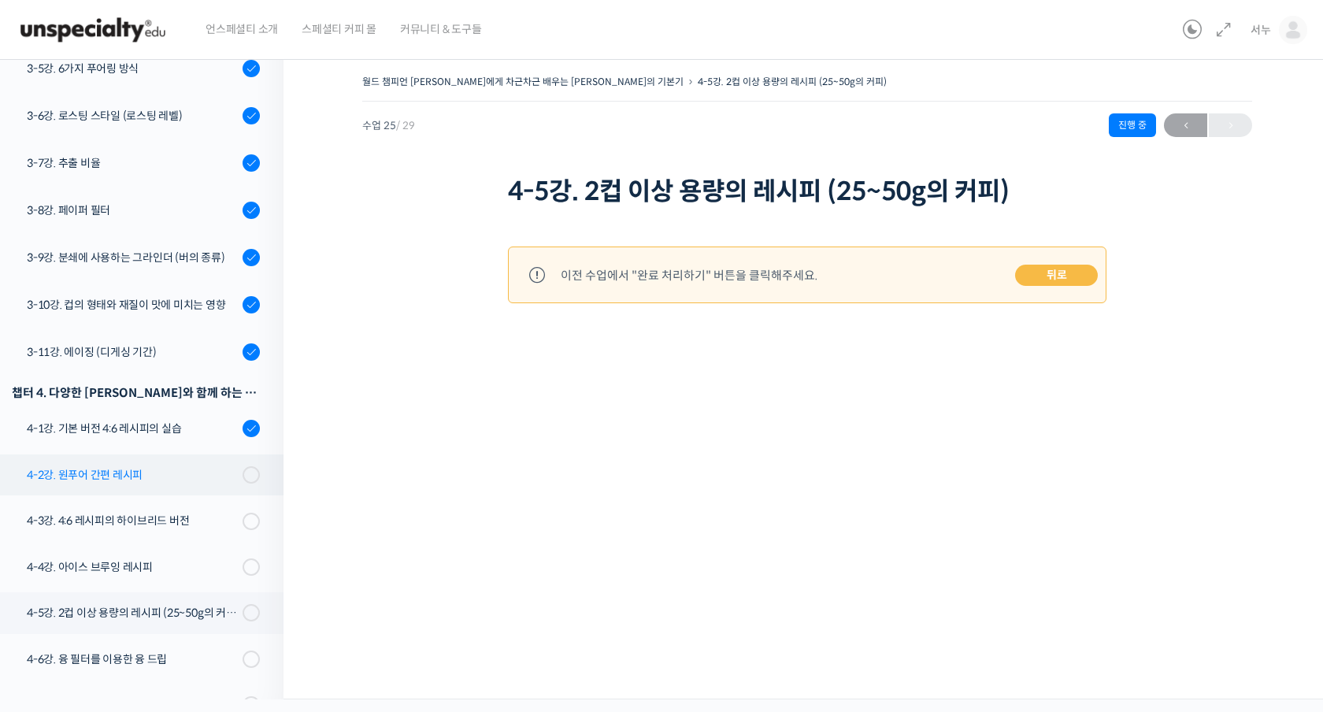
click at [183, 454] on link "4-2강. 원푸어 간편 레시피" at bounding box center [137, 474] width 291 height 41
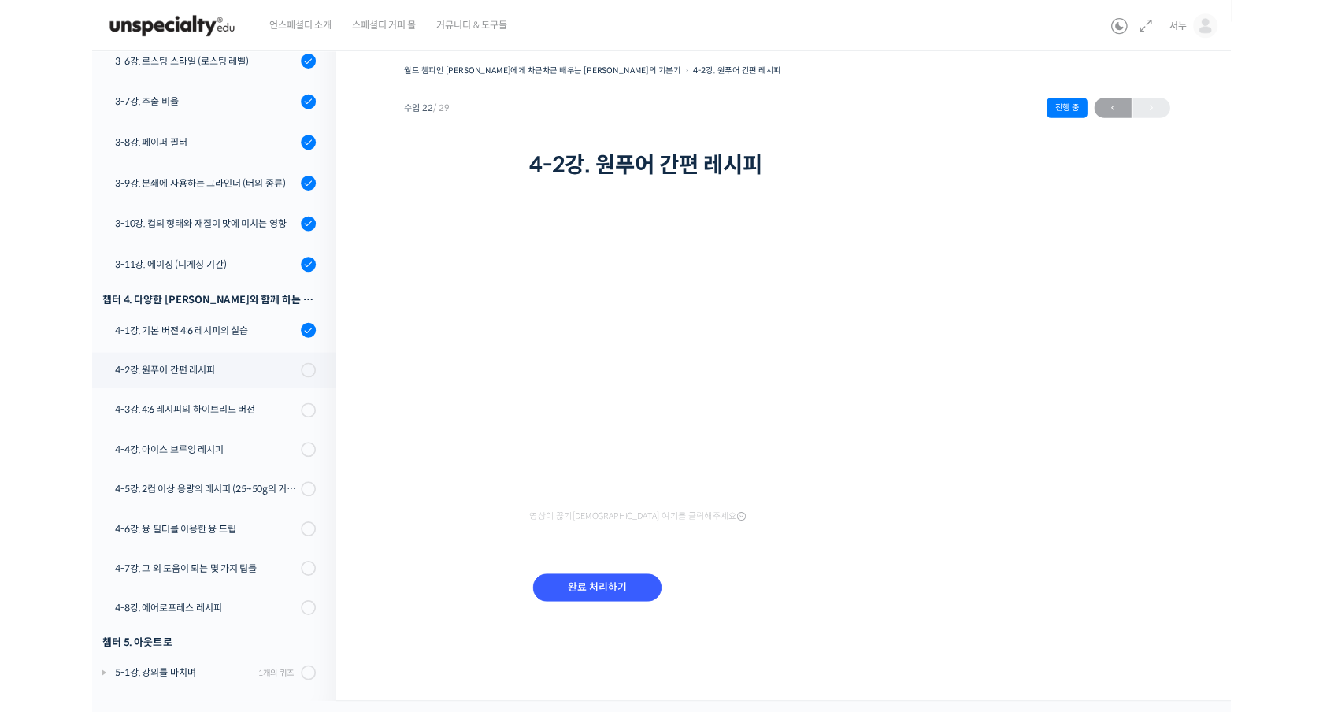
scroll to position [959, 0]
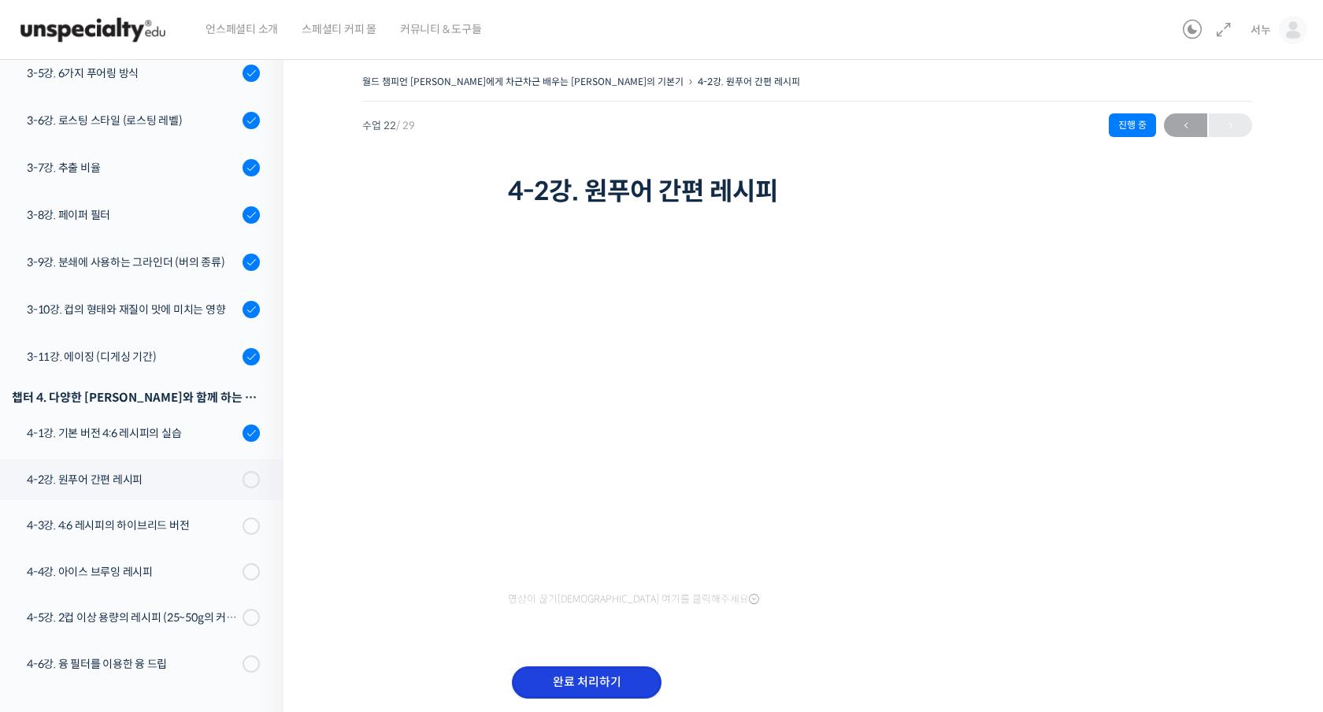
click at [607, 679] on input "완료 처리하기" at bounding box center [587, 682] width 150 height 32
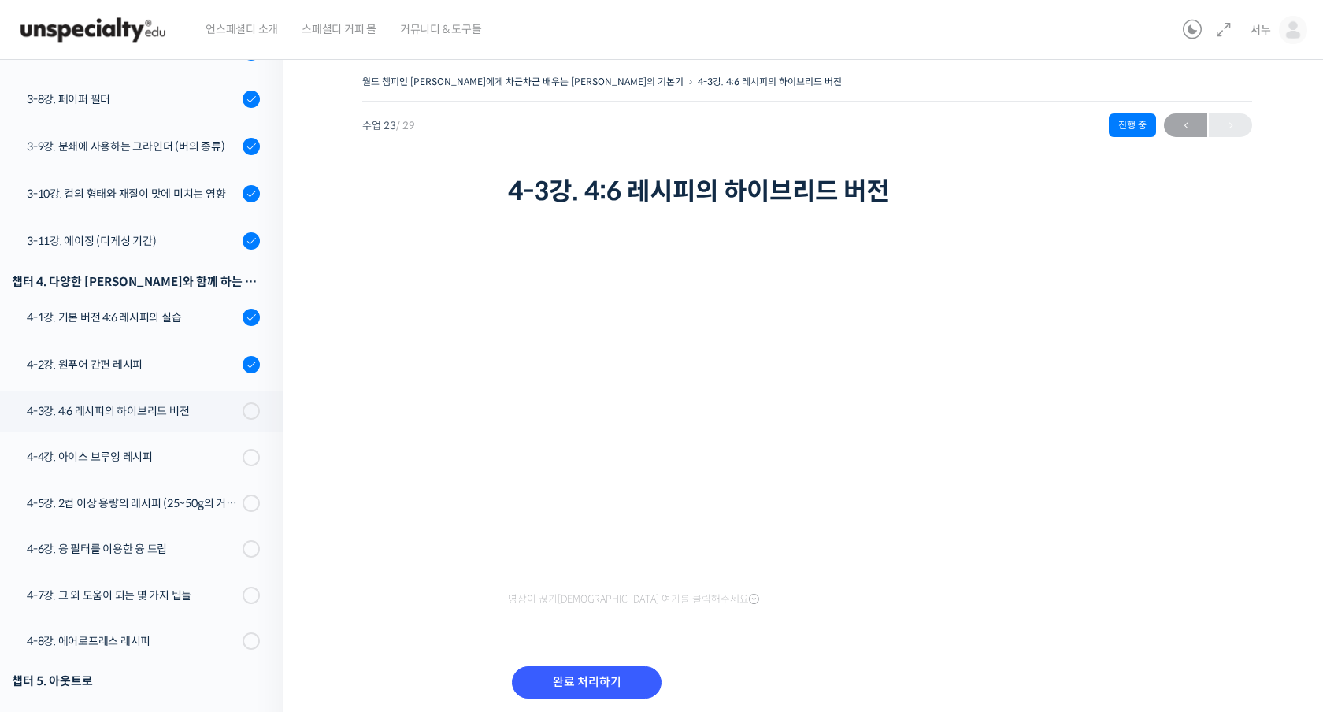
scroll to position [960, 0]
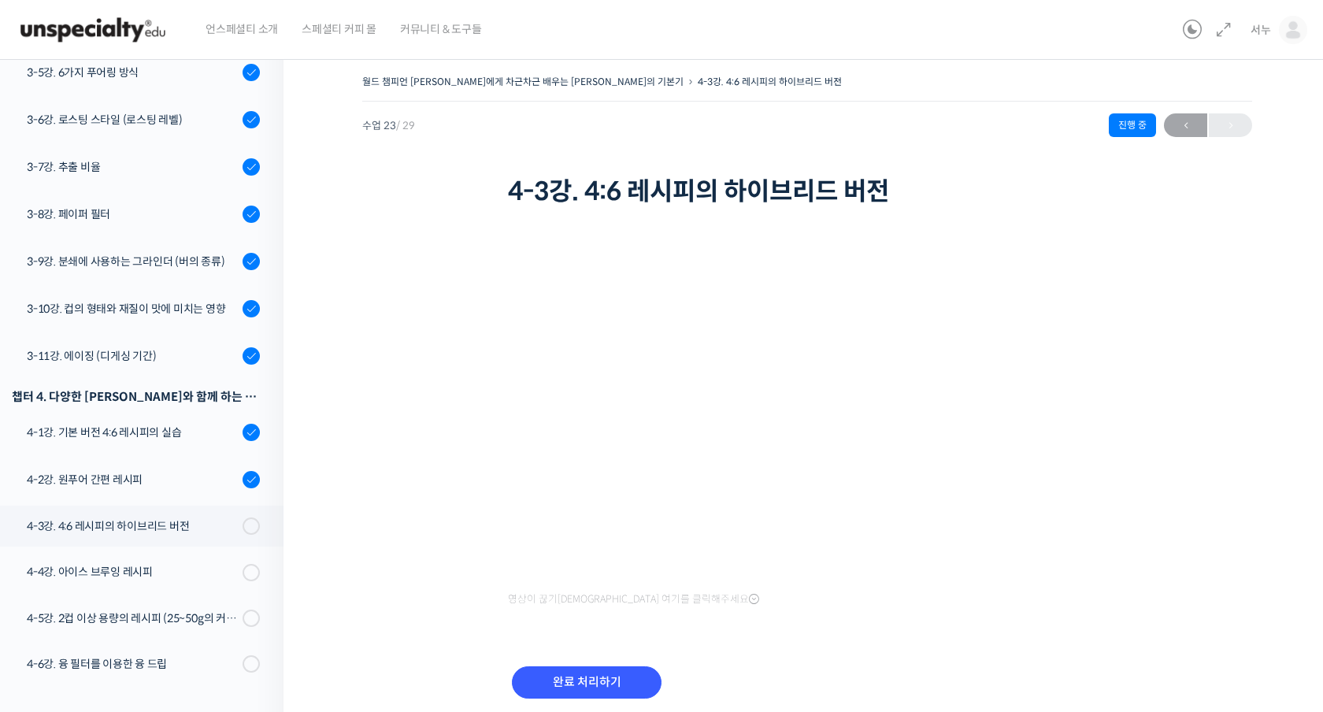
click at [891, 130] on div "수업 23 / 29 진행 중 2026년 09월 18일 7:44 오후 ← 이전" at bounding box center [807, 125] width 890 height 24
click at [588, 675] on input "완료 처리하기" at bounding box center [587, 682] width 150 height 32
click at [586, 708] on div "완료 처리하기" at bounding box center [587, 694] width 158 height 65
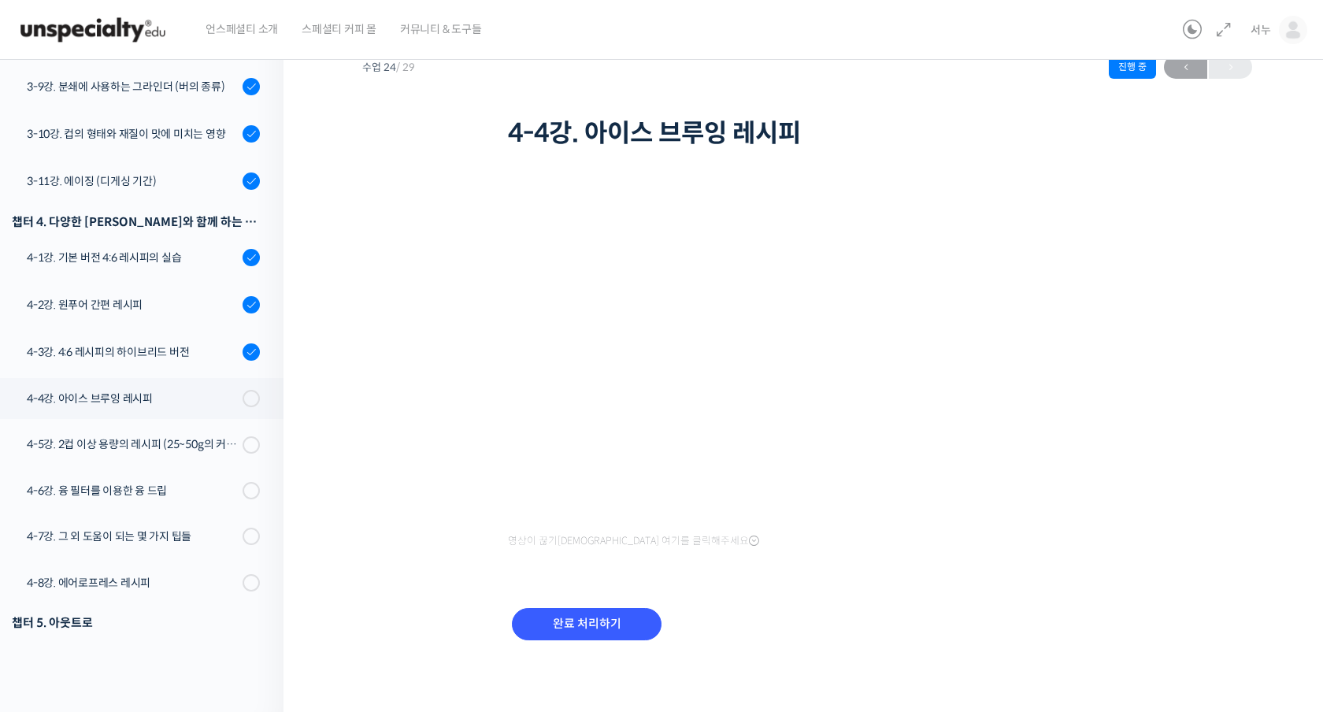
scroll to position [962, 0]
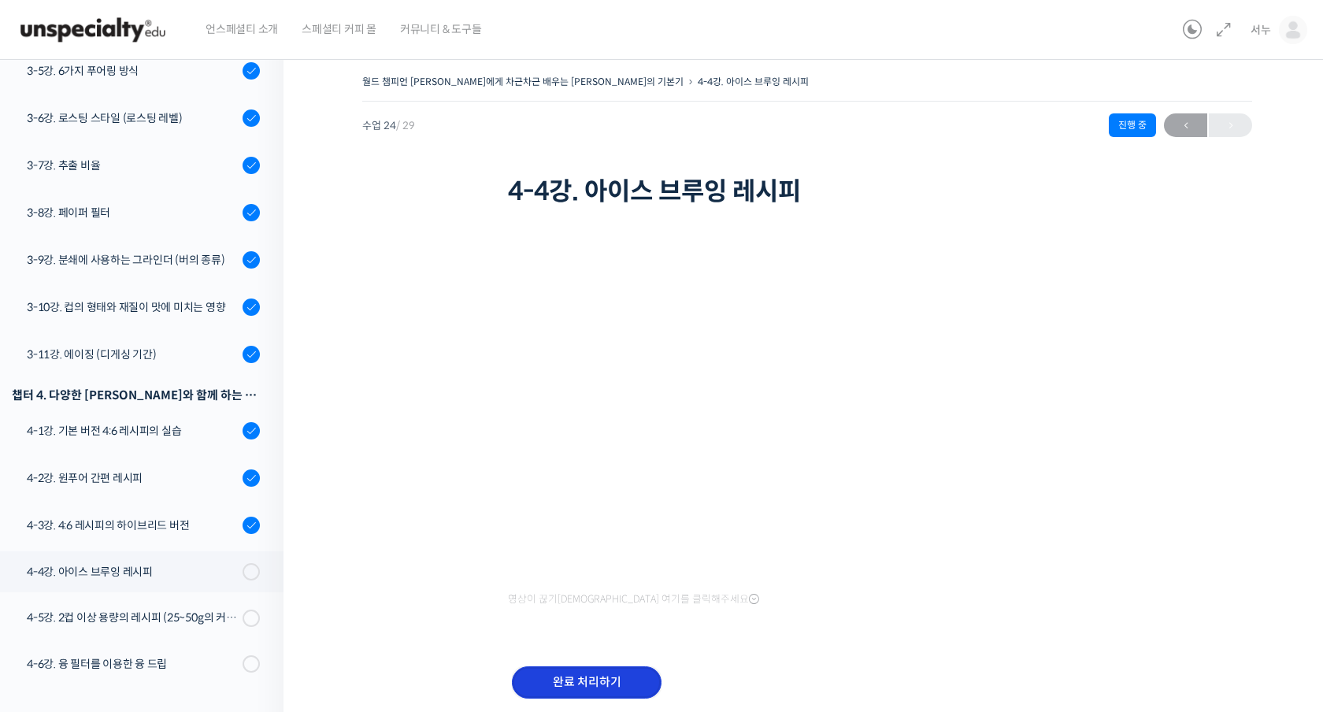
click at [566, 683] on input "완료 처리하기" at bounding box center [587, 682] width 150 height 32
click at [512, 666] on input "완료 처리하기" at bounding box center [587, 682] width 150 height 32
click at [566, 683] on input "완료 처리하기" at bounding box center [587, 682] width 150 height 32
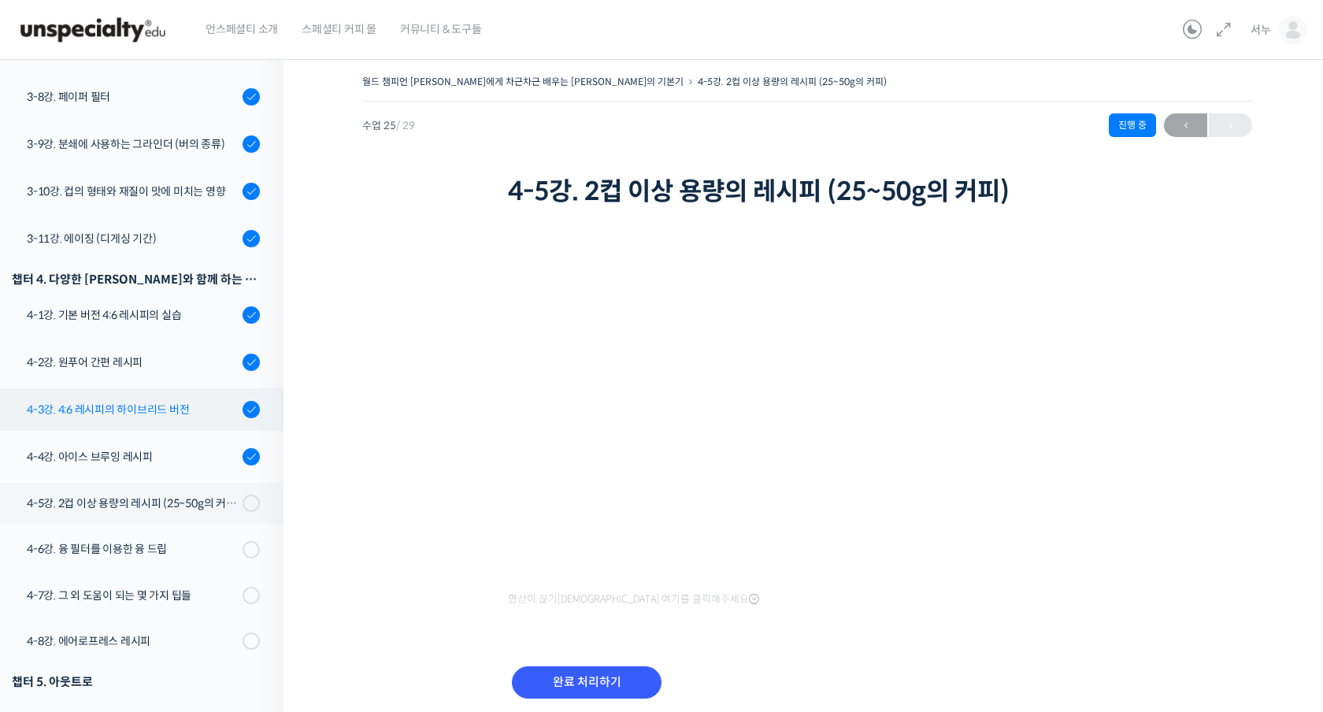
scroll to position [6, 0]
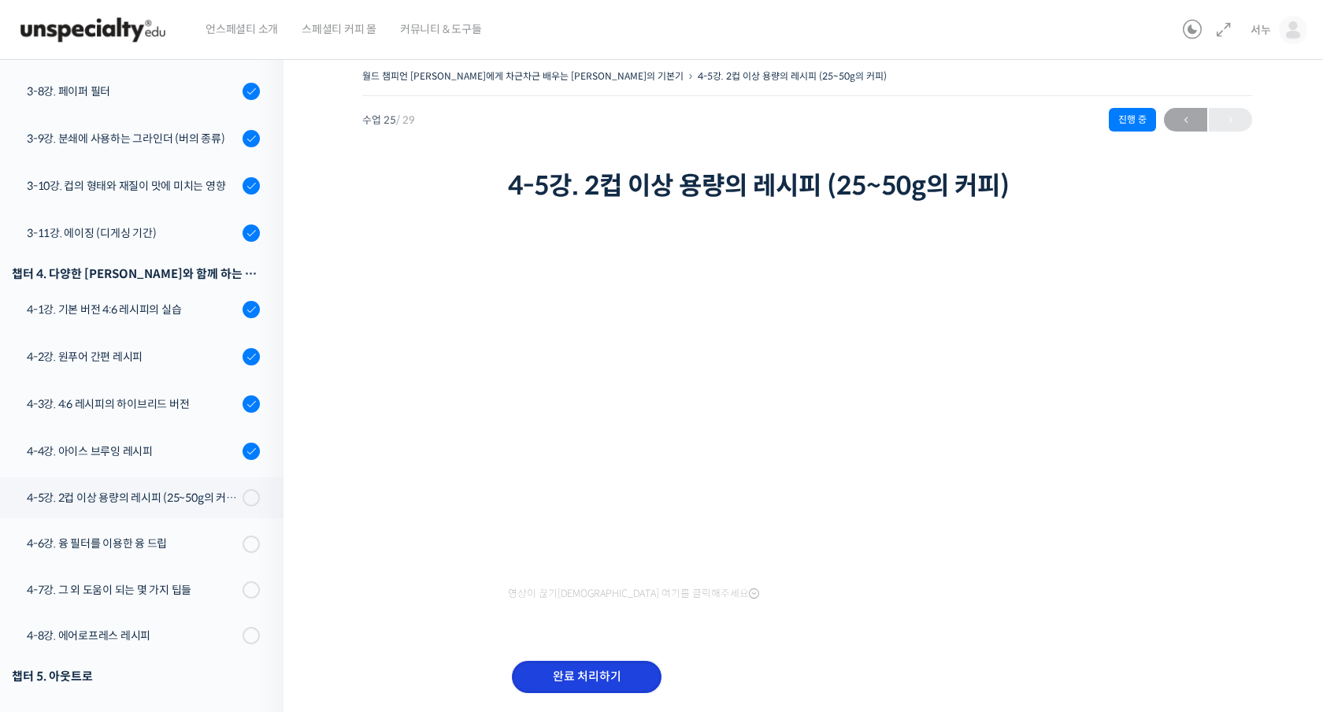
click at [636, 677] on input "완료 처리하기" at bounding box center [587, 677] width 150 height 32
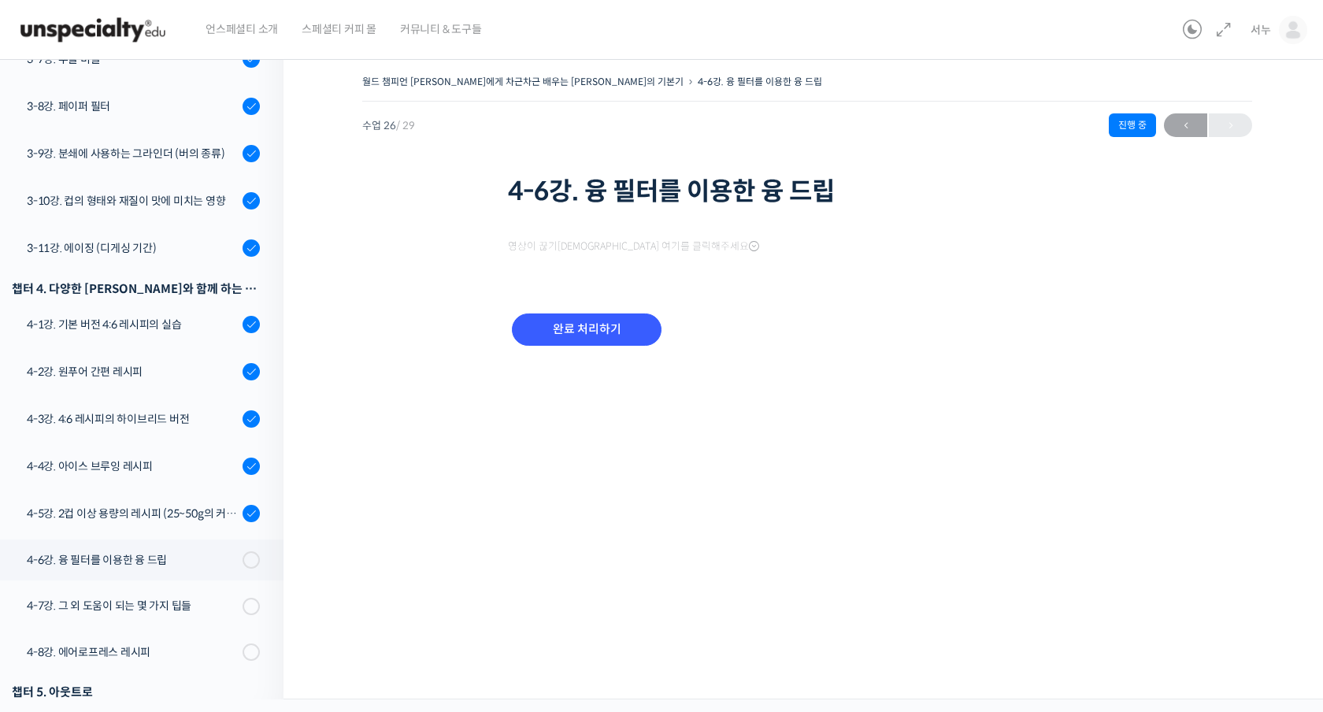
scroll to position [1079, 0]
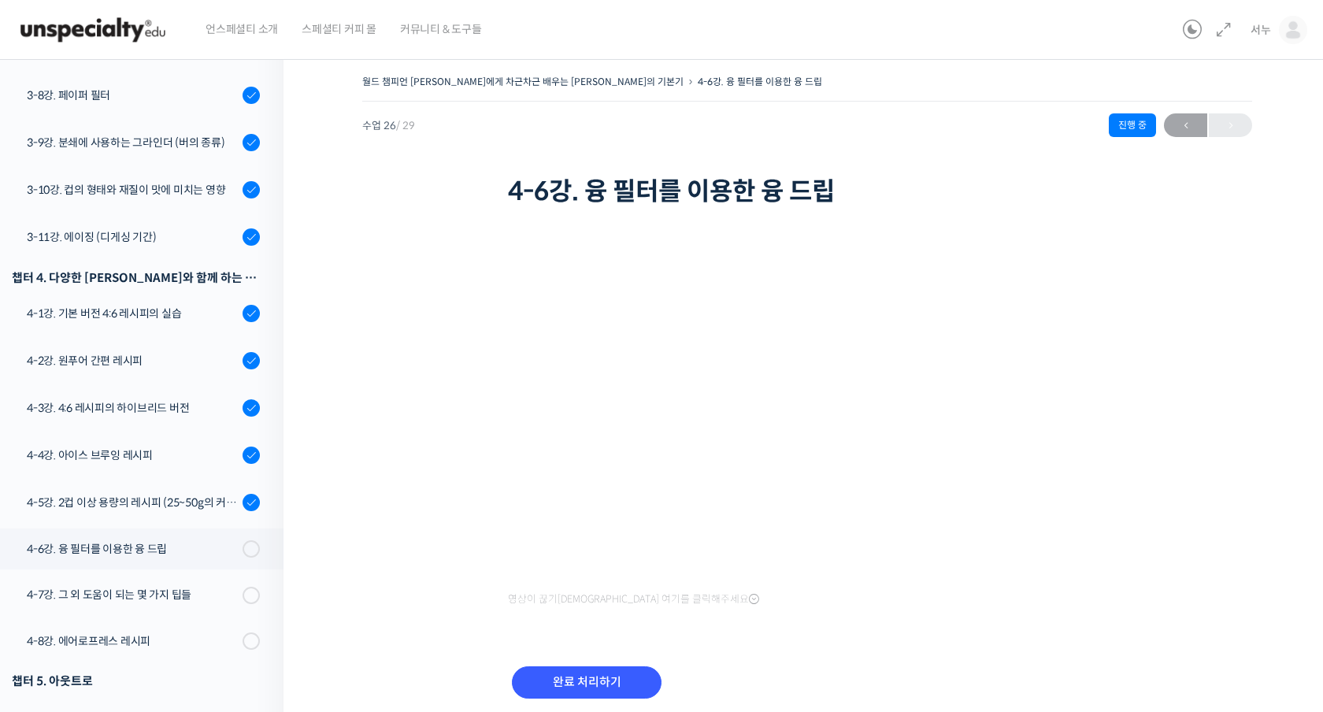
click at [98, 26] on img at bounding box center [93, 29] width 154 height 47
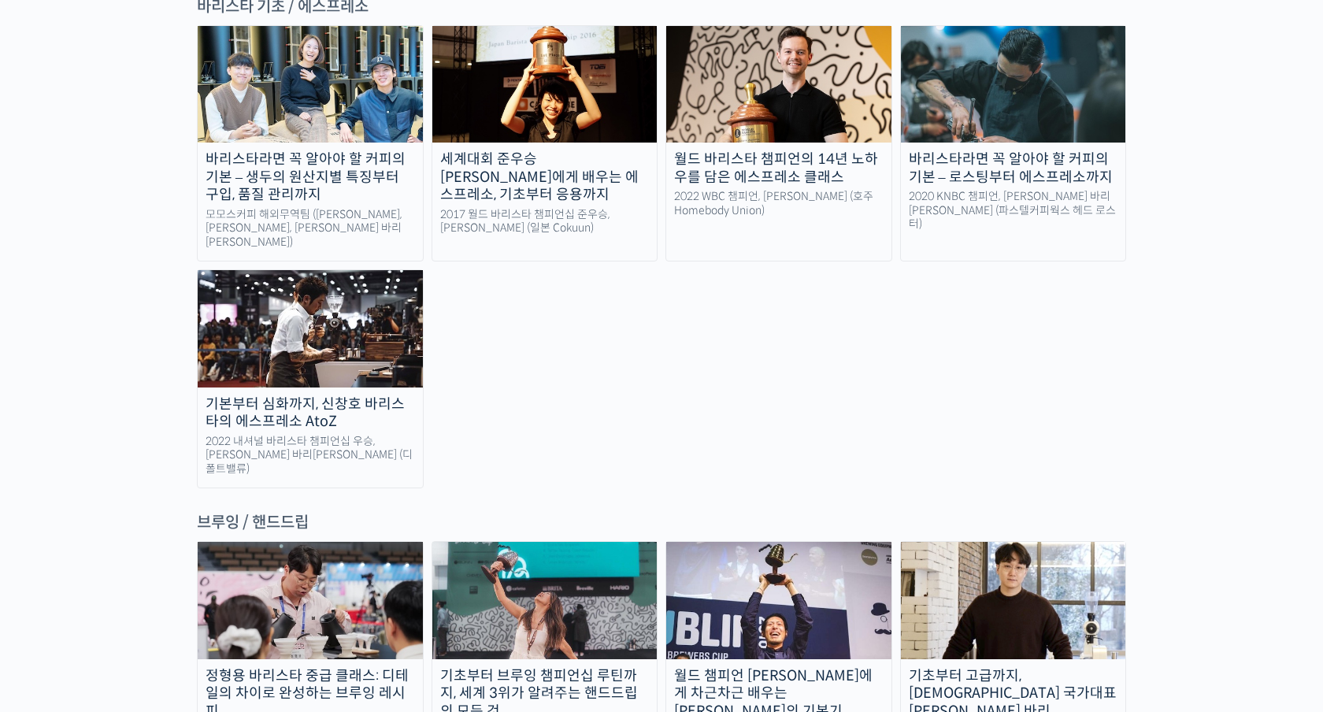
scroll to position [2584, 0]
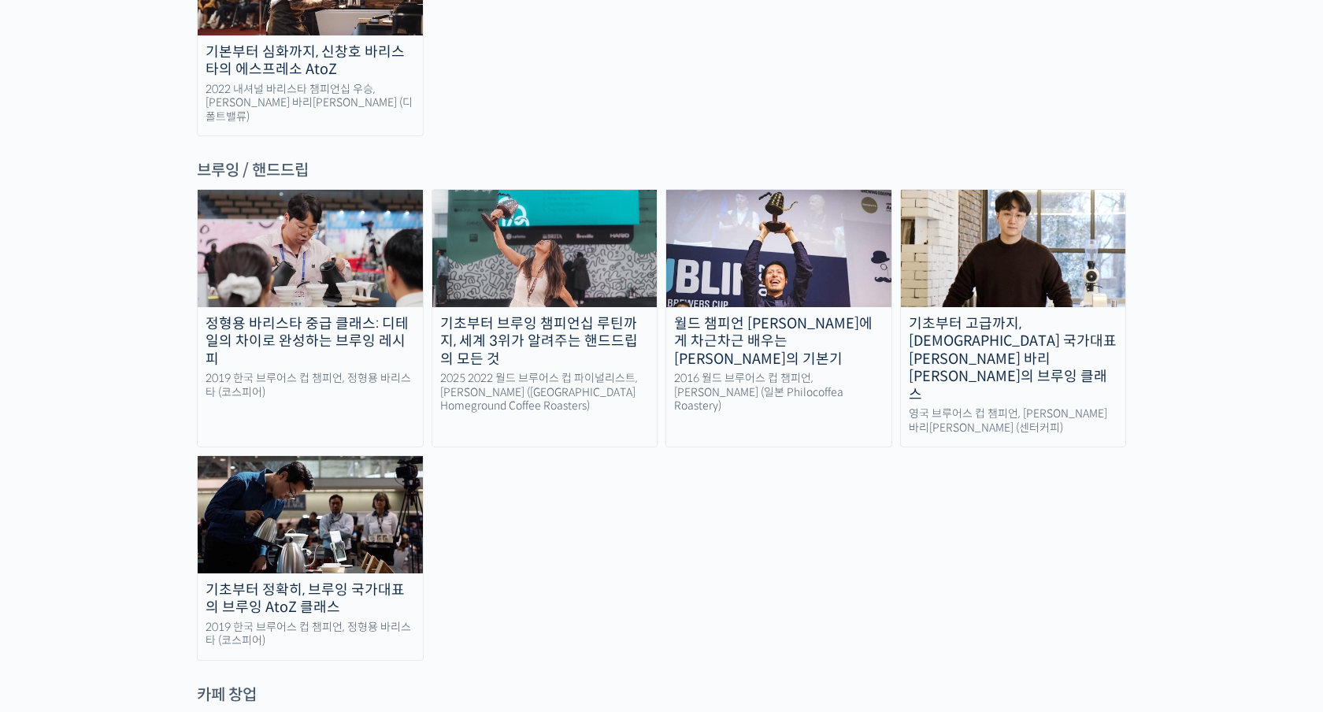
click at [270, 581] on div "기초부터 정확히, 브루잉 국가대표의 브루잉 AtoZ 클래스" at bounding box center [310, 598] width 225 height 35
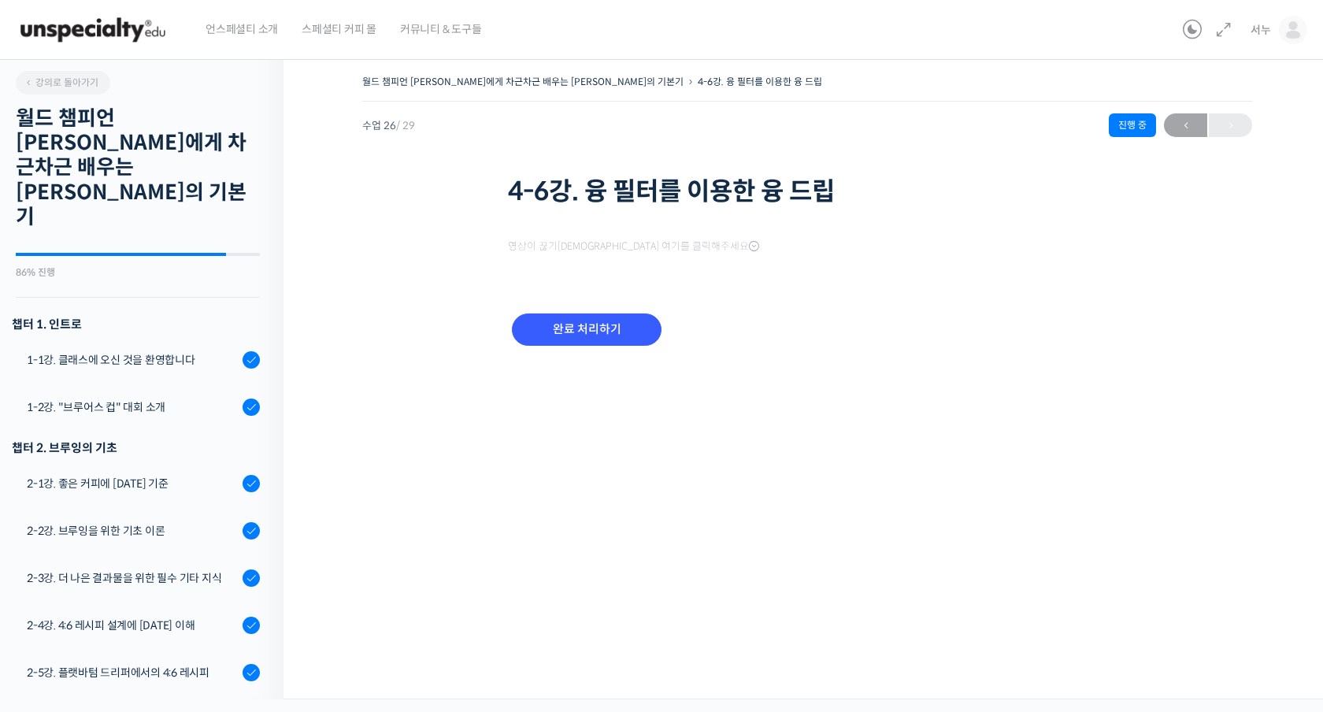
scroll to position [1079, 0]
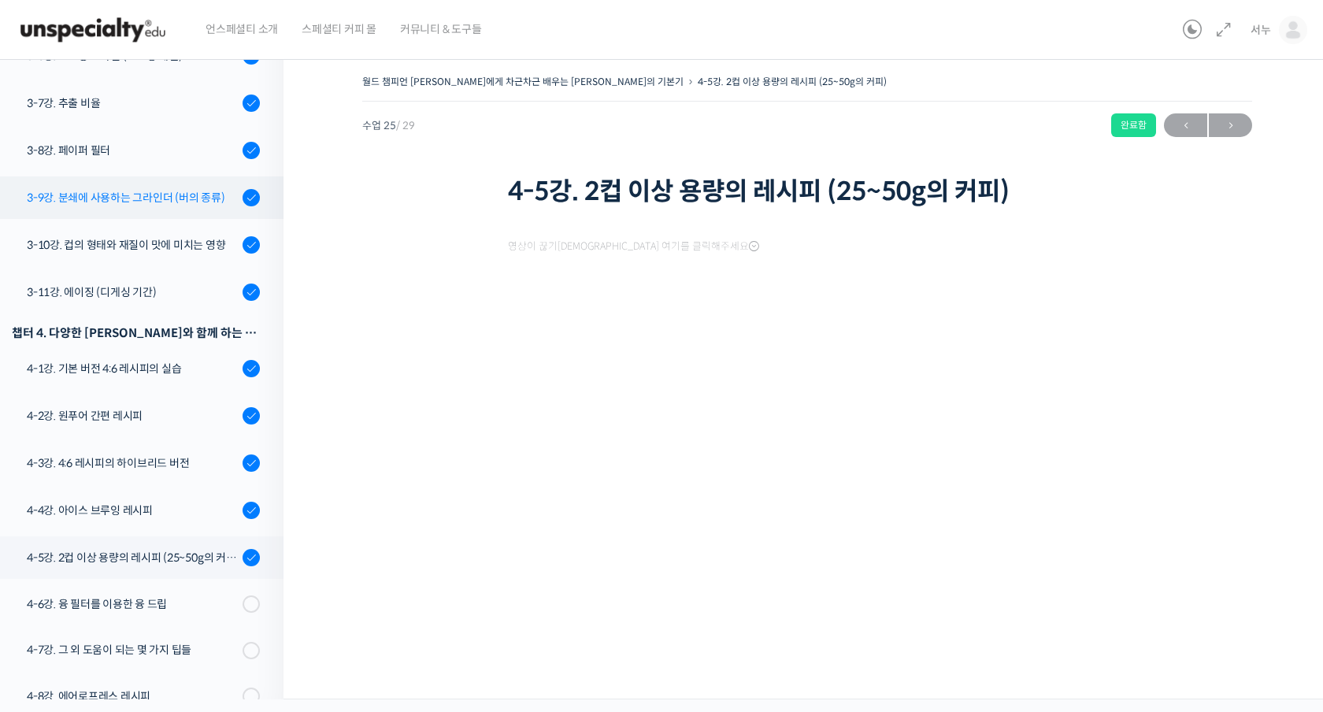
scroll to position [1079, 0]
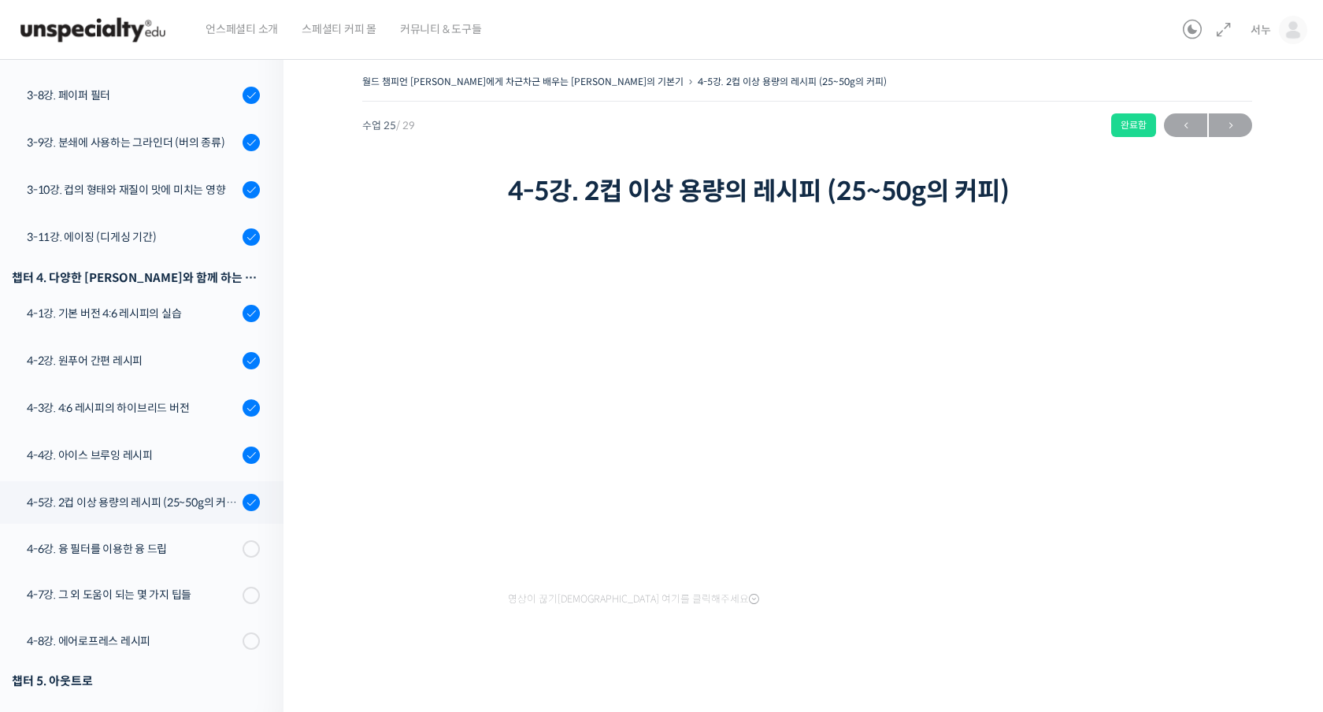
click at [95, 7] on img at bounding box center [93, 29] width 154 height 47
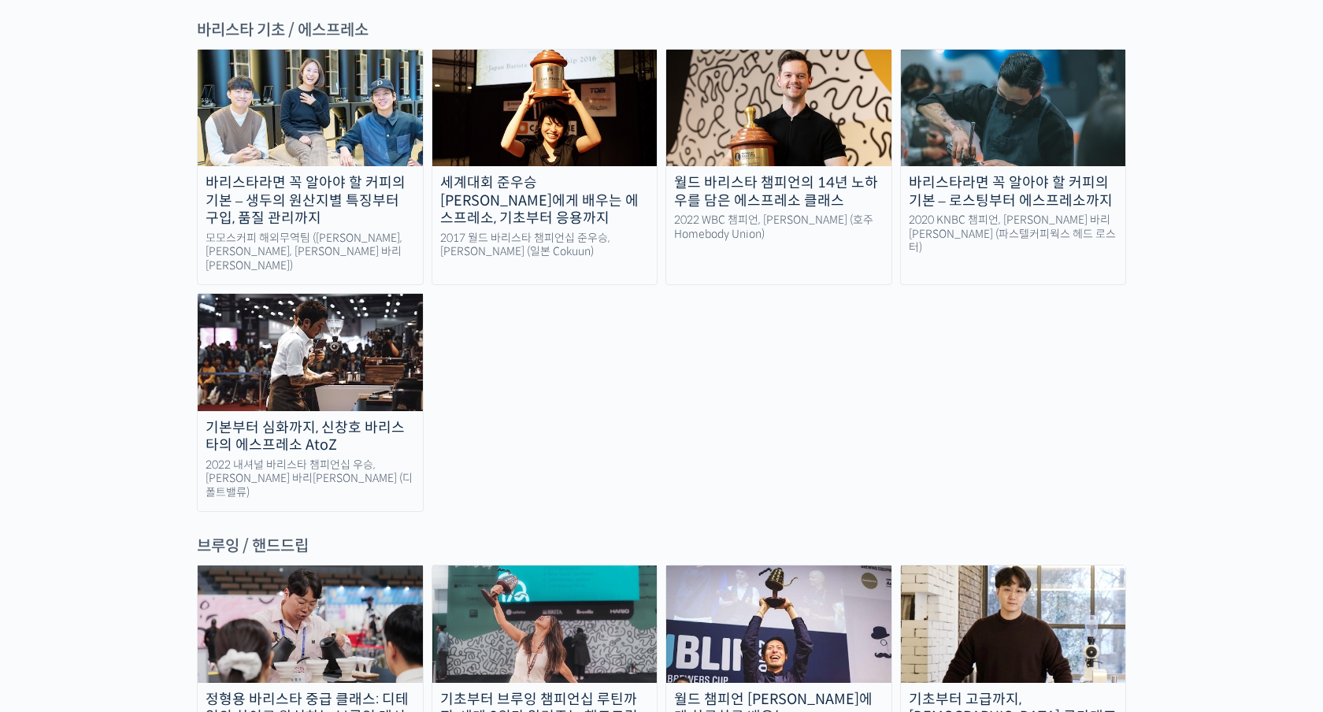
scroll to position [2431, 0]
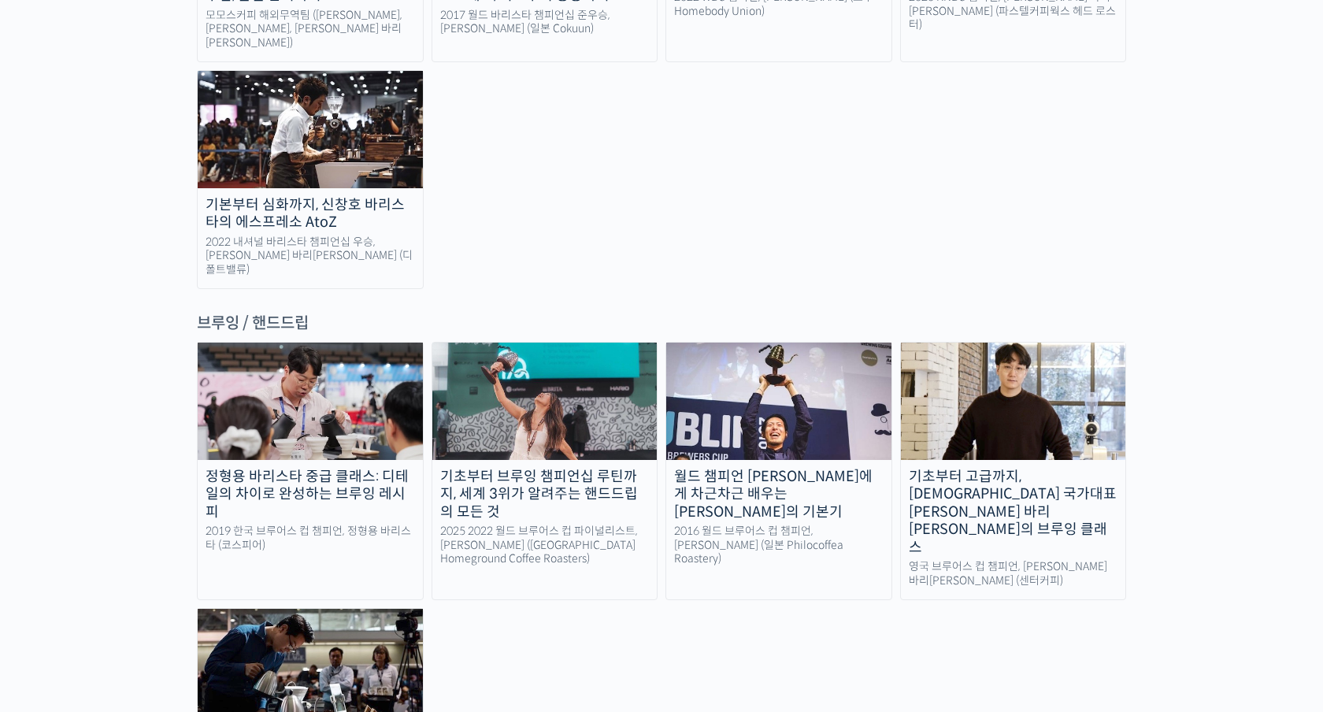
click at [794, 468] on div "월드 챔피언 [PERSON_NAME]에게 차근차근 배우는 [PERSON_NAME]의 기본기" at bounding box center [778, 495] width 225 height 54
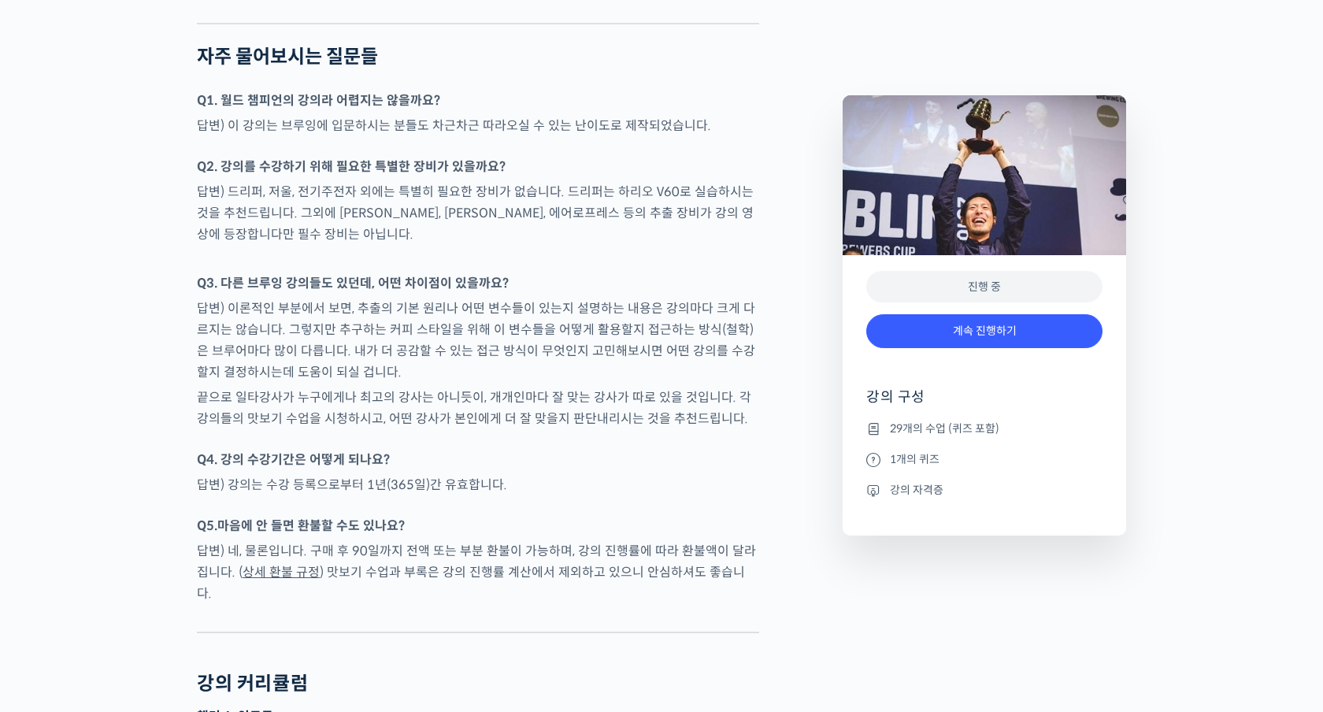
scroll to position [6088, 0]
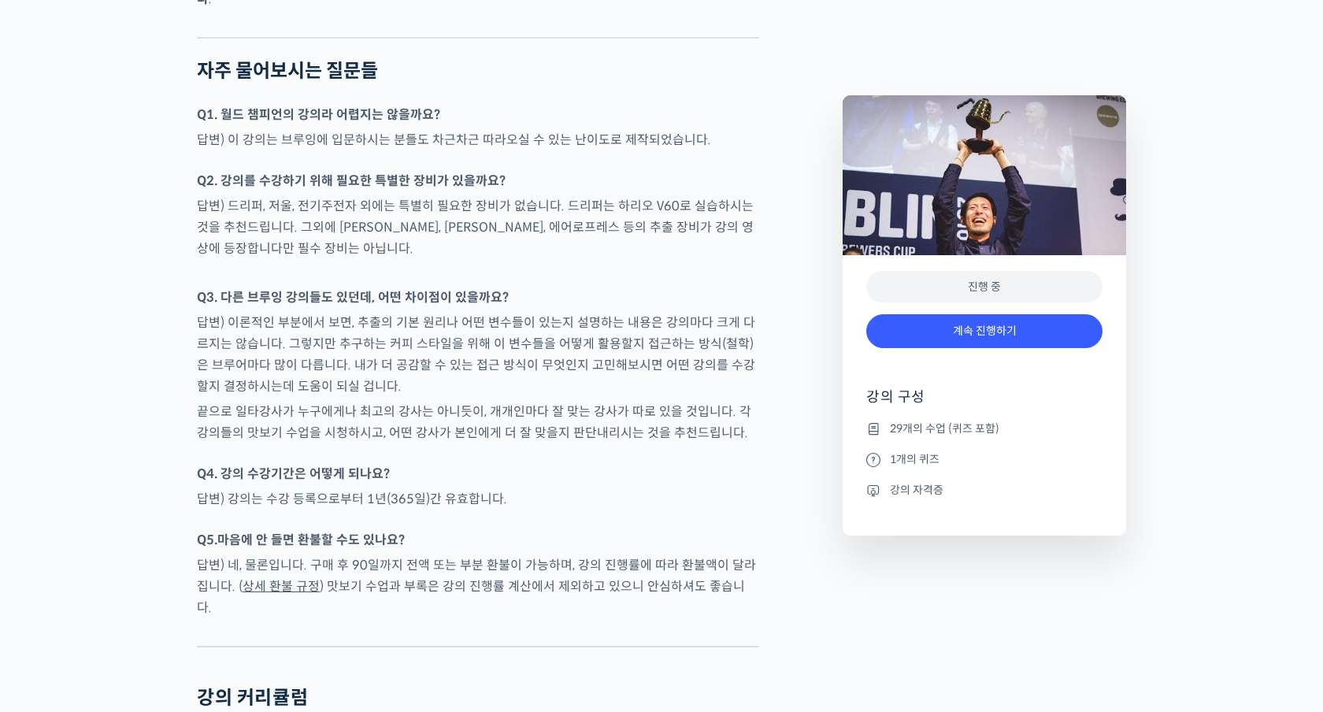
click at [295, 578] on link "상세 환불 규정" at bounding box center [281, 586] width 77 height 17
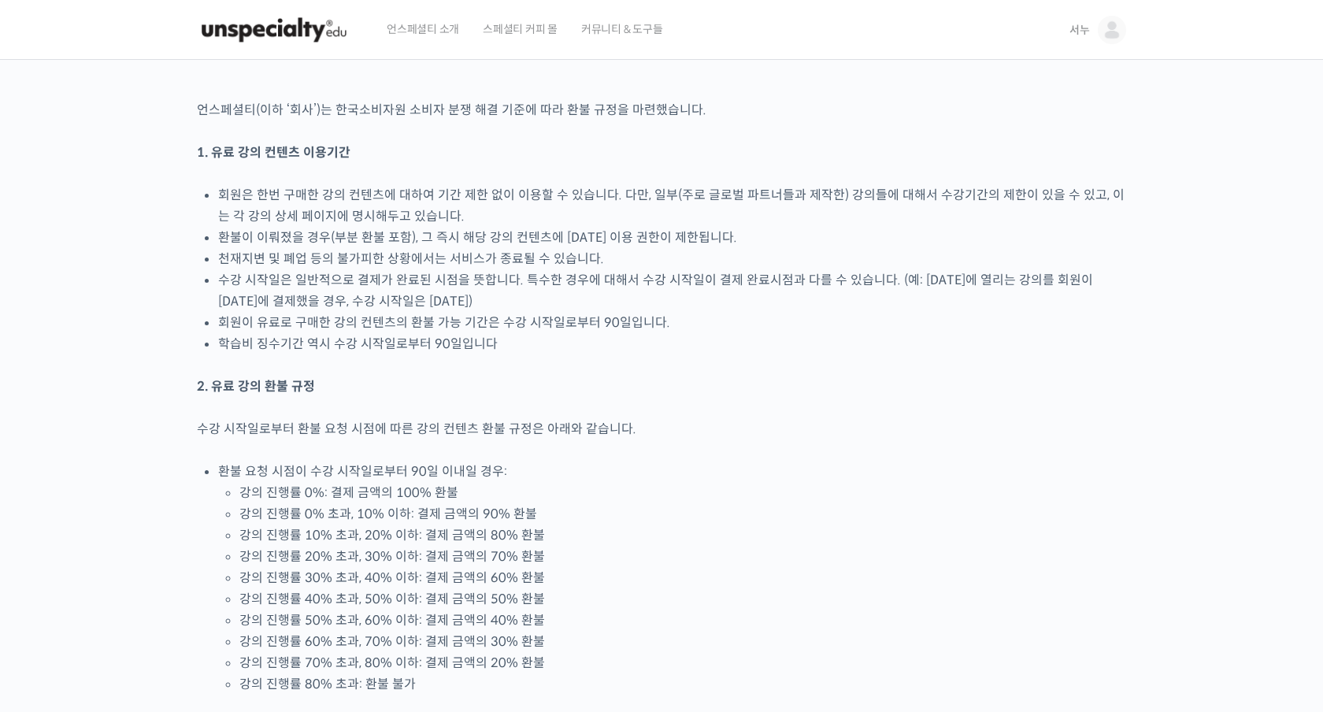
click at [1111, 32] on img at bounding box center [1112, 30] width 28 height 28
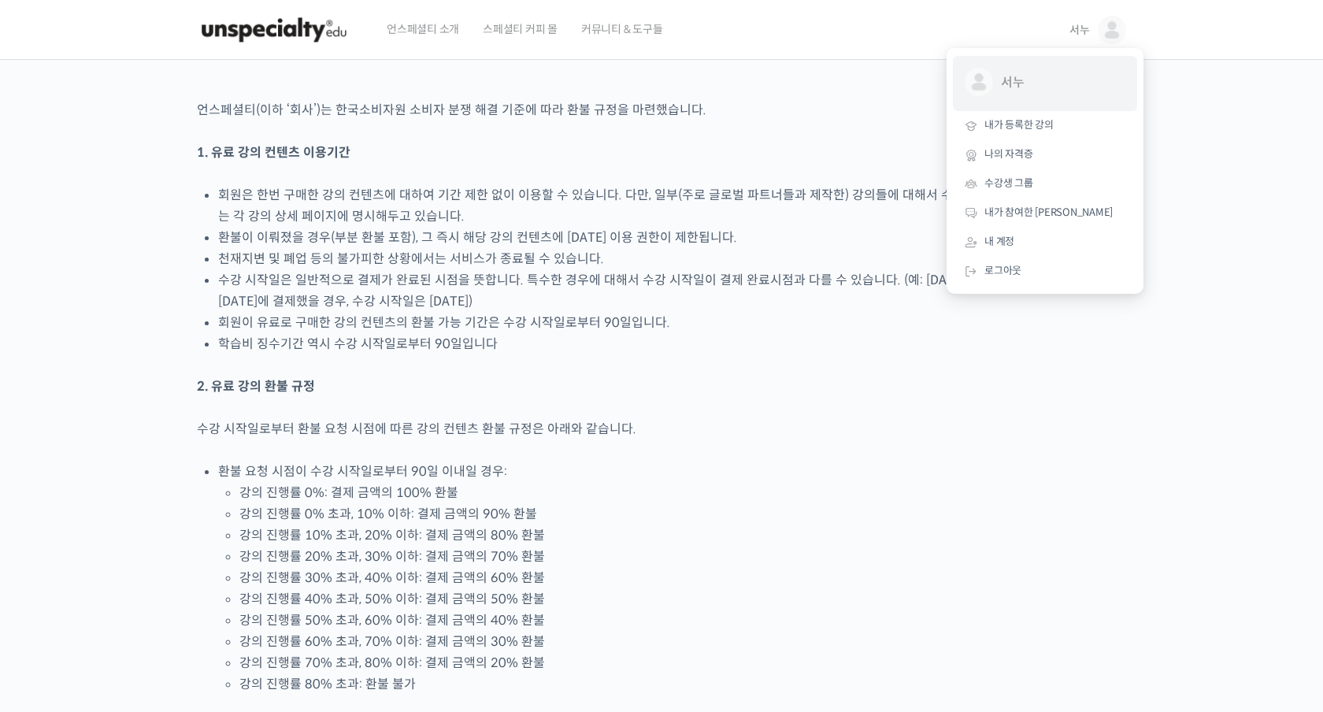
click at [1047, 77] on span "서누" at bounding box center [1059, 83] width 117 height 30
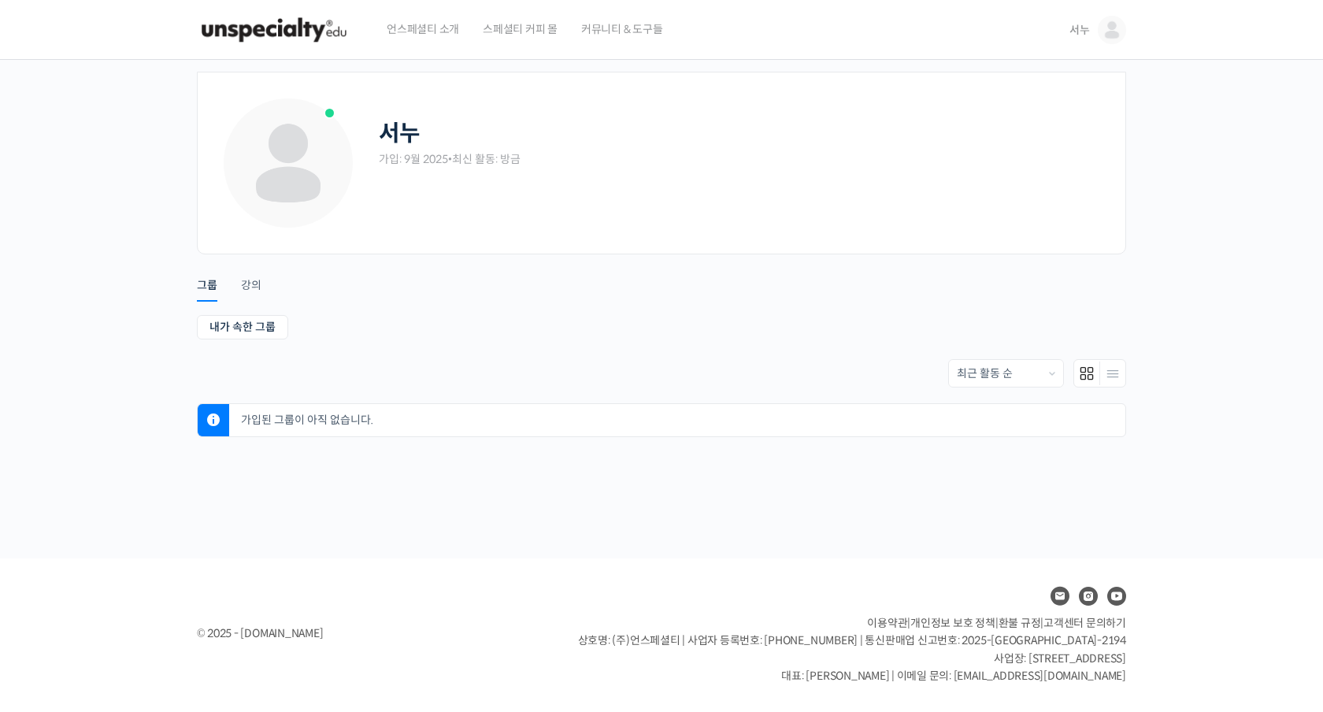
click at [265, 298] on div "Account Notifications 그룹 강의 내가 속한 그룹 받은 초대 내가 속한 그룹 받은 초대 Order By: 최근 활동 순 회원이…" at bounding box center [661, 345] width 929 height 183
click at [258, 288] on div "강의" at bounding box center [251, 290] width 20 height 24
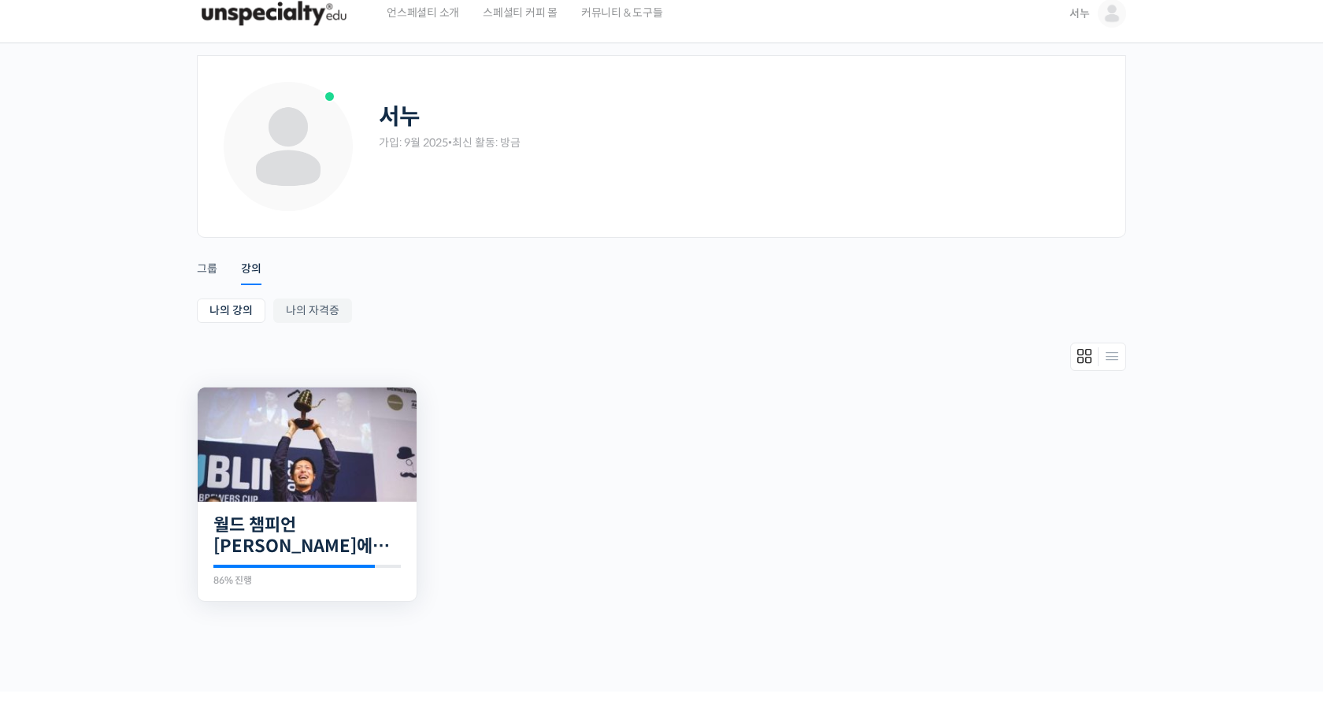
scroll to position [20, 0]
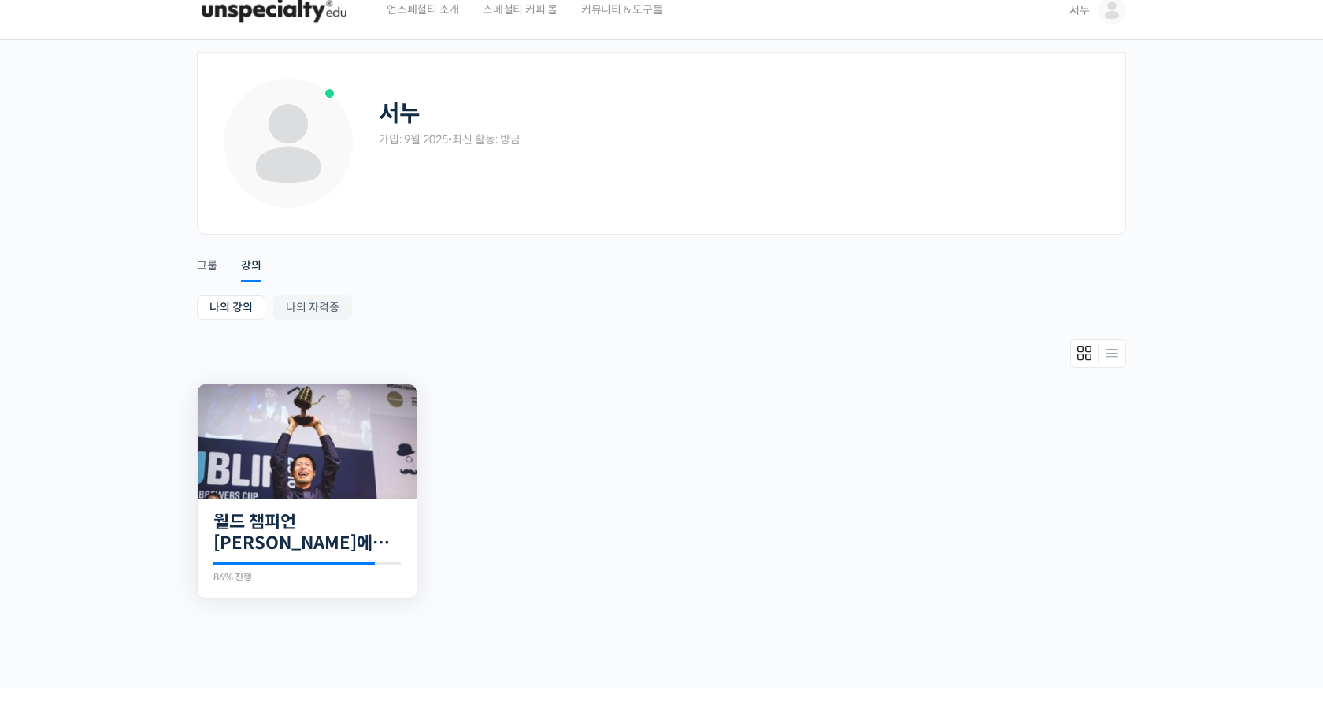
click at [319, 482] on img at bounding box center [307, 441] width 219 height 114
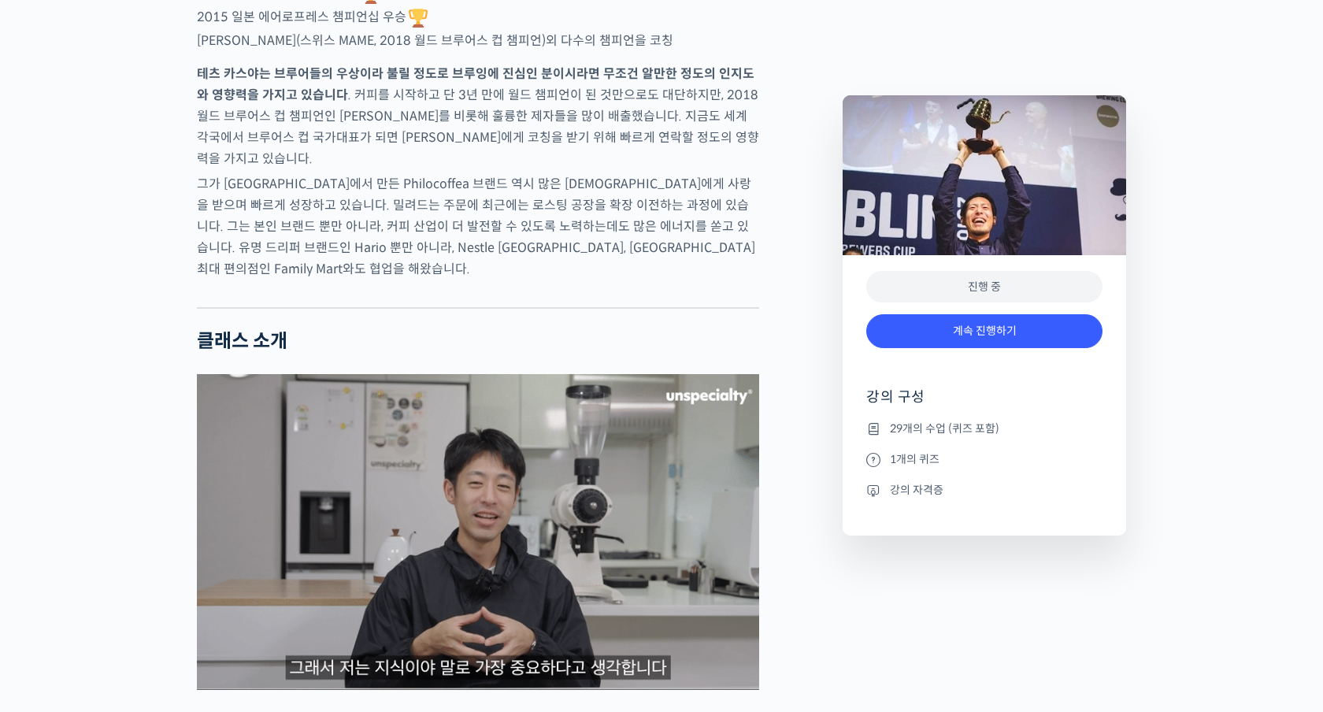
scroll to position [1163, 0]
